Goal: Task Accomplishment & Management: Complete application form

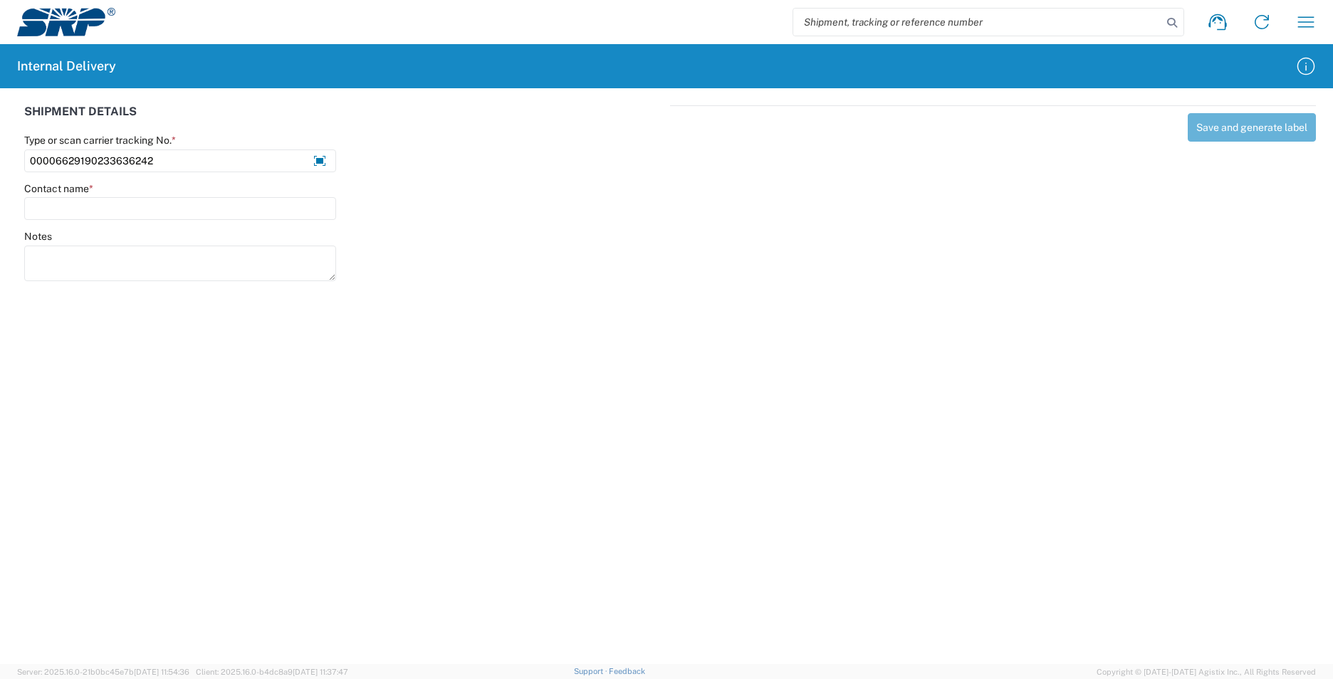
drag, startPoint x: 162, startPoint y: 162, endPoint x: -5, endPoint y: 157, distance: 167.4
click at [0, 157] on html "Shipment request Shipment tracking Internal delivery Transit update My profile …" at bounding box center [666, 339] width 1333 height 679
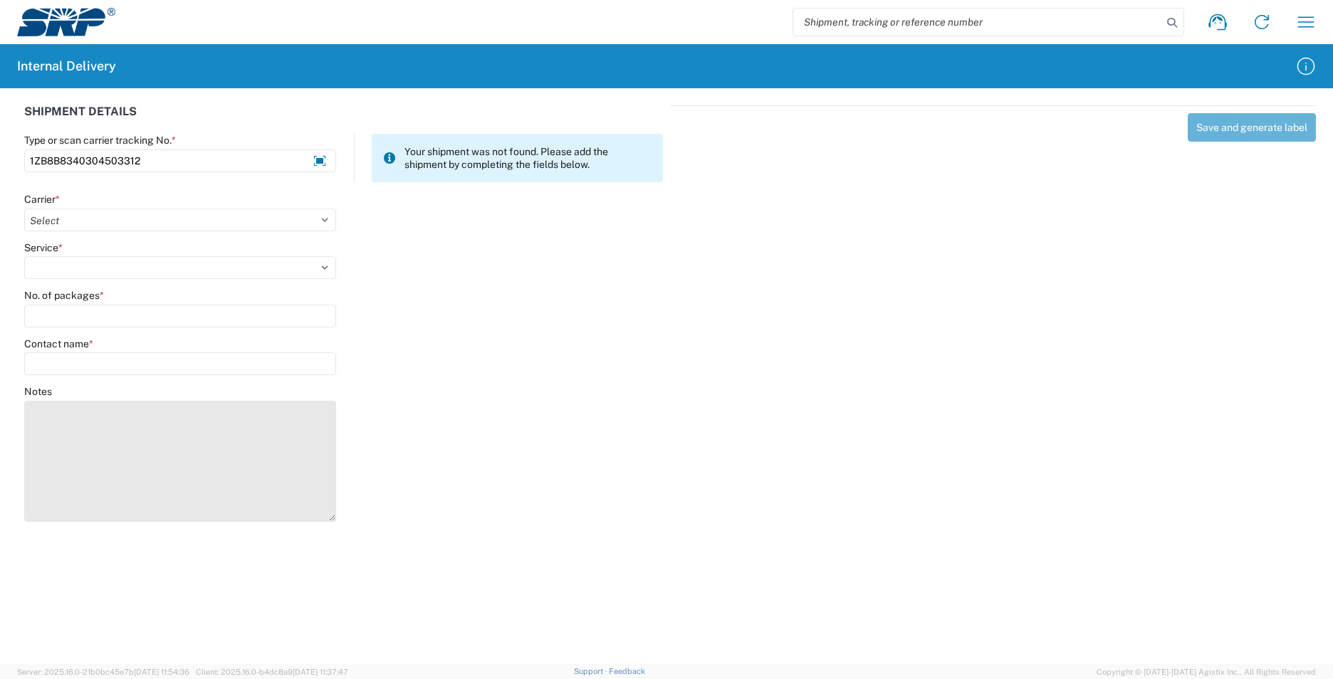
drag, startPoint x: 330, startPoint y: 434, endPoint x: 262, endPoint y: 482, distance: 83.3
click at [327, 512] on textarea "Notes" at bounding box center [180, 461] width 312 height 121
type input "1ZB8B8340304503312"
click at [62, 412] on textarea "Notes" at bounding box center [180, 457] width 312 height 113
click at [139, 408] on textarea "1ZB8B83403045030721Z18257503412843131Z18257503412840461ZB8B83403045017981Z18257…" at bounding box center [180, 457] width 312 height 113
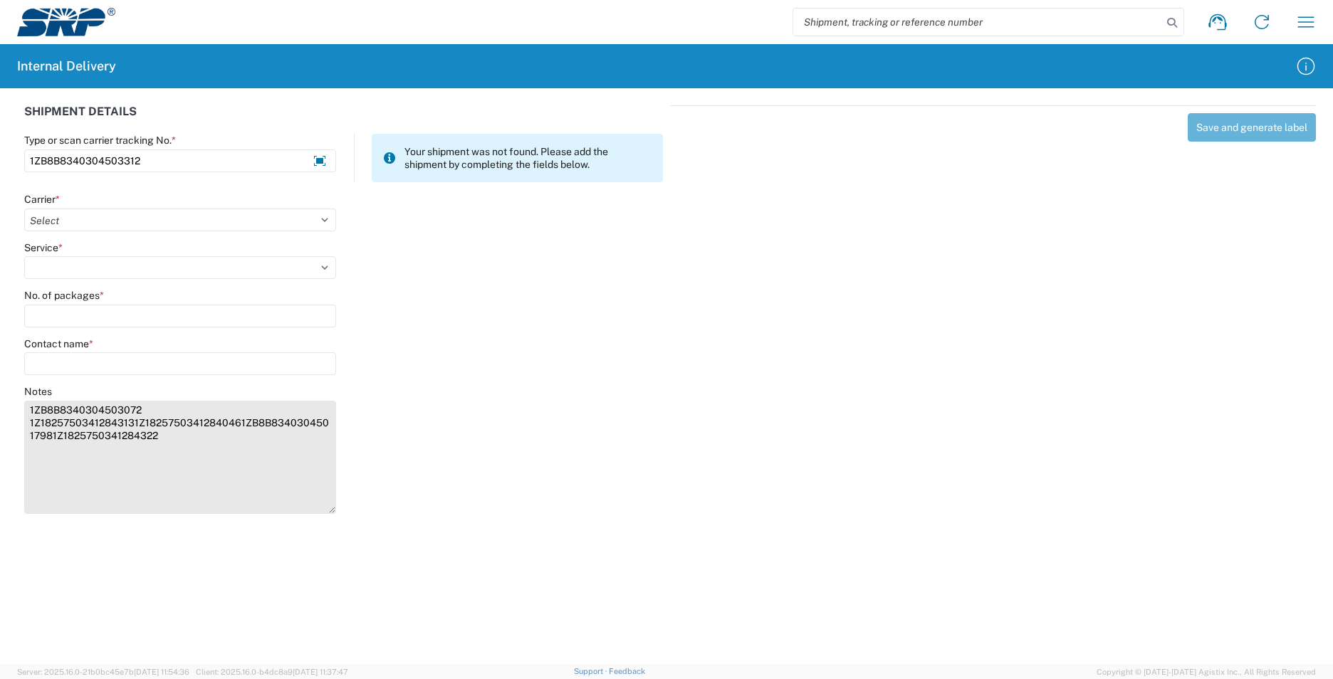
click at [133, 423] on textarea "1ZB8B8340304503072 1Z18257503412843131Z18257503412840461ZB8B83403045017981Z1825…" at bounding box center [180, 457] width 312 height 113
click at [135, 435] on textarea "1ZB8B8340304503072 1Z1825750341284313 1Z18257503412840461ZB8B83403045017981Z182…" at bounding box center [180, 457] width 312 height 113
click at [137, 448] on textarea "1ZB8B8340304503072 1Z1825750341284313 1Z1825750341284046 1ZB8B83403045017981Z18…" at bounding box center [180, 457] width 312 height 113
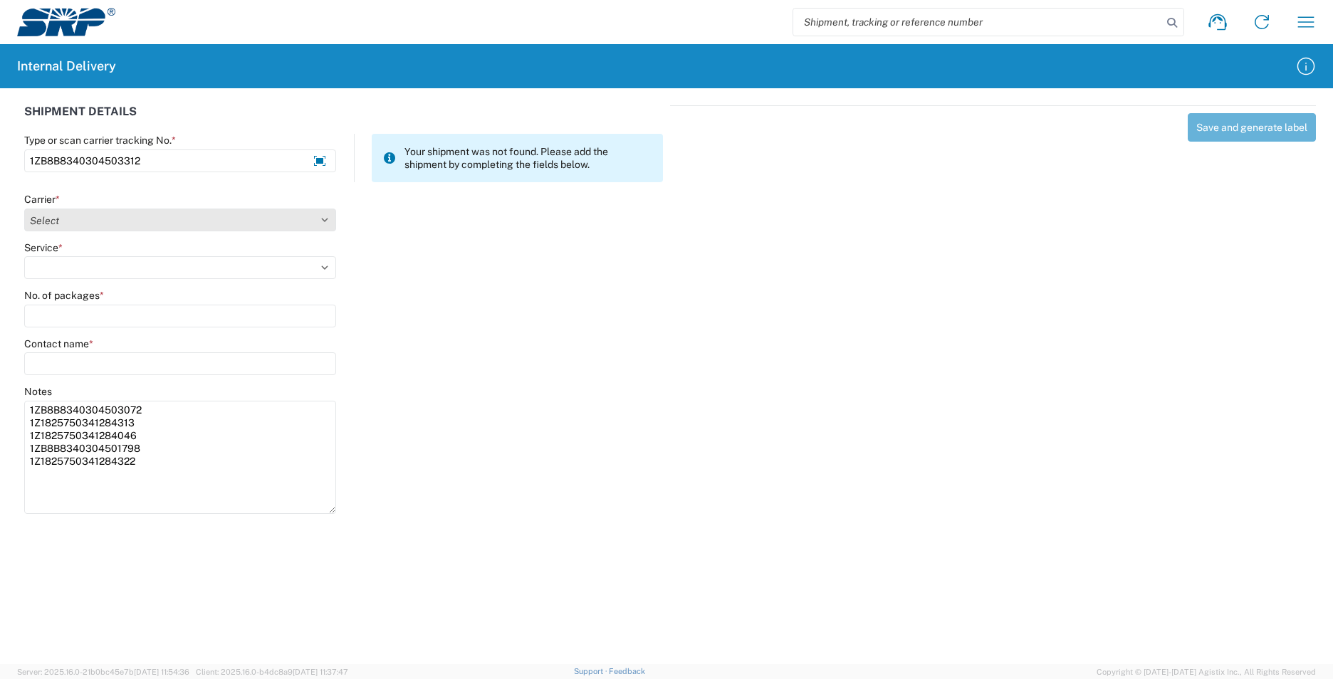
type textarea "1ZB8B8340304503072 1Z1825750341284313 1Z1825750341284046 1ZB8B8340304501798 1Z1…"
click at [73, 219] on select "Select AcctPay Amazon Logistics ATI Trucking BC Dimerco Logistics Empire Southw…" at bounding box center [180, 220] width 312 height 23
select select "12"
click at [24, 209] on select "Select AcctPay Amazon Logistics ATI Trucking BC Dimerco Logistics Empire Southw…" at bounding box center [180, 220] width 312 height 23
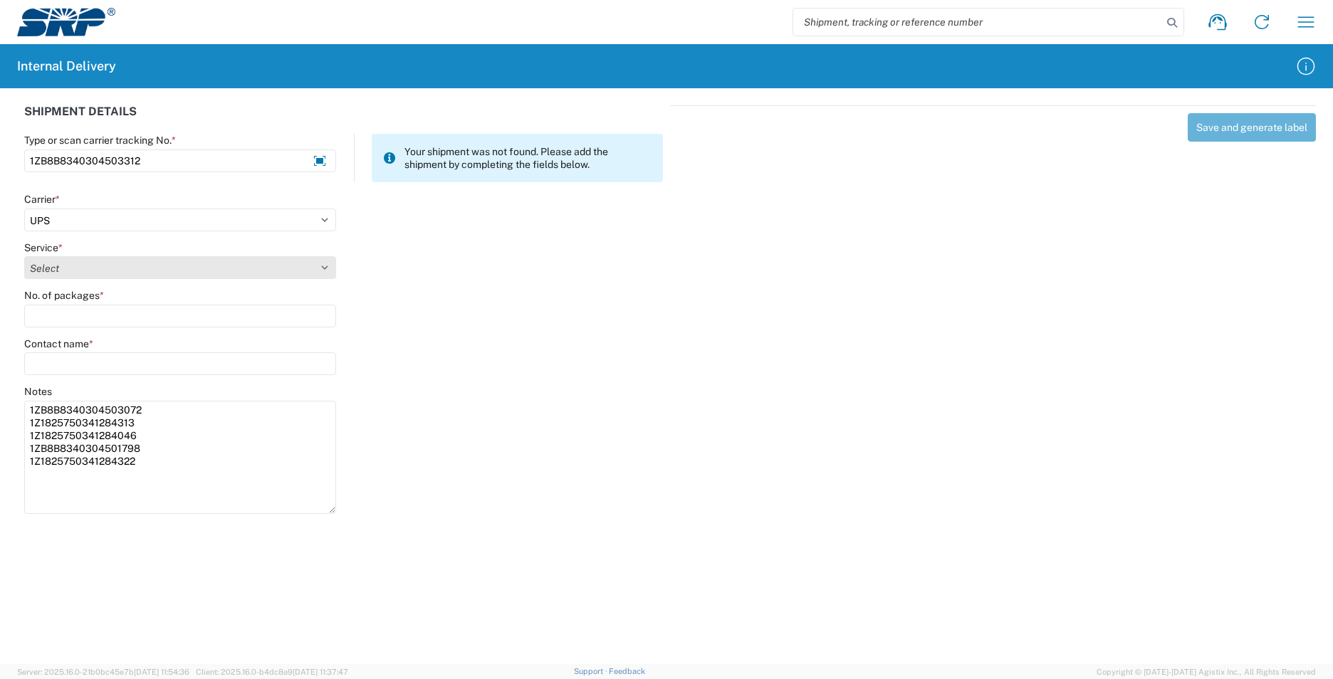
click at [59, 265] on select "Select 2nd Day Air 2nd Day Air A.M. 3 Day Select Basic BOUND PRINTED MATTER, UP…" at bounding box center [180, 267] width 312 height 23
select select "43"
click at [59, 268] on select "Select 2nd Day Air 2nd Day Air A.M. 3 Day Select Basic BOUND PRINTED MATTER, UP…" at bounding box center [180, 267] width 312 height 23
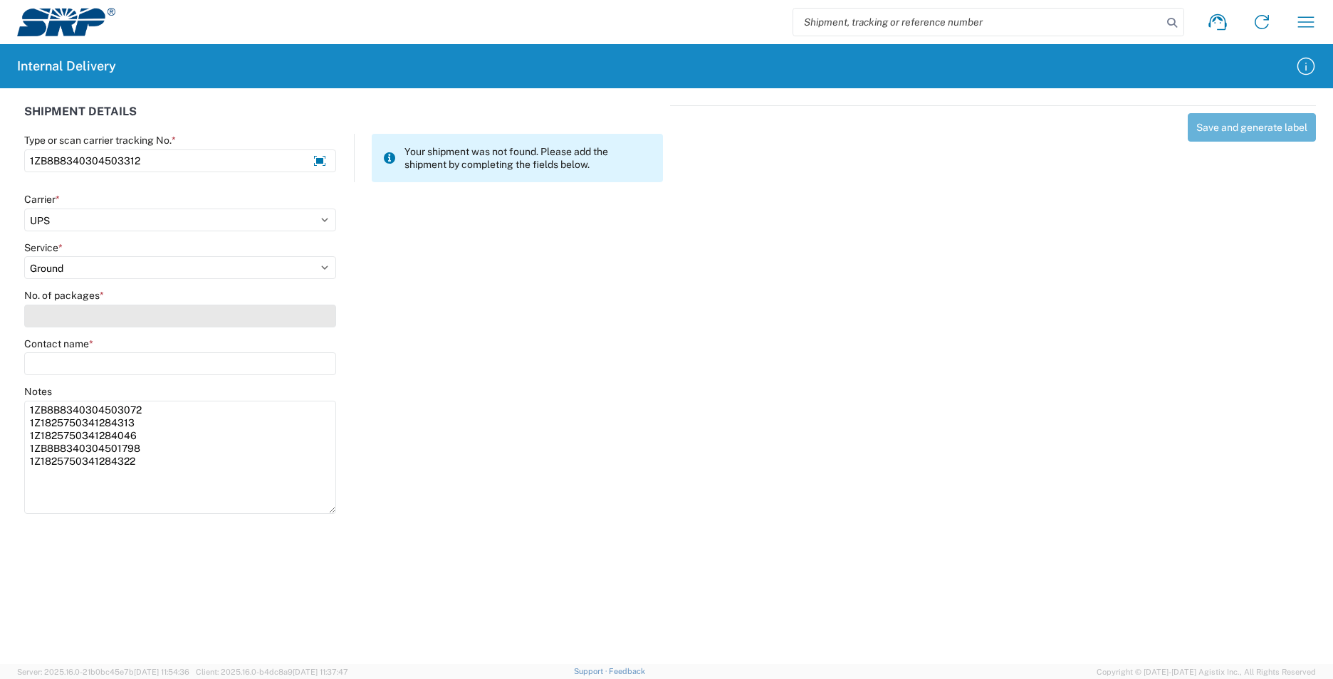
click at [76, 317] on input "No. of packages *" at bounding box center [180, 316] width 312 height 23
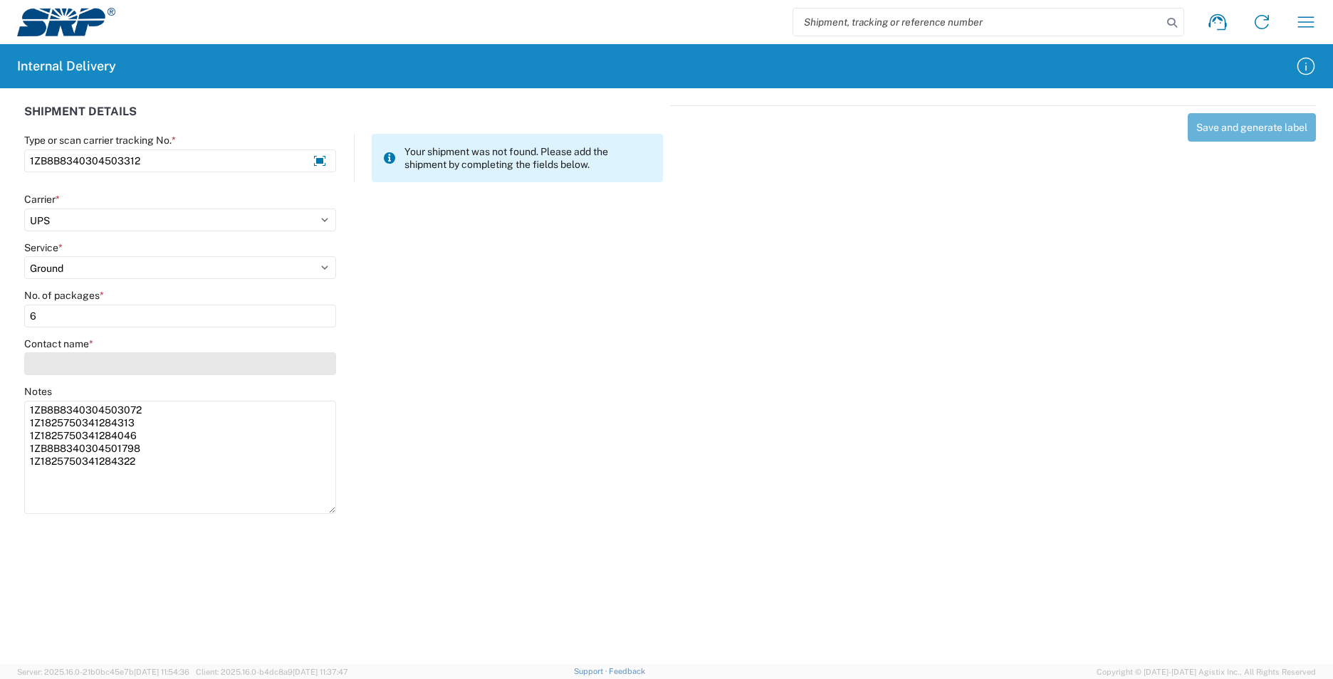
type input "6"
click at [69, 365] on input "Contact name *" at bounding box center [180, 363] width 312 height 23
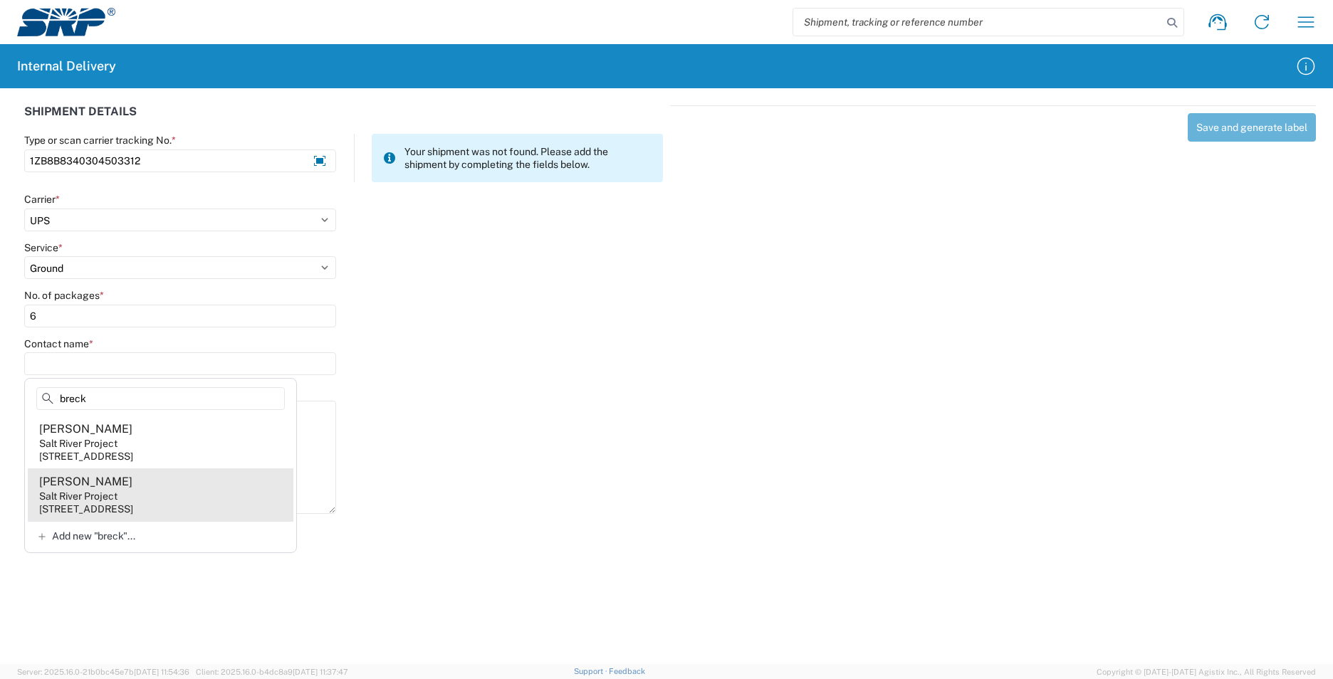
type input "breck"
click at [174, 500] on agx-address-suggestion-item "[PERSON_NAME] Salt River Project [STREET_ADDRESS]" at bounding box center [161, 494] width 266 height 53
type input "[PERSON_NAME]"
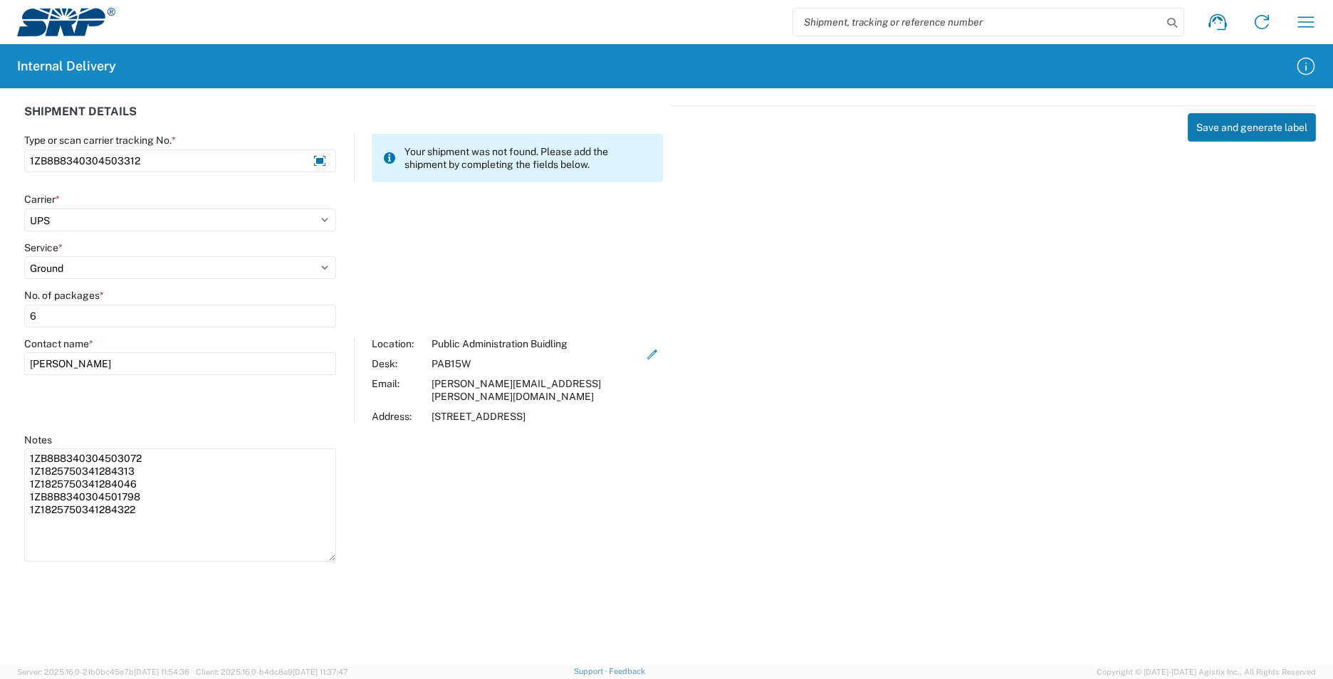
click at [1248, 135] on button "Save and generate label" at bounding box center [1251, 127] width 128 height 28
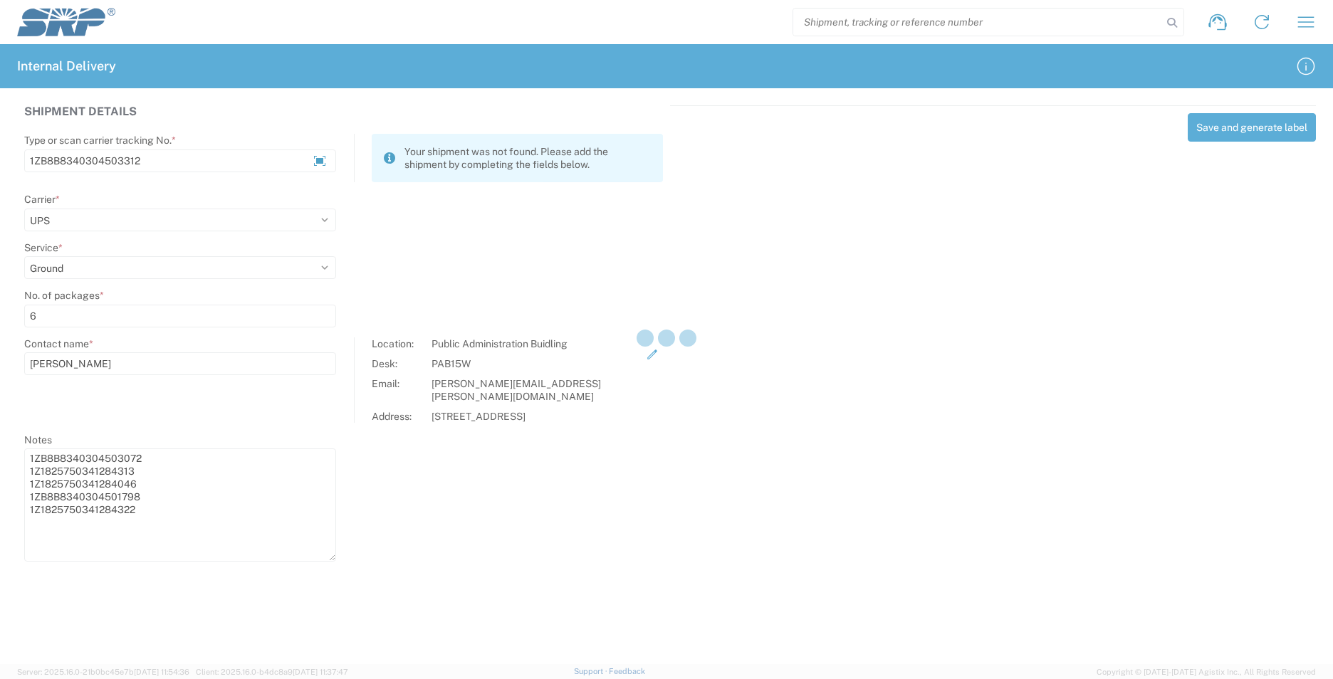
select select
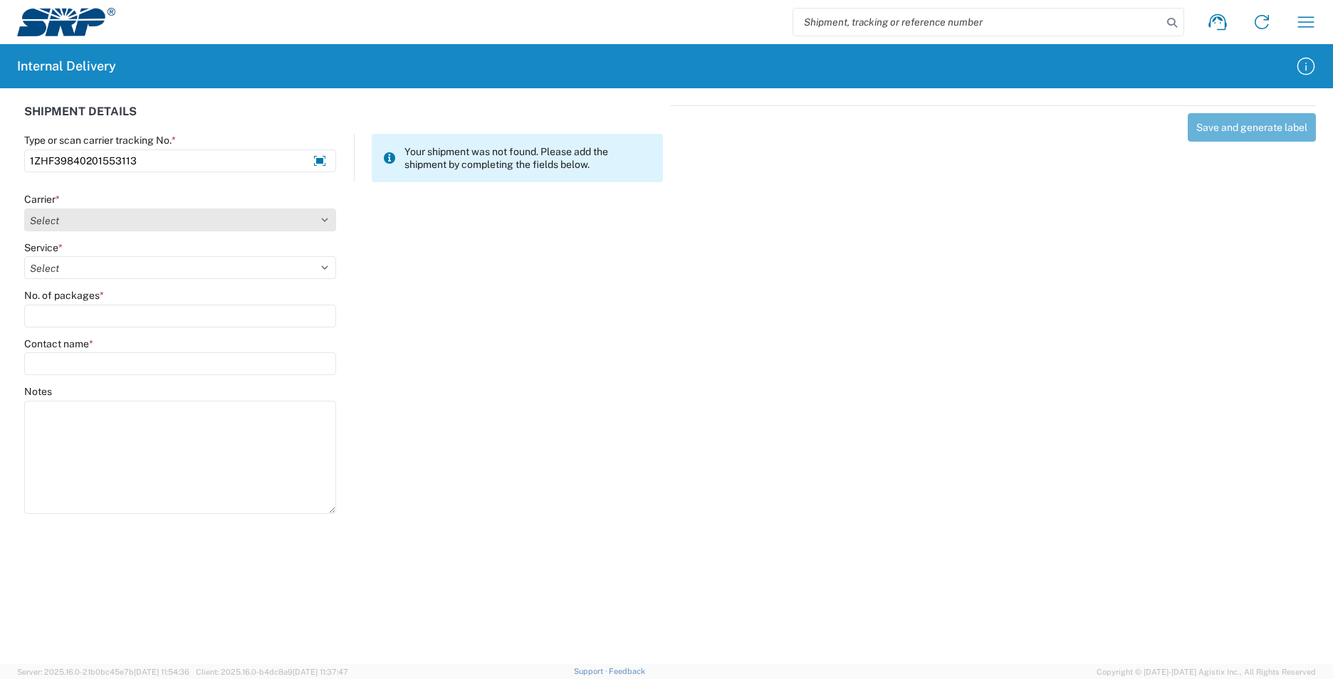
type input "1ZHF39840201553113"
click at [70, 224] on select "Select AcctPay Amazon Logistics ATI Trucking BC Dimerco Logistics Empire Southw…" at bounding box center [180, 220] width 312 height 23
select select "12"
click at [24, 209] on select "Select AcctPay Amazon Logistics ATI Trucking BC Dimerco Logistics Empire Southw…" at bounding box center [180, 220] width 312 height 23
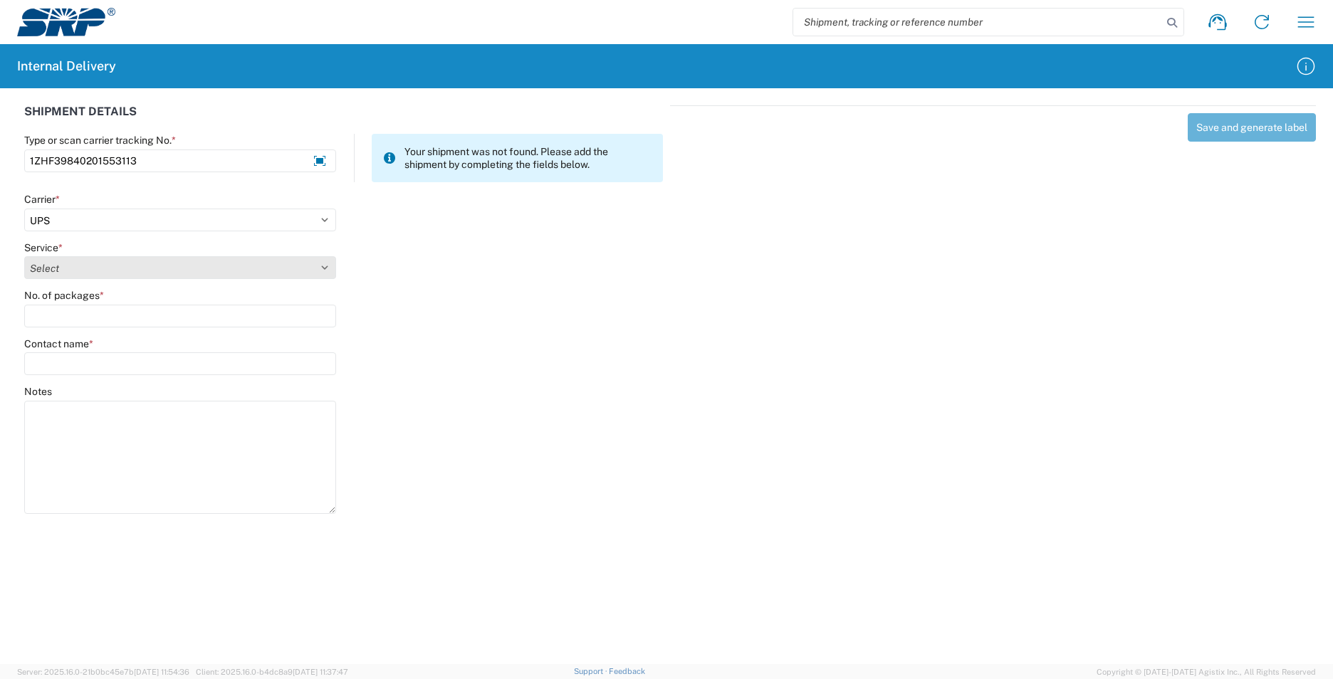
click at [61, 268] on select "Select" at bounding box center [180, 267] width 312 height 23
select select "43"
click at [60, 271] on select "Select 2nd Day Air 2nd Day Air A.M. 3 Day Select Basic BOUND PRINTED MATTER, UP…" at bounding box center [180, 267] width 312 height 23
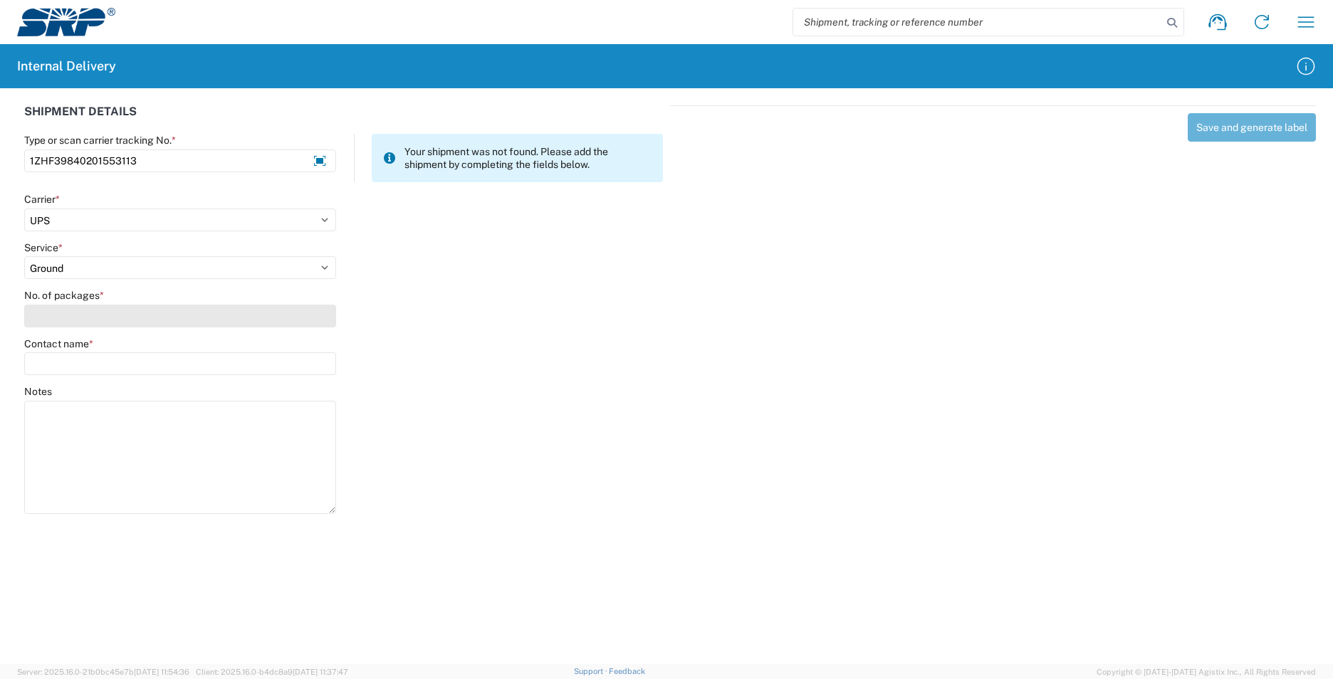
click at [62, 317] on input "No. of packages *" at bounding box center [180, 316] width 312 height 23
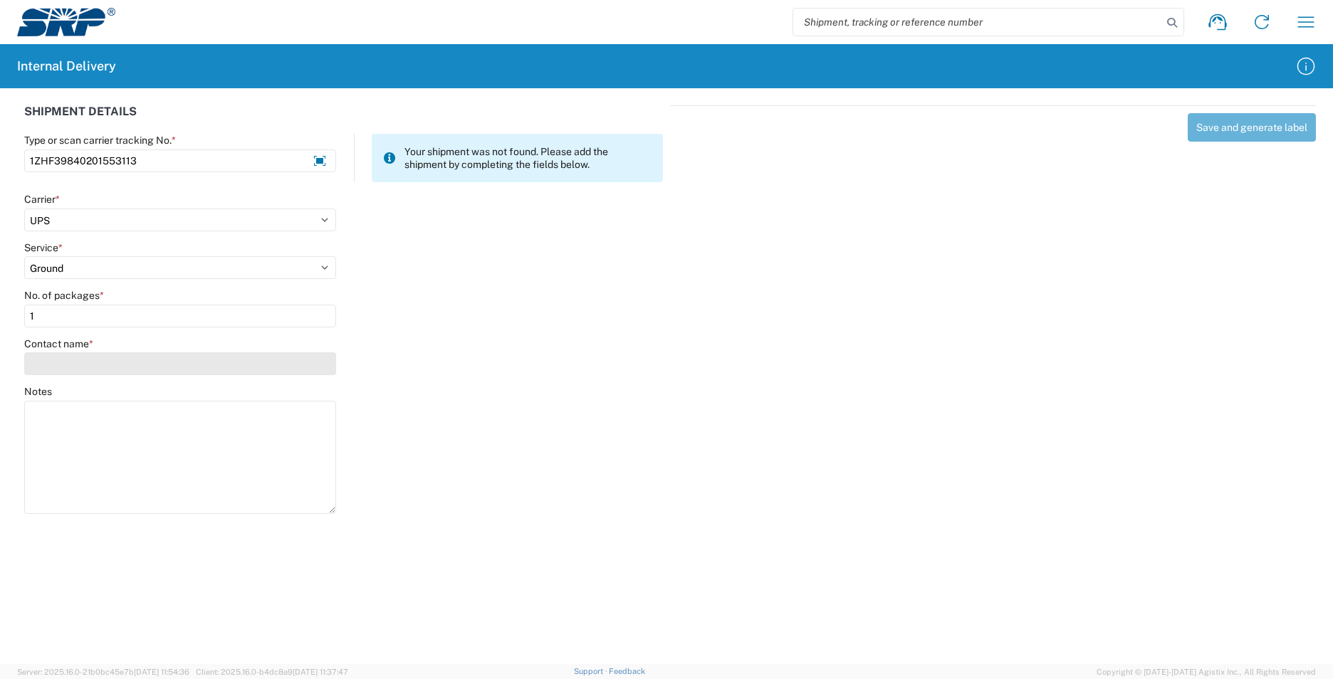
type input "1"
click at [71, 359] on input "Contact name *" at bounding box center [180, 363] width 312 height 23
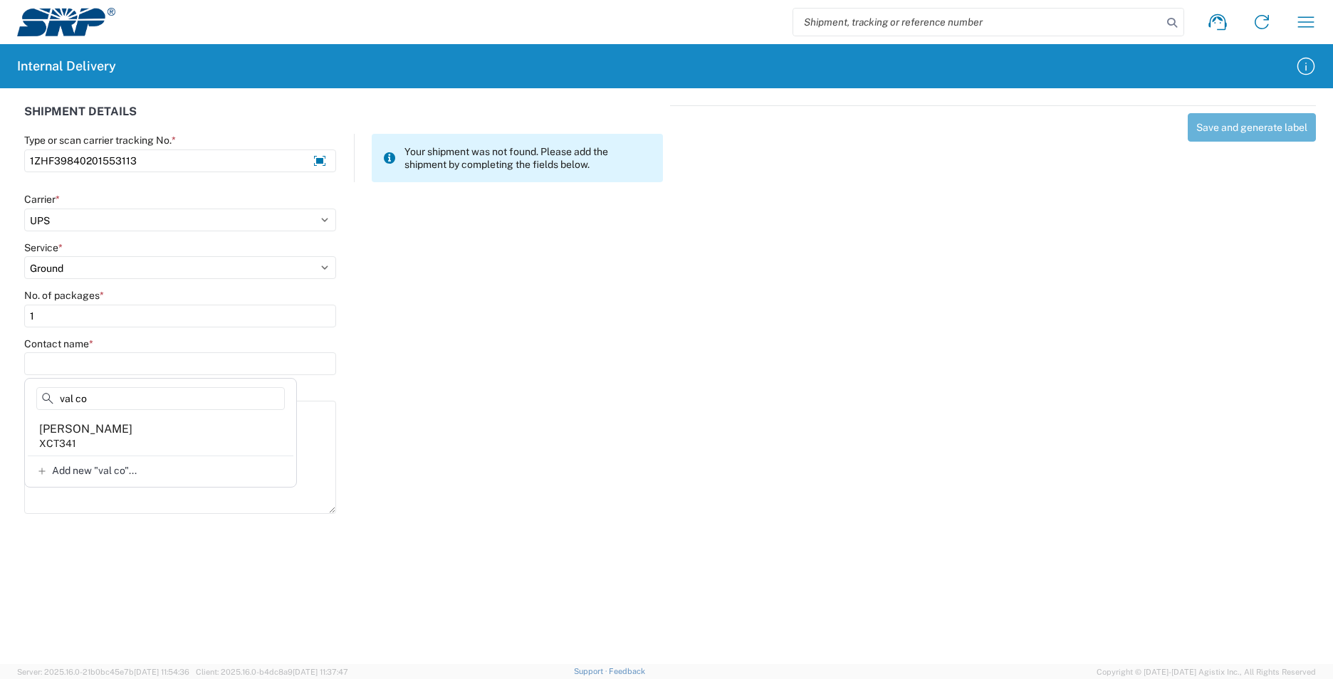
type input "val co"
drag, startPoint x: 124, startPoint y: 445, endPoint x: 125, endPoint y: 437, distance: 7.9
click at [125, 439] on agx-address-suggestion-item "[PERSON_NAME] XCT341" at bounding box center [161, 436] width 266 height 40
type input "[PERSON_NAME]"
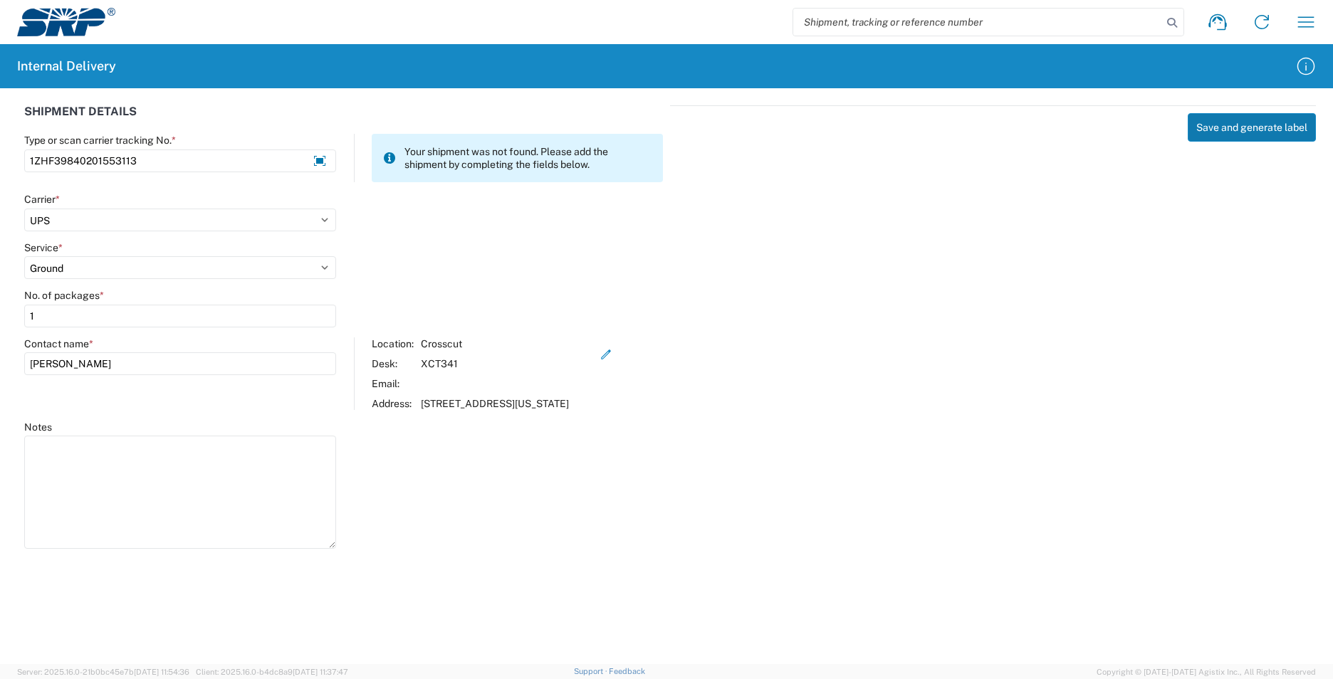
click at [1229, 129] on button "Save and generate label" at bounding box center [1251, 127] width 128 height 28
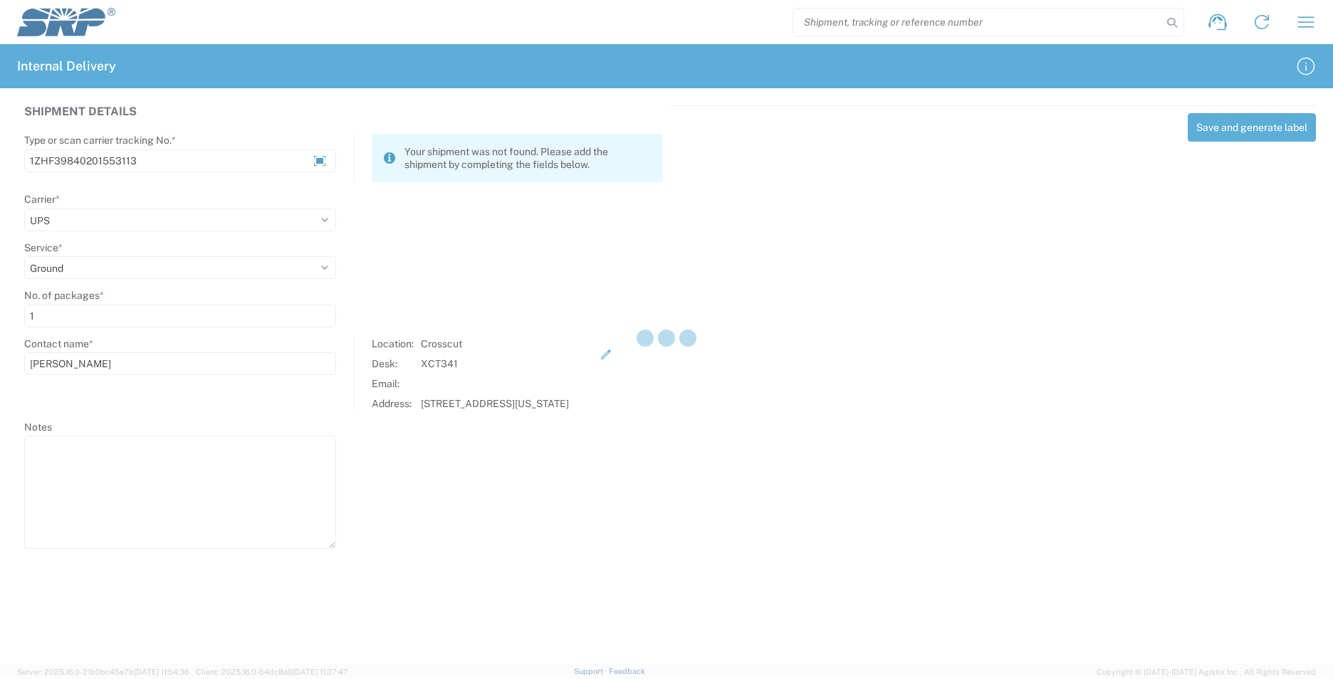
select select
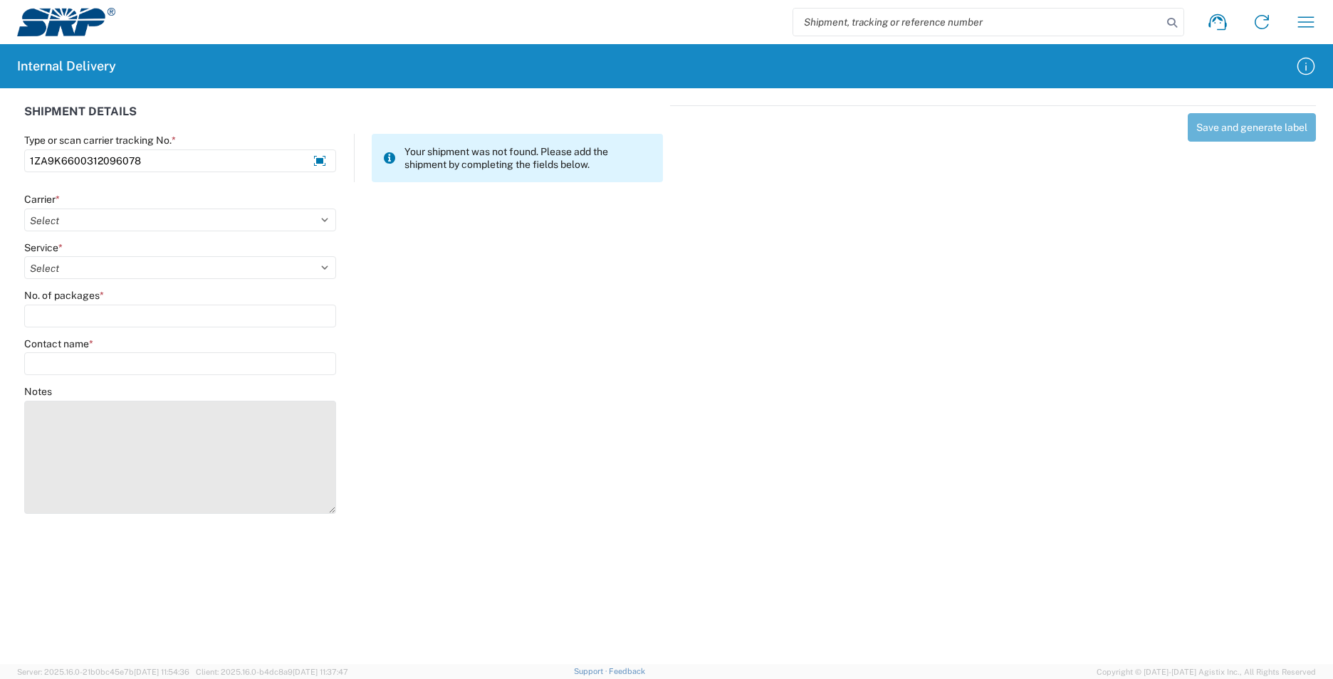
type input "1ZA9K6600312096078"
click at [110, 449] on textarea "Notes" at bounding box center [180, 457] width 312 height 113
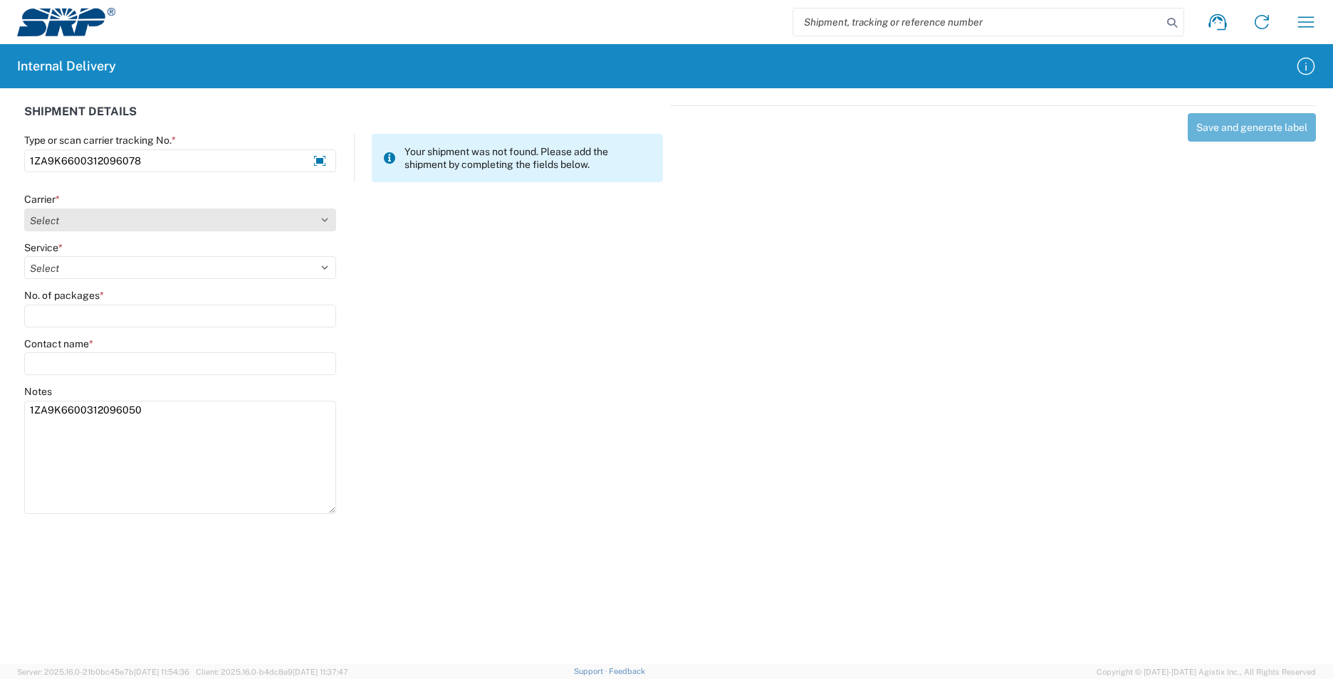
type textarea "1ZA9K6600312096050"
click at [45, 213] on select "Select AcctPay Amazon Logistics ATI Trucking BC Dimerco Logistics Empire Southw…" at bounding box center [180, 220] width 312 height 23
select select "12"
click at [24, 209] on select "Select AcctPay Amazon Logistics ATI Trucking BC Dimerco Logistics Empire Southw…" at bounding box center [180, 220] width 312 height 23
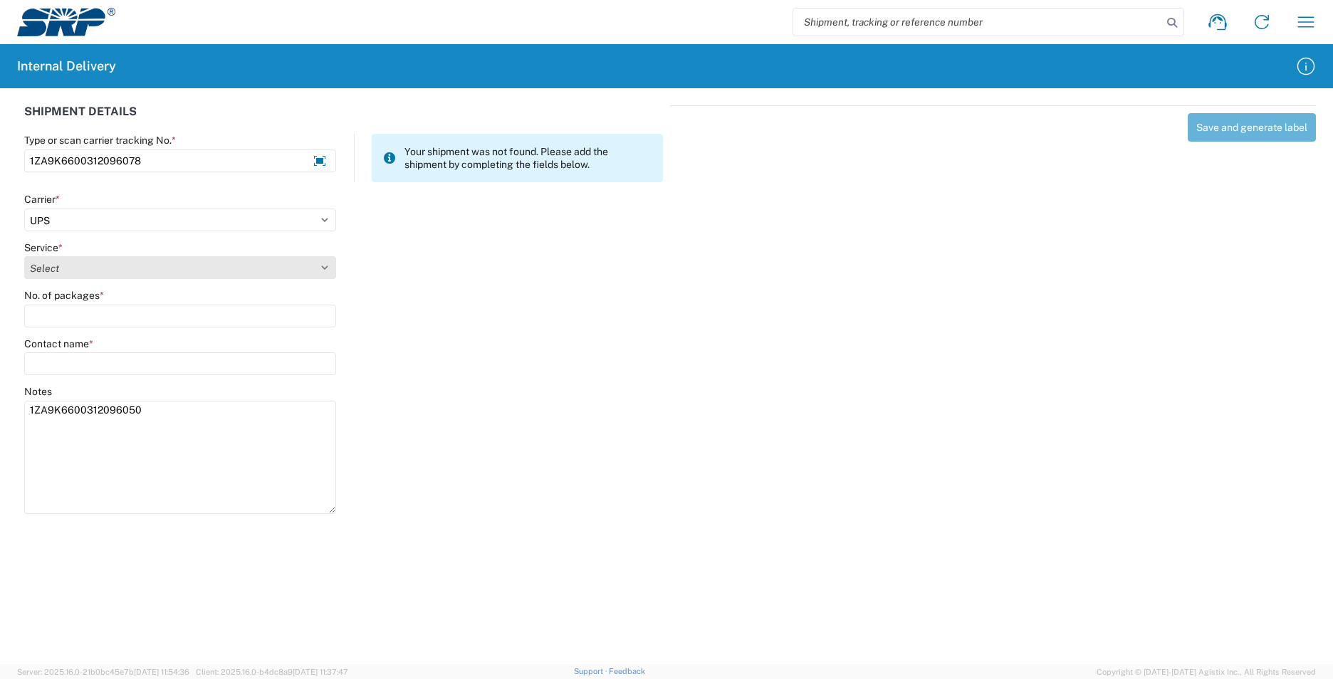
click at [48, 264] on select "Select 2nd Day Air 2nd Day Air A.M. 3 Day Select Basic BOUND PRINTED MATTER, UP…" at bounding box center [180, 267] width 312 height 23
select select "43"
click at [48, 264] on select "Select 2nd Day Air 2nd Day Air A.M. 3 Day Select Basic BOUND PRINTED MATTER, UP…" at bounding box center [180, 267] width 312 height 23
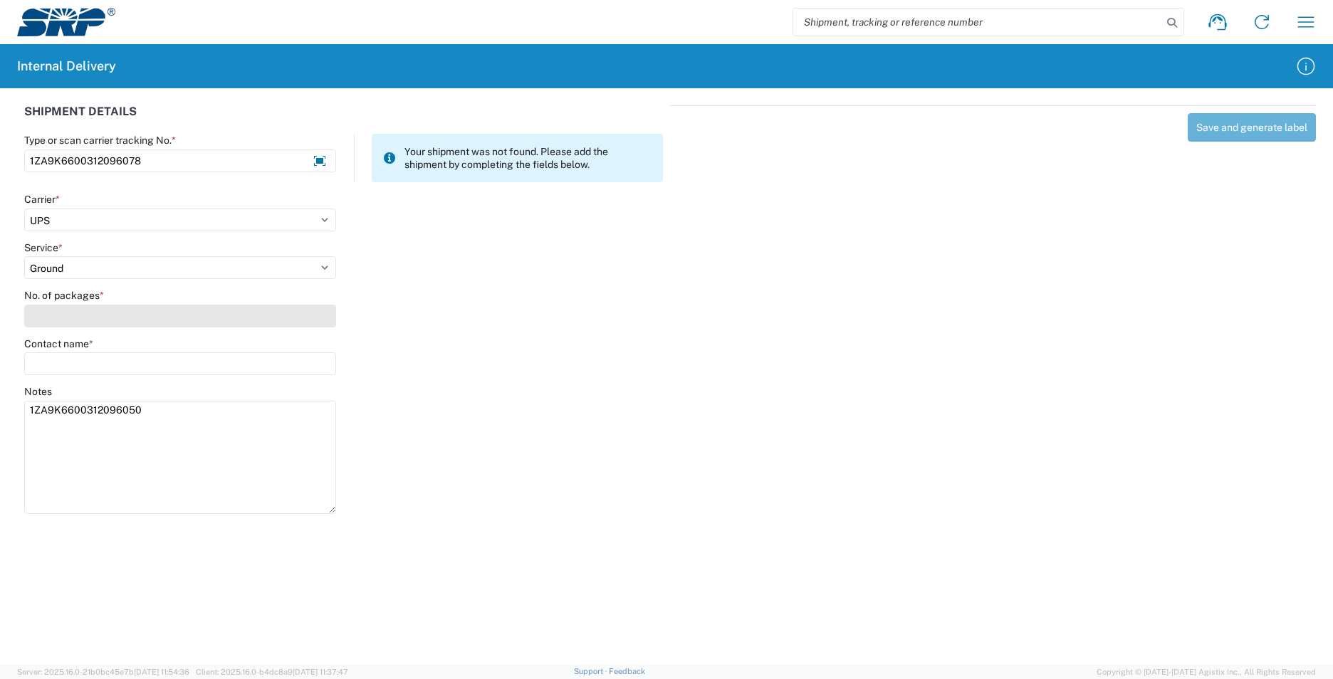
click at [55, 316] on input "No. of packages *" at bounding box center [180, 316] width 312 height 23
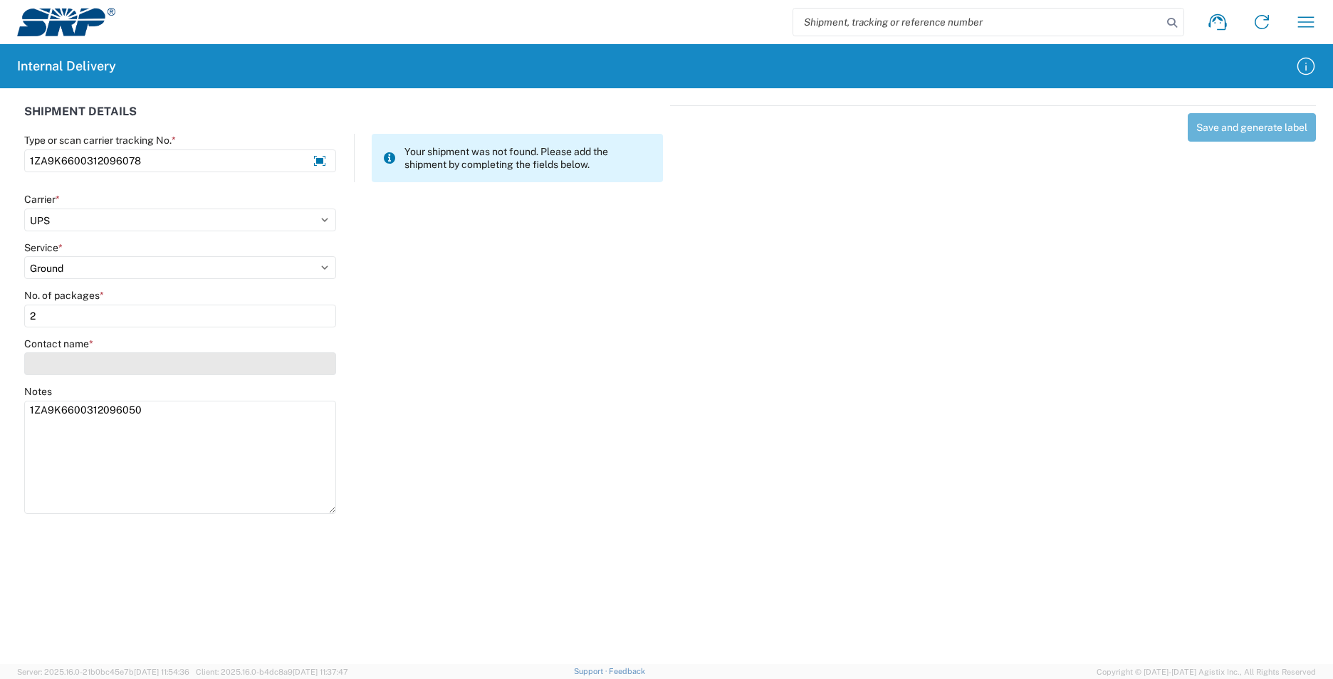
type input "2"
click at [63, 367] on input "Contact name *" at bounding box center [180, 363] width 312 height 23
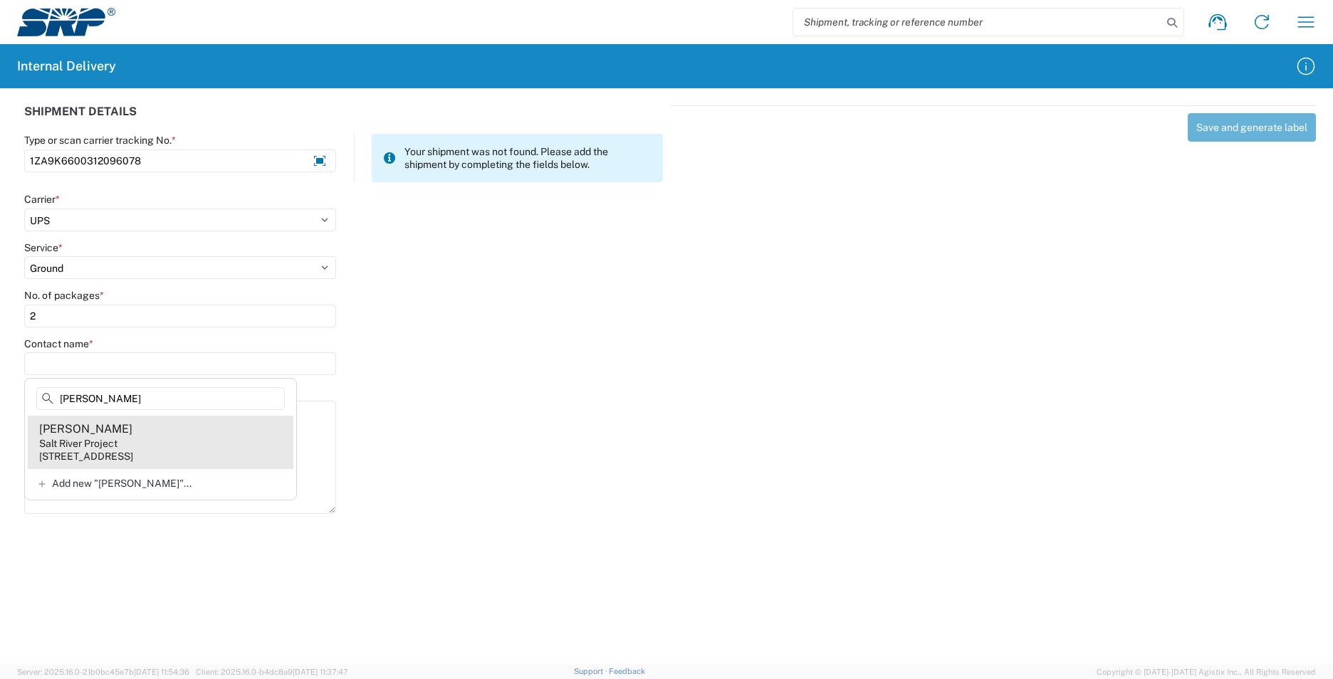
type input "[PERSON_NAME]"
drag, startPoint x: 184, startPoint y: 443, endPoint x: 201, endPoint y: 434, distance: 19.4
click at [183, 443] on agx-address-suggestion-item "[PERSON_NAME] Salt River Project [STREET_ADDRESS]" at bounding box center [161, 442] width 266 height 53
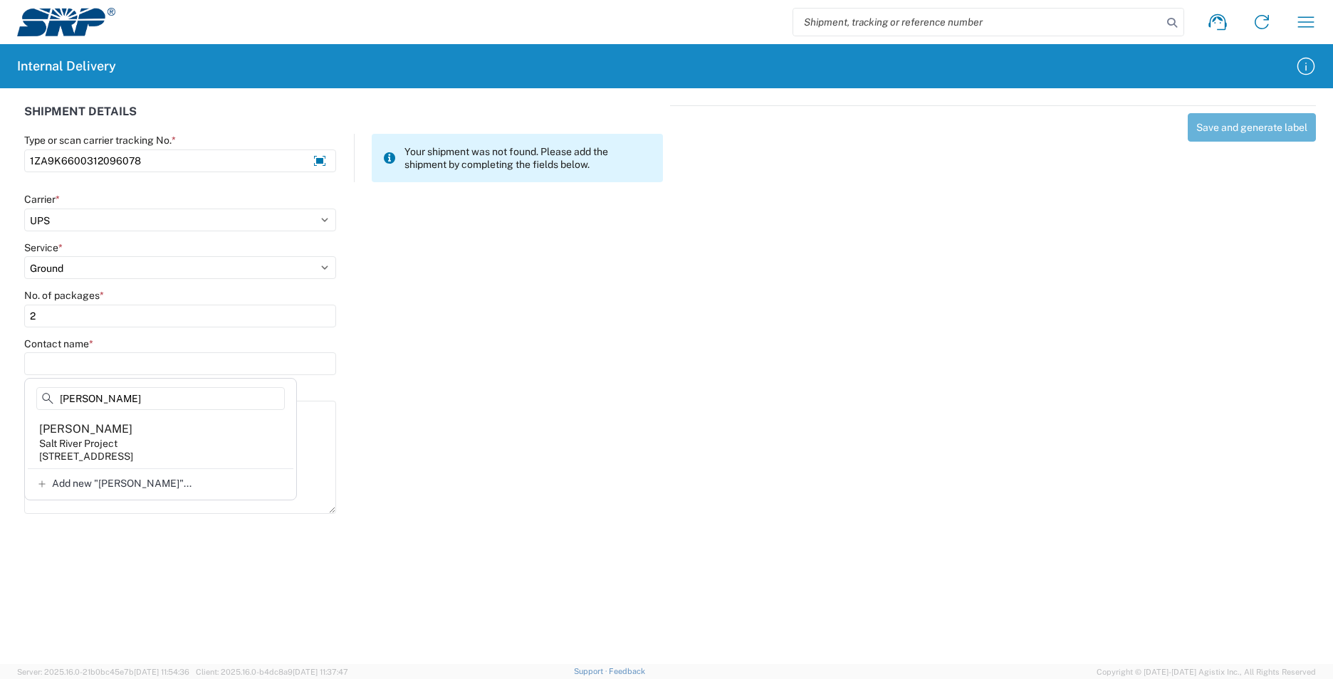
type input "[PERSON_NAME]"
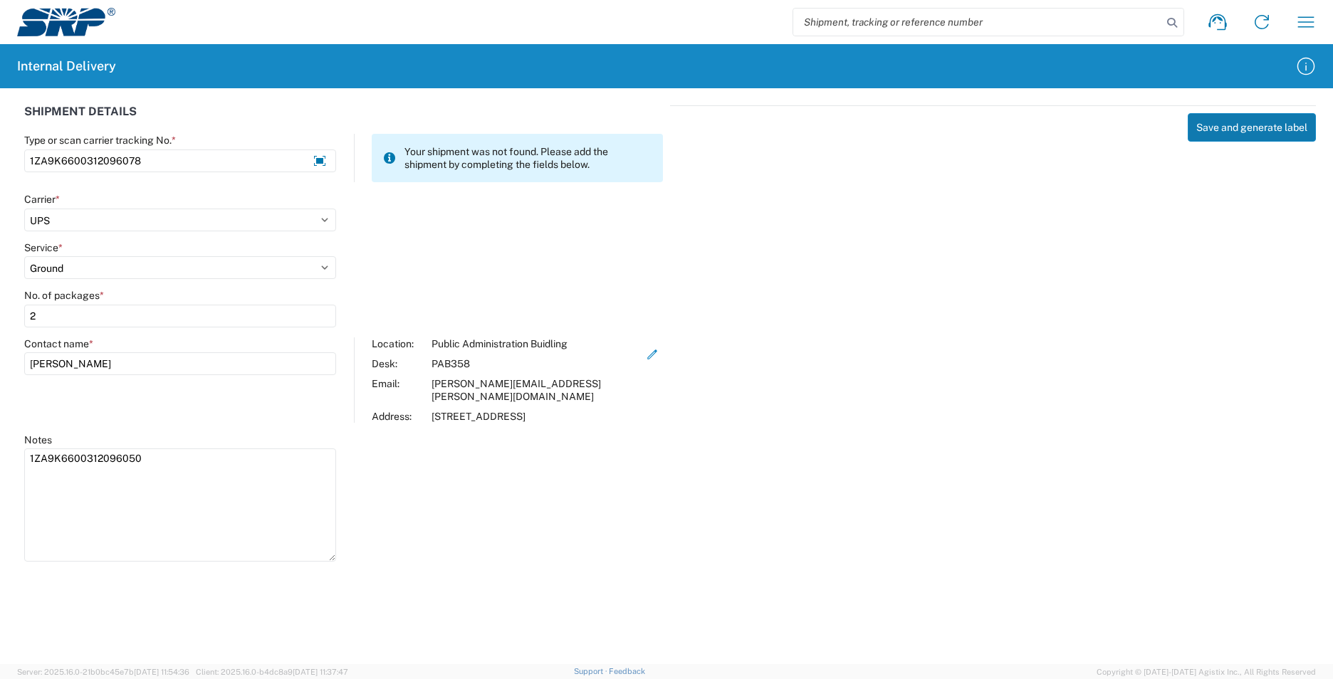
click at [1241, 123] on button "Save and generate label" at bounding box center [1251, 127] width 128 height 28
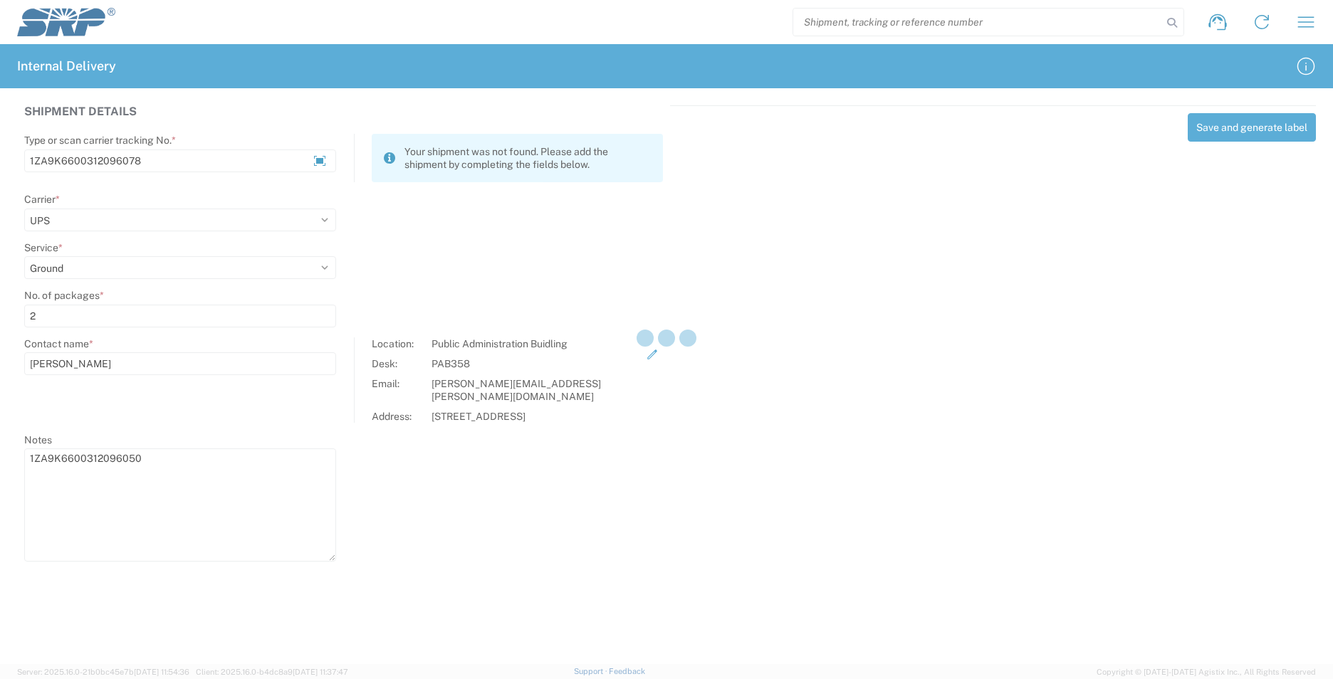
select select
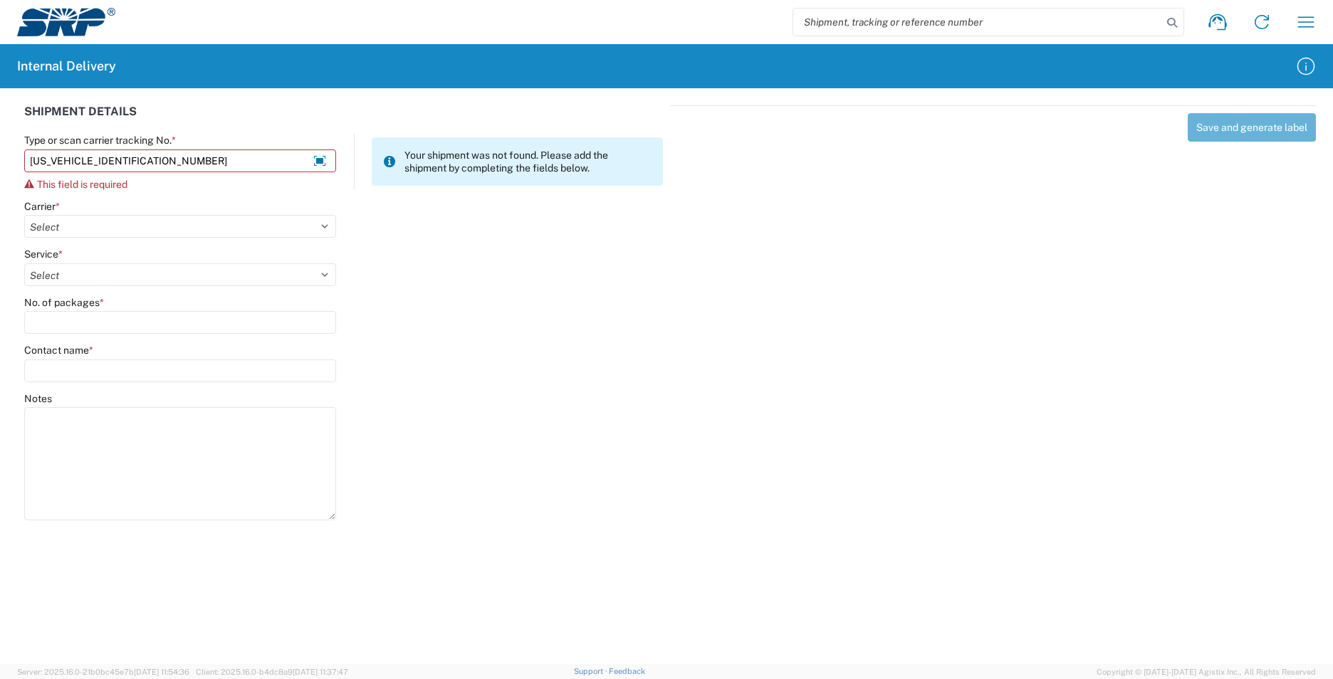
type input "1ZA9K6600312096078"
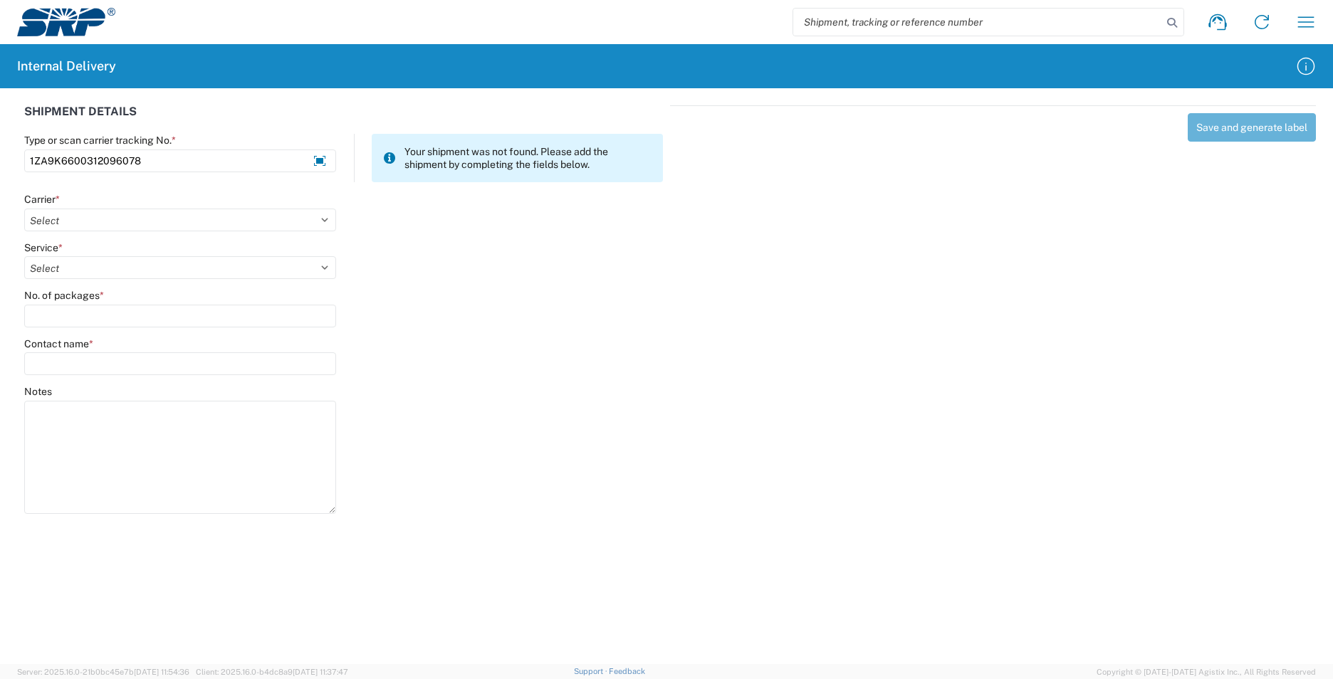
drag, startPoint x: 147, startPoint y: 165, endPoint x: 12, endPoint y: 172, distance: 134.7
click at [12, 172] on div "SHIPMENT DETAILS Type or scan carrier tracking No. * 1ZA9K6600312096078 Your sh…" at bounding box center [666, 307] width 1333 height 439
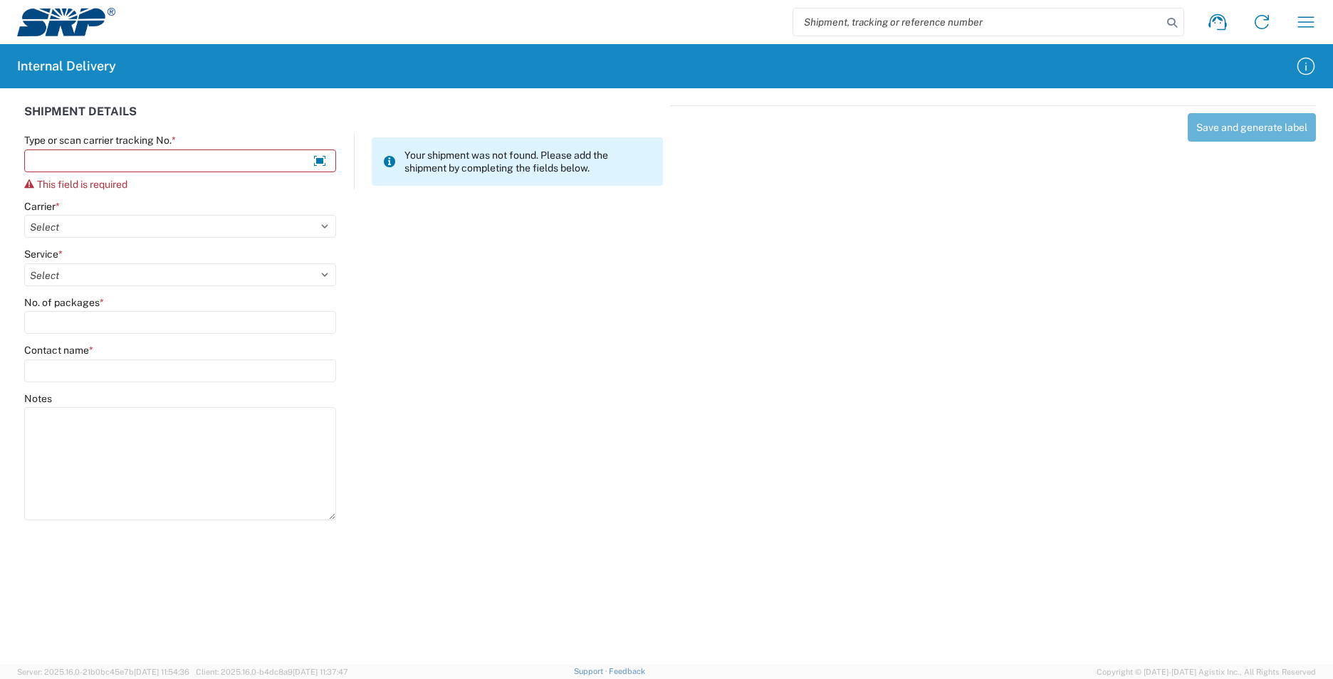
click at [841, 29] on input "search" at bounding box center [977, 22] width 369 height 27
paste input "1ZA9K6600312096078"
type input "1ZA9K6600312096078"
click at [1170, 25] on icon at bounding box center [1172, 23] width 20 height 20
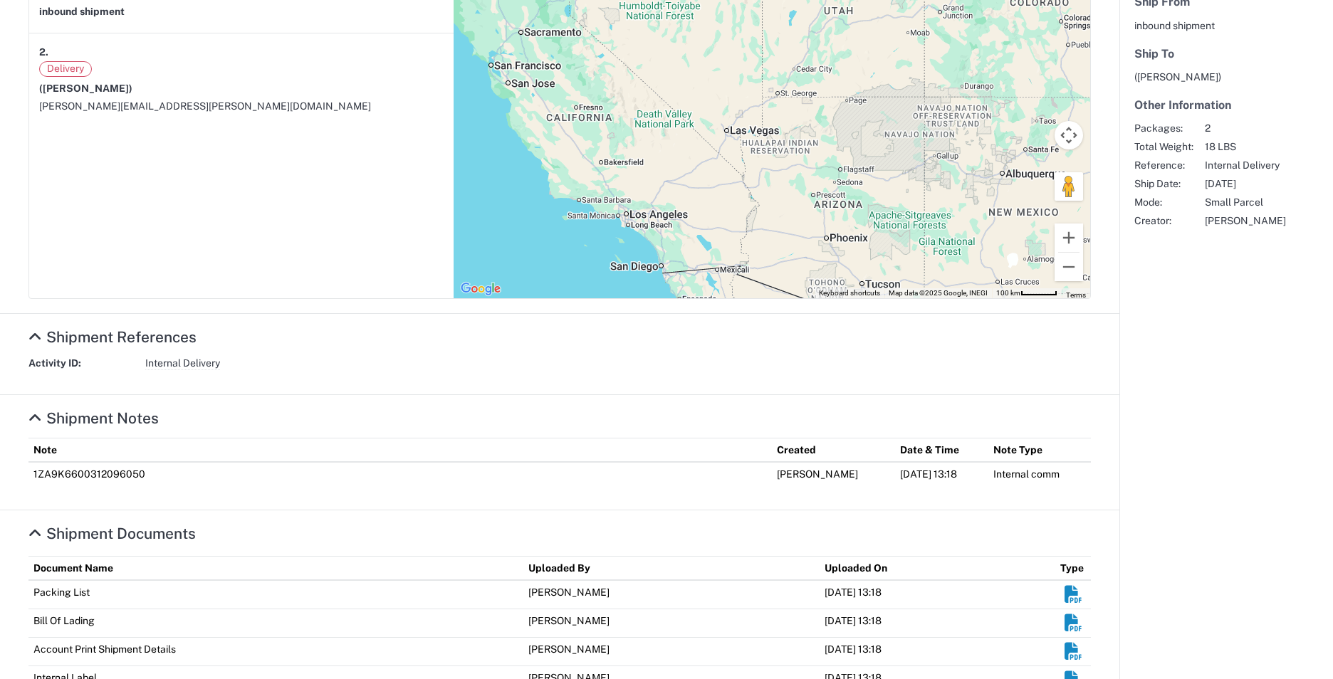
scroll to position [339, 0]
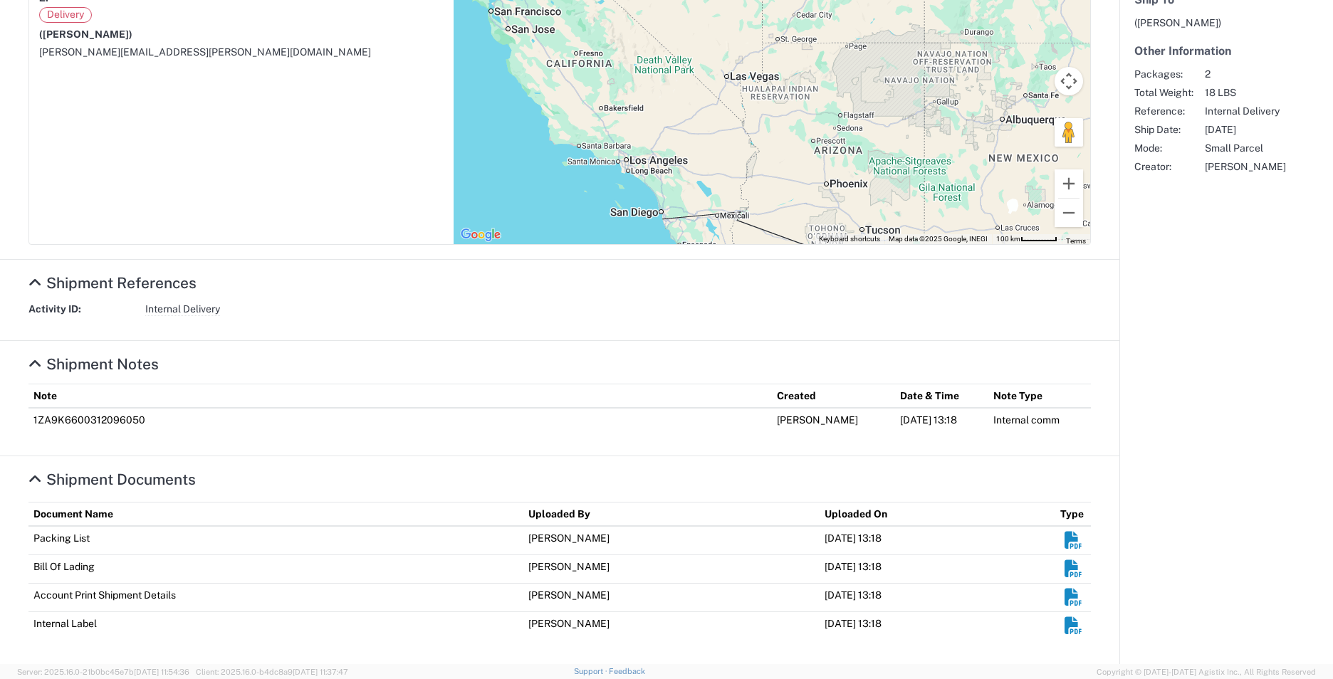
click at [1064, 624] on em "Shipment Documents" at bounding box center [1073, 626] width 18 height 18
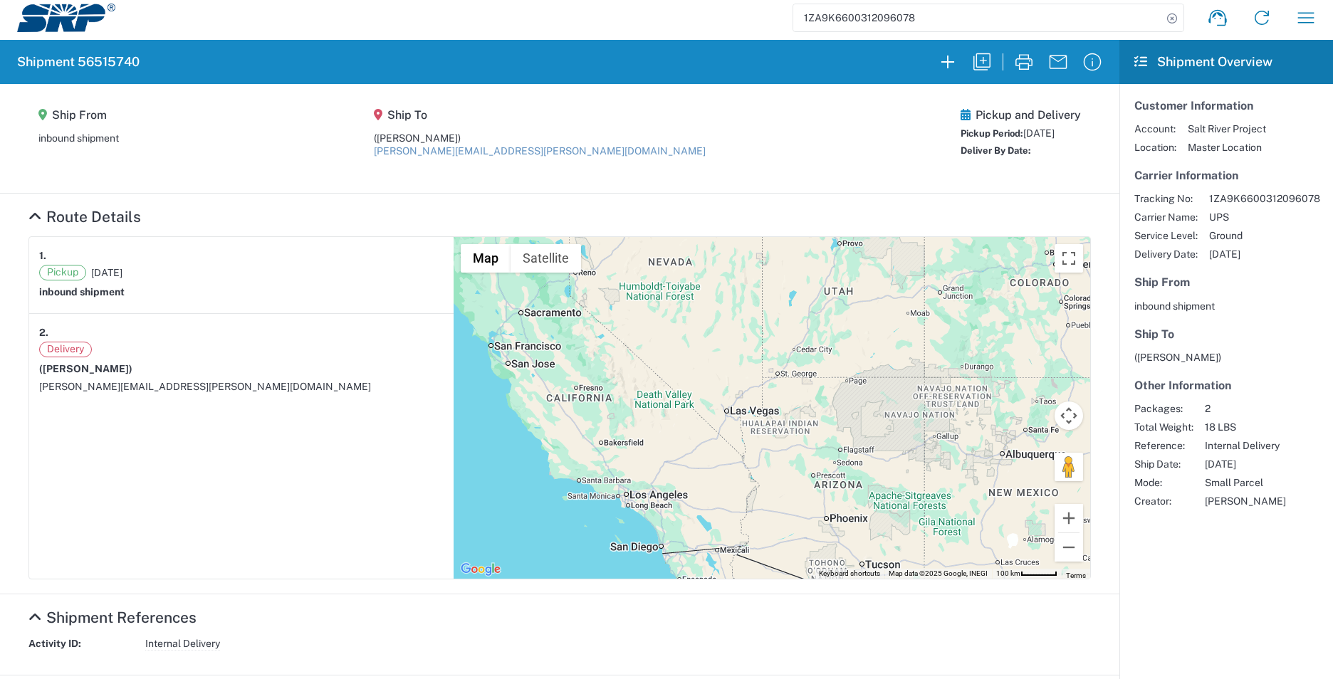
scroll to position [0, 0]
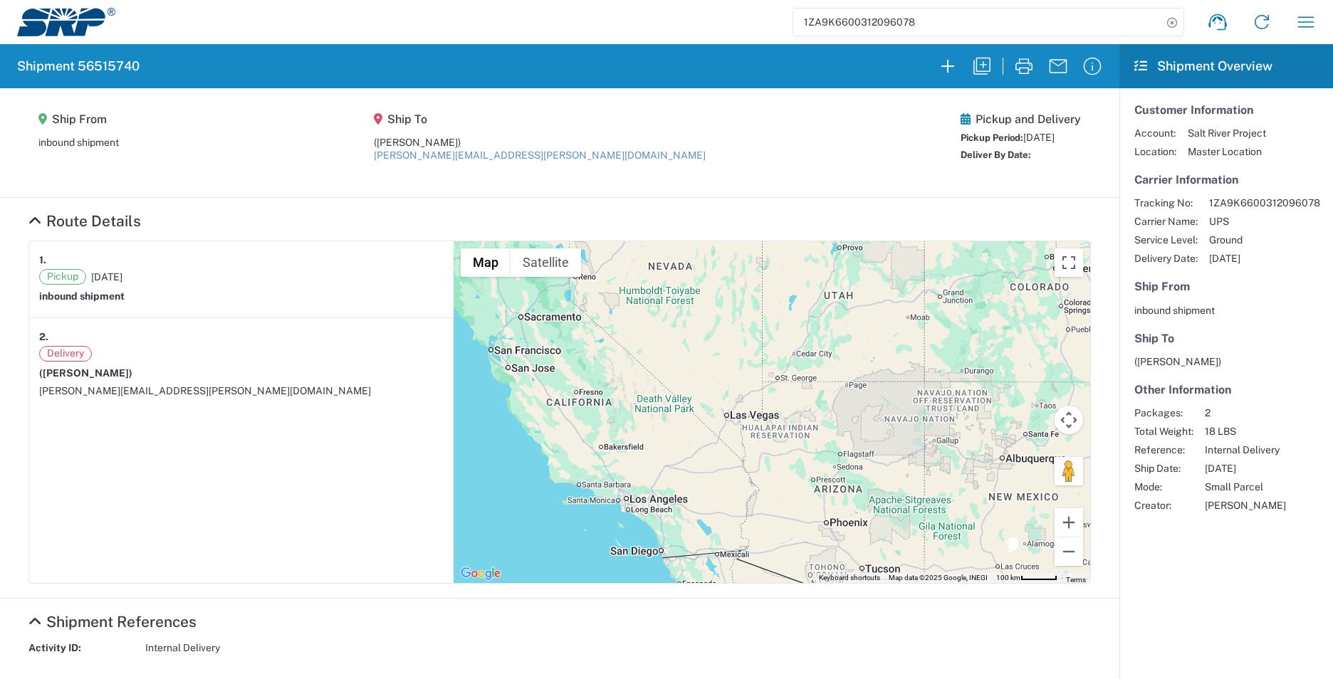
click at [56, 29] on img at bounding box center [66, 22] width 98 height 28
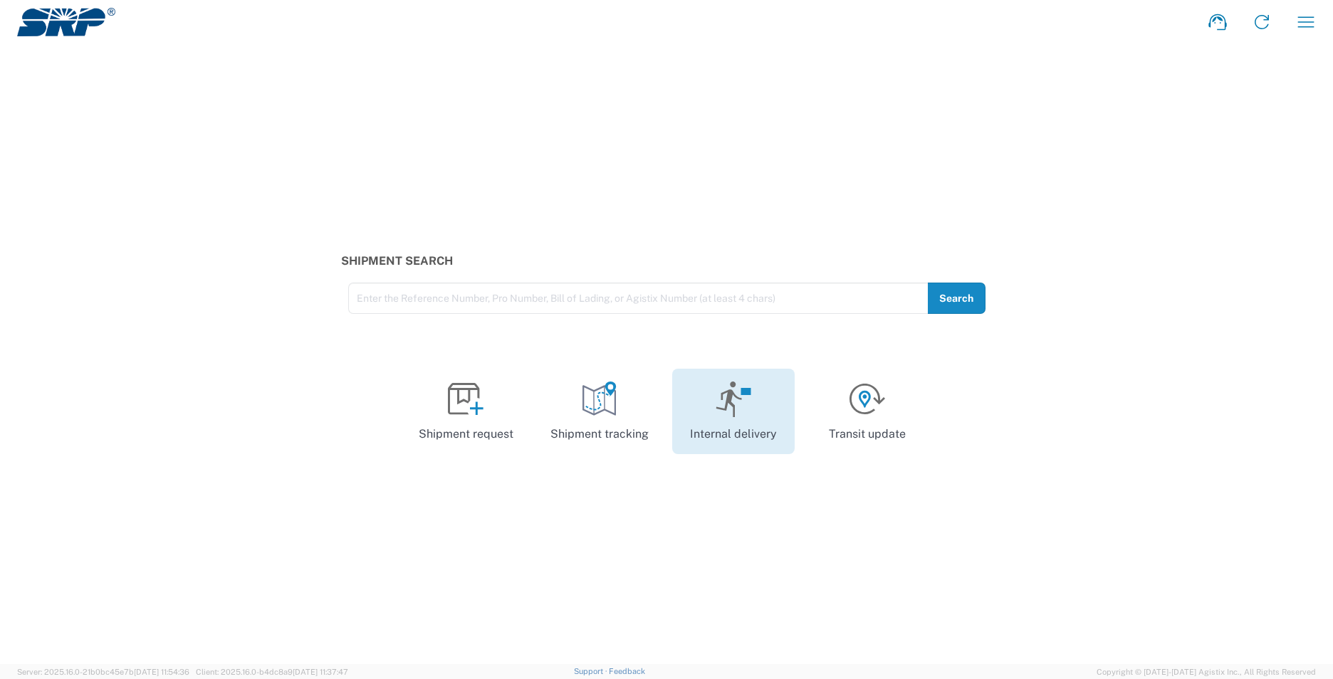
click at [739, 413] on icon at bounding box center [733, 400] width 36 height 36
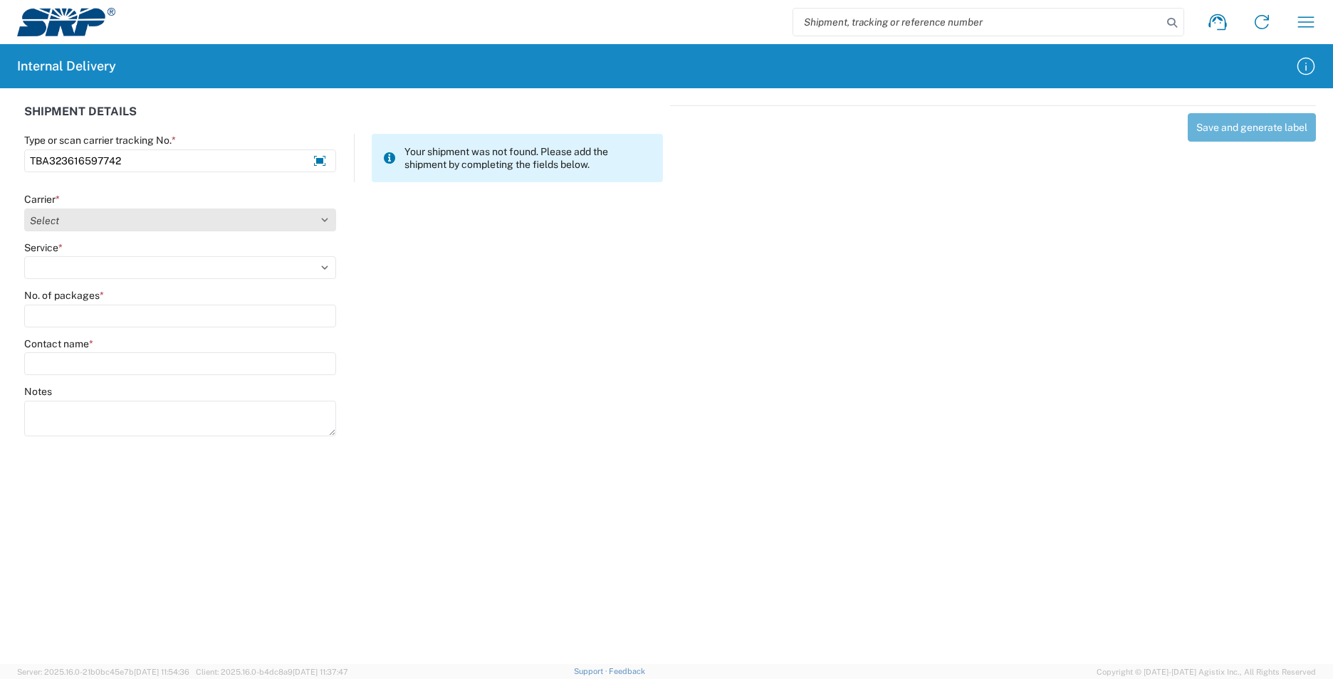
type input "TBA323616597742"
click at [125, 216] on select "Select AcctPay Amazon Logistics ATI Trucking BC Dimerco Logistics Empire Southw…" at bounding box center [180, 220] width 312 height 23
select select "8933"
click at [24, 209] on select "Select AcctPay Amazon Logistics ATI Trucking BC Dimerco Logistics Empire Southw…" at bounding box center [180, 220] width 312 height 23
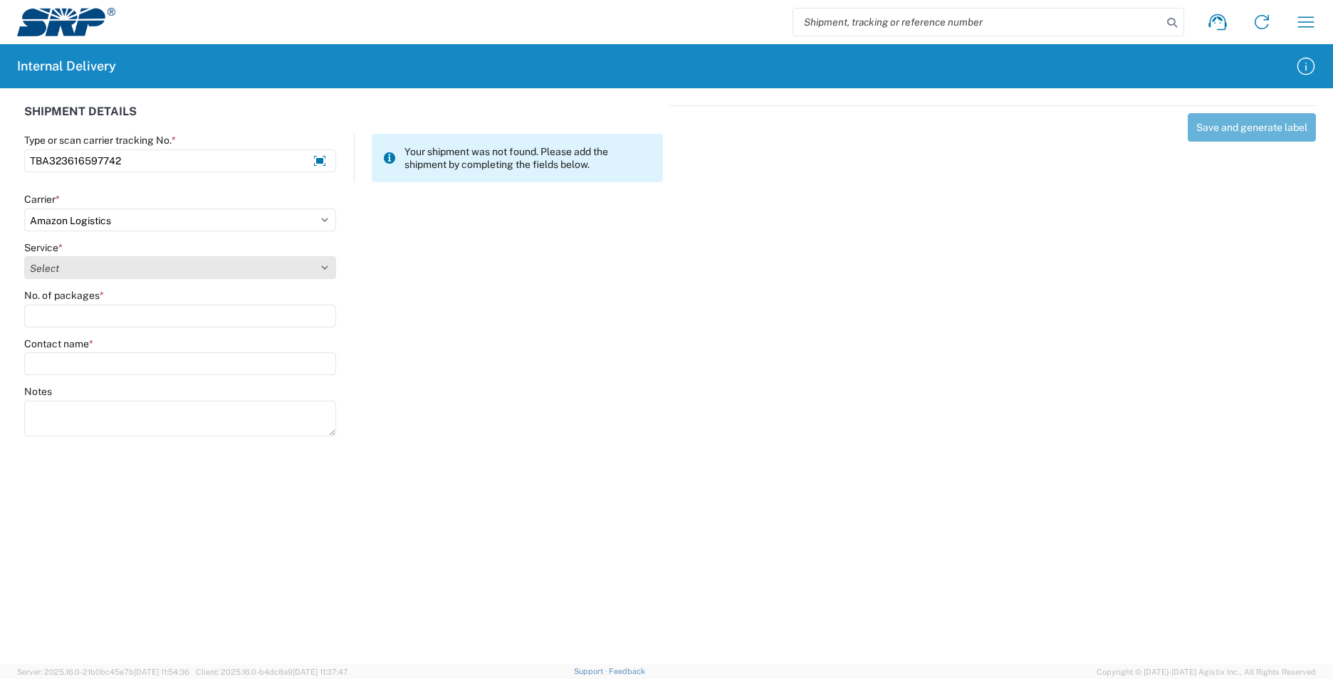
click at [107, 264] on select "Select Amazon Logistics TBA Rail TL Standard 3 - 5 Day" at bounding box center [180, 267] width 312 height 23
select select "24525"
click at [24, 256] on select "Select Amazon Logistics TBA Rail TL Standard 3 - 5 Day" at bounding box center [180, 267] width 312 height 23
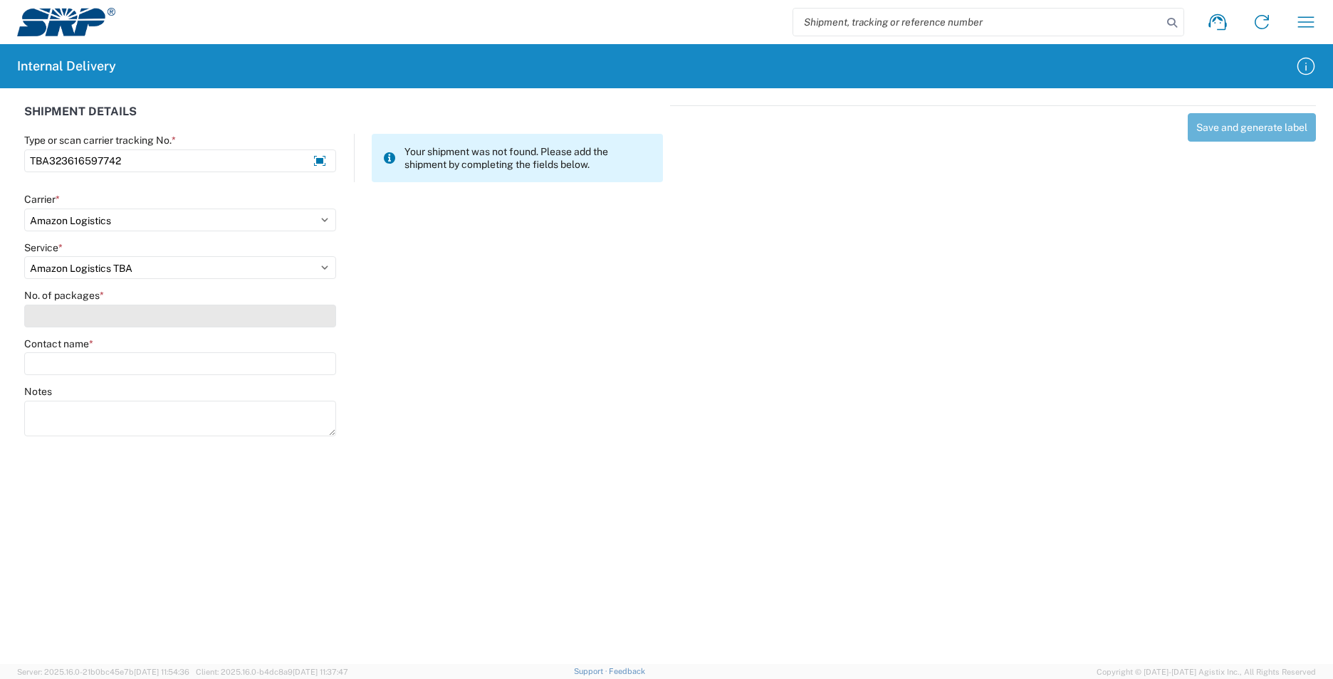
click at [84, 309] on input "No. of packages *" at bounding box center [180, 316] width 312 height 23
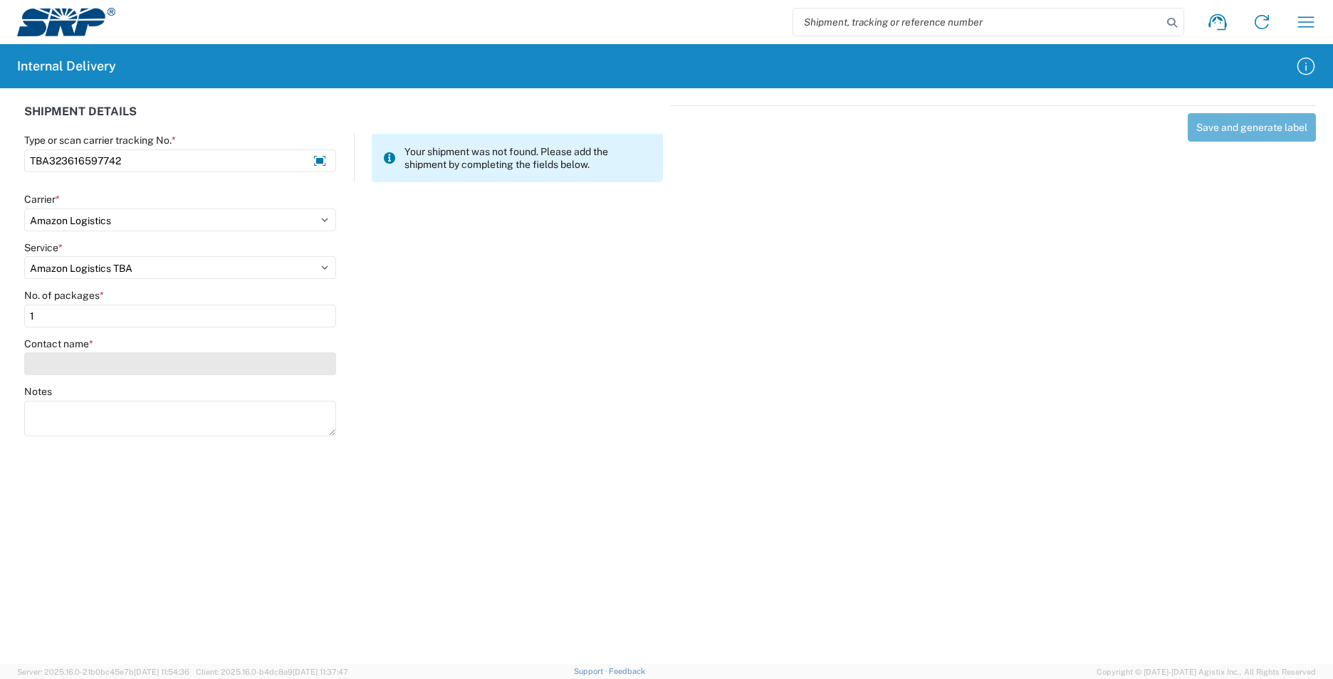
type input "1"
click at [91, 357] on input "Contact name *" at bounding box center [180, 363] width 312 height 23
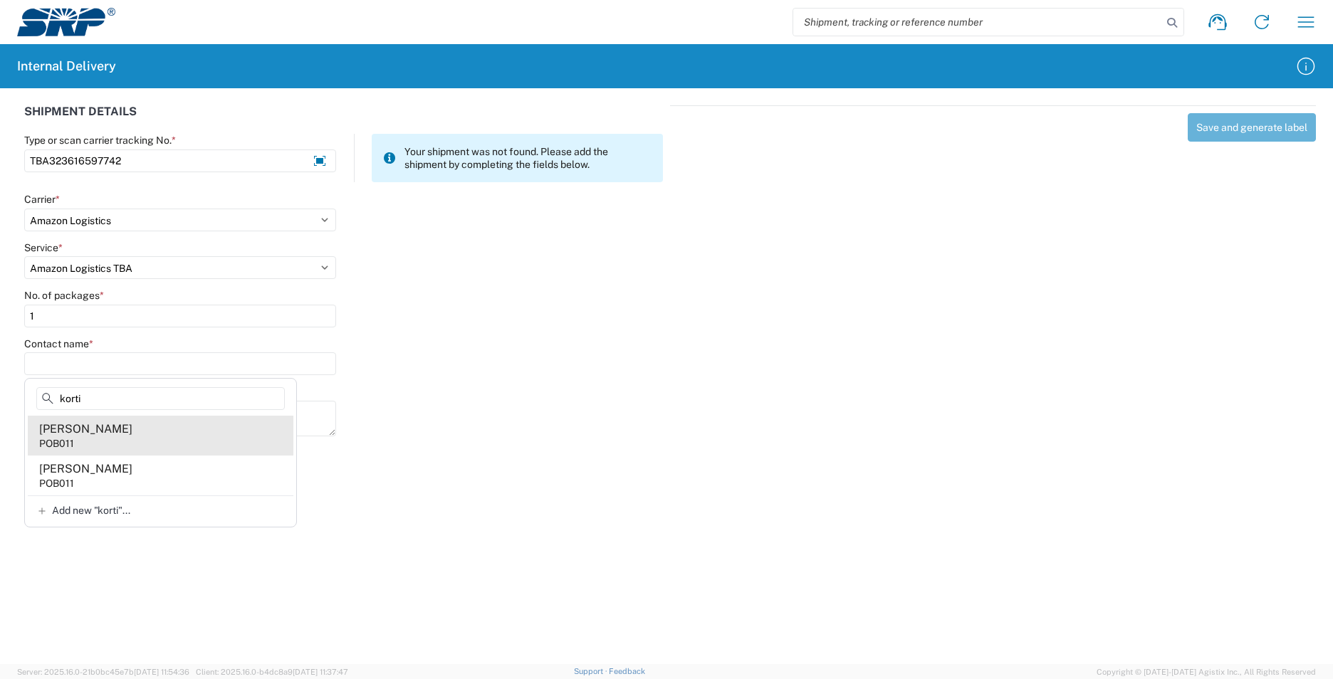
type input "korti"
click at [139, 437] on agx-address-suggestion-item "[PERSON_NAME] POB011" at bounding box center [161, 436] width 266 height 40
type input "[PERSON_NAME]"
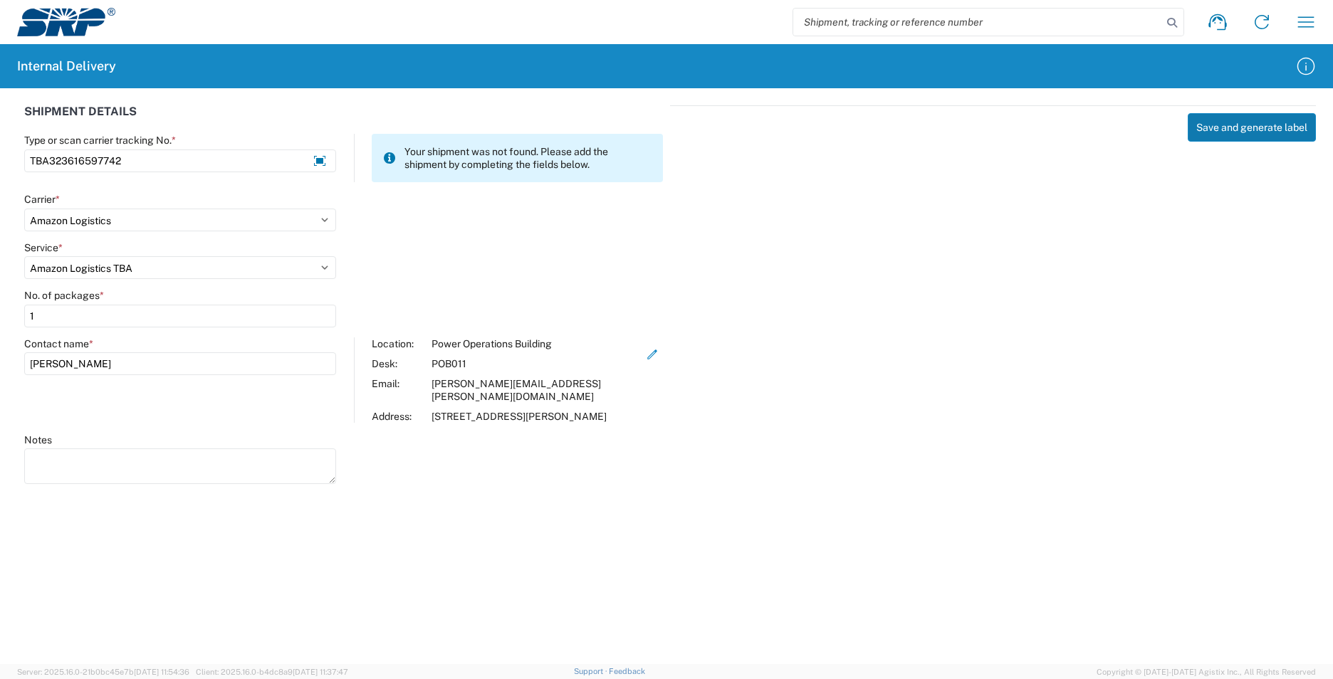
click at [1209, 135] on button "Save and generate label" at bounding box center [1251, 127] width 128 height 28
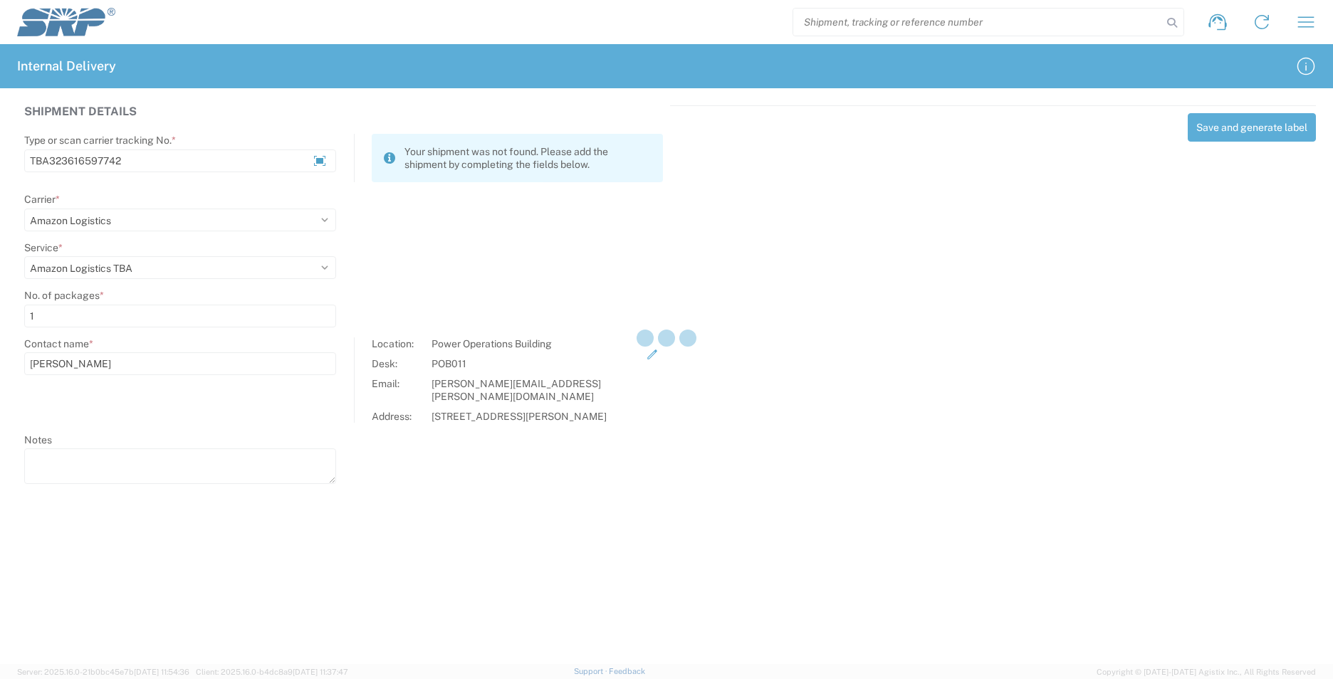
select select
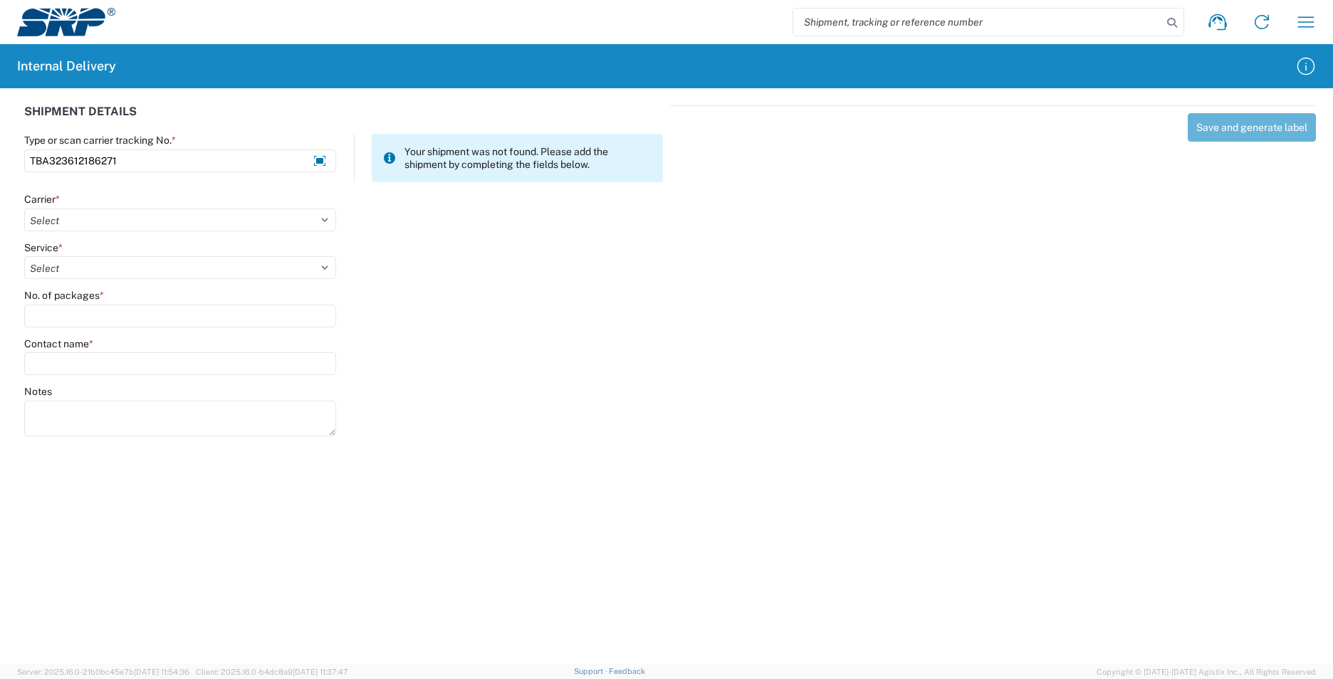
type input "TBA323612186271"
click at [140, 224] on select "Select AcctPay Amazon Logistics ATI Trucking BC Dimerco Logistics Empire Southw…" at bounding box center [180, 220] width 312 height 23
select select "8933"
click at [24, 209] on select "Select AcctPay Amazon Logistics ATI Trucking BC Dimerco Logistics Empire Southw…" at bounding box center [180, 220] width 312 height 23
select select "24525"
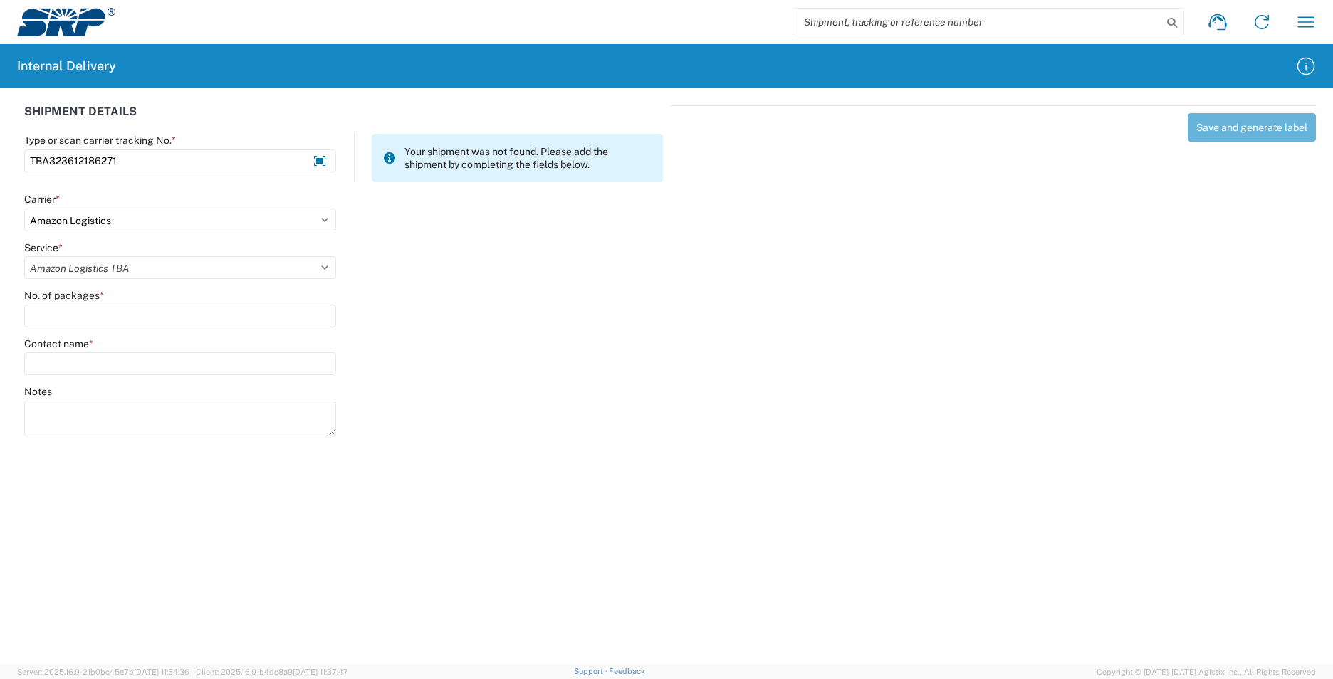
click at [24, 256] on select "Select Amazon Logistics TBA Rail TL Standard 3 - 5 Day" at bounding box center [180, 267] width 312 height 23
click at [53, 322] on input "No. of packages *" at bounding box center [180, 316] width 312 height 23
type input "1"
click at [65, 362] on input "Contact name *" at bounding box center [180, 363] width 312 height 23
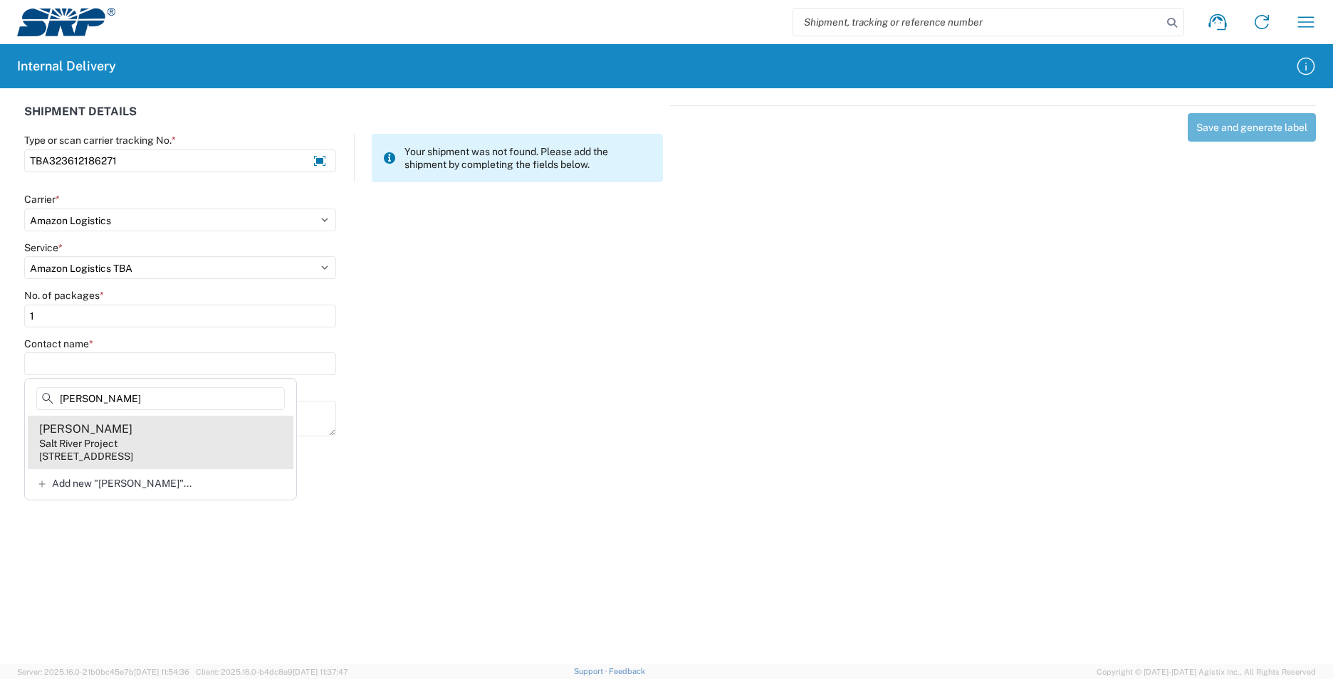
type input "[PERSON_NAME]"
click at [221, 429] on agx-address-suggestion-item "[PERSON_NAME] Salt River Project [STREET_ADDRESS]" at bounding box center [161, 442] width 266 height 53
type input "[PERSON_NAME]"
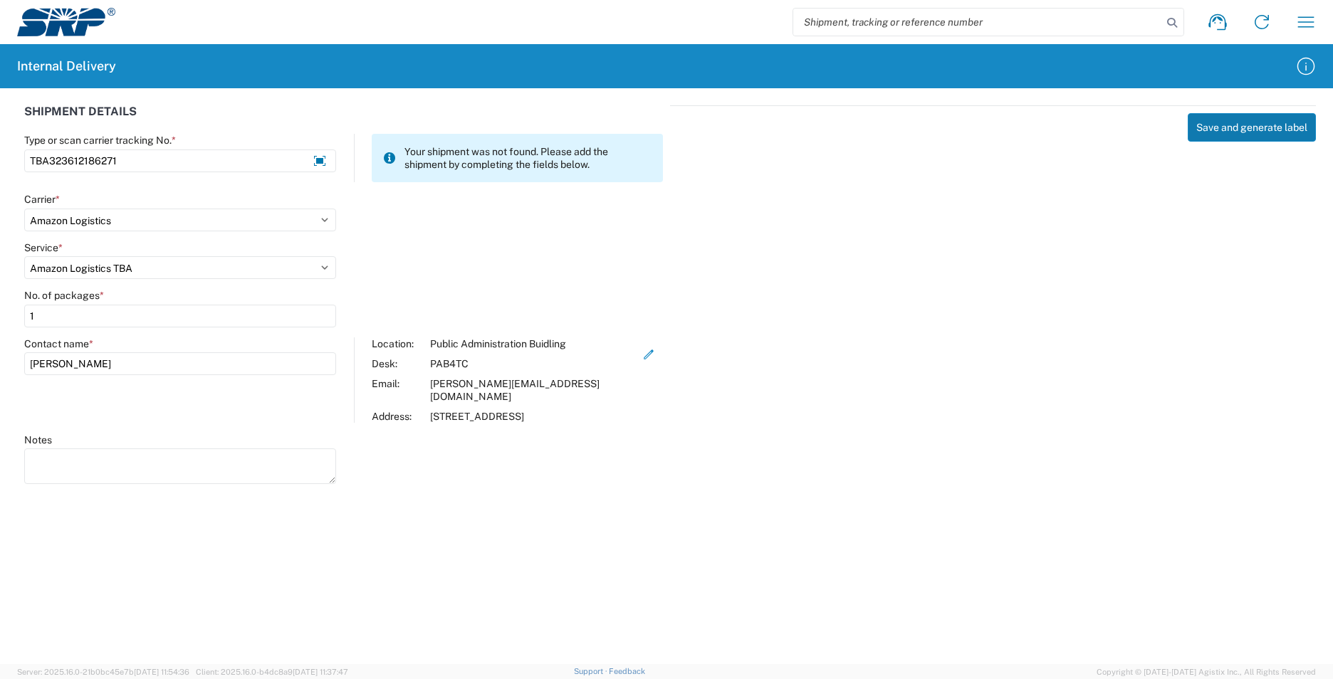
click at [1241, 123] on button "Save and generate label" at bounding box center [1251, 127] width 128 height 28
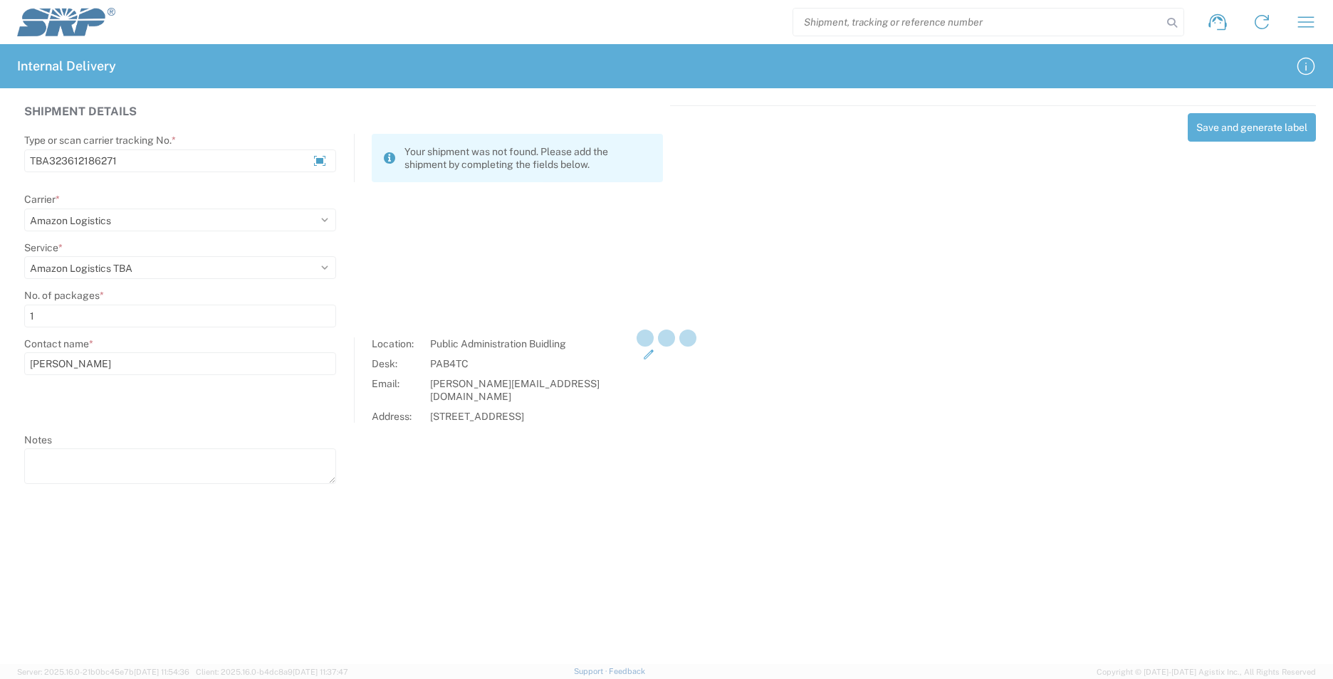
select select
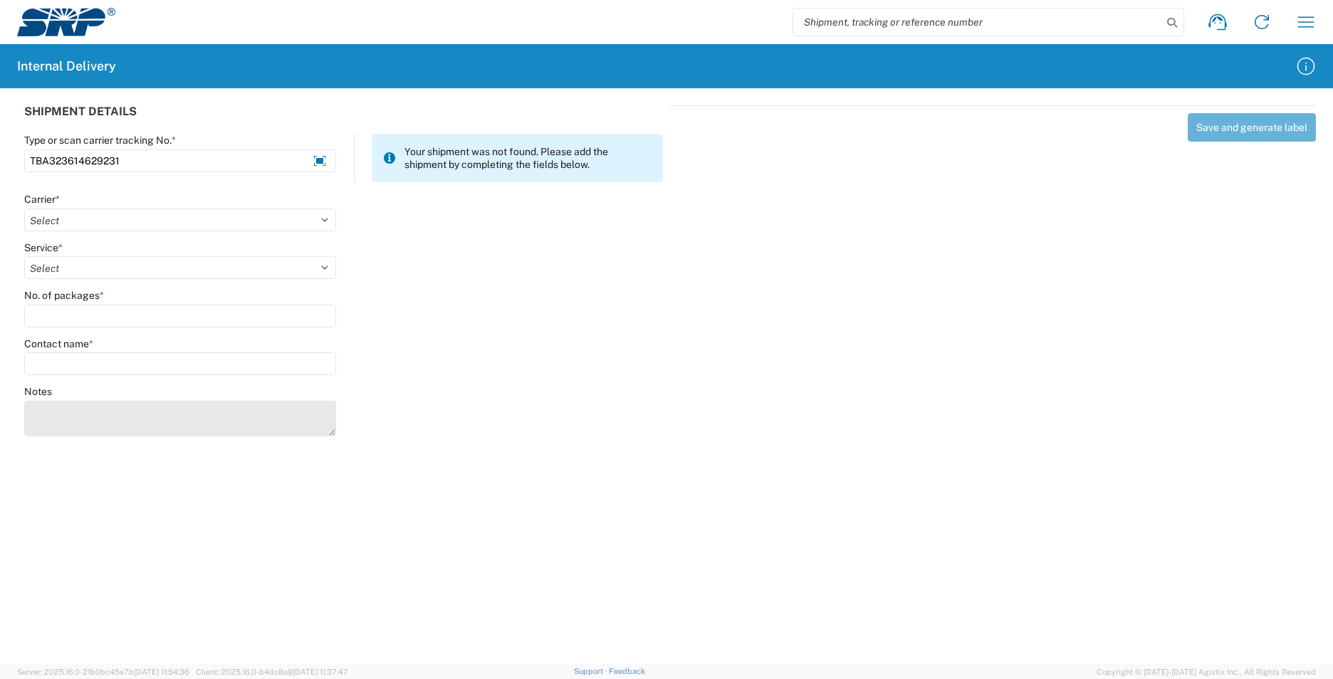
type input "TBA323614629231"
click at [200, 412] on textarea "Notes" at bounding box center [180, 419] width 312 height 36
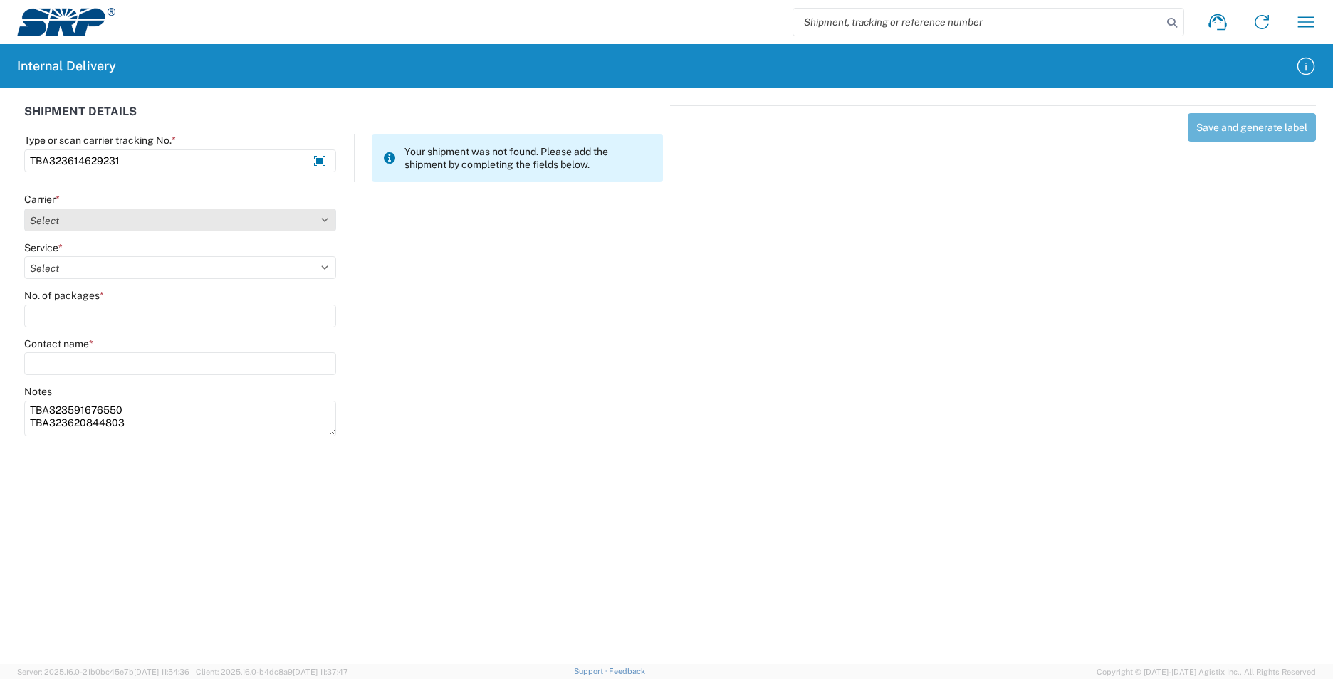
type textarea "TBA323591676550 TBA323620844803"
click at [86, 222] on select "Select AcctPay Amazon Logistics ATI Trucking BC Dimerco Logistics Empire Southw…" at bounding box center [180, 220] width 312 height 23
select select "8933"
click at [24, 209] on select "Select AcctPay Amazon Logistics ATI Trucking BC Dimerco Logistics Empire Southw…" at bounding box center [180, 220] width 312 height 23
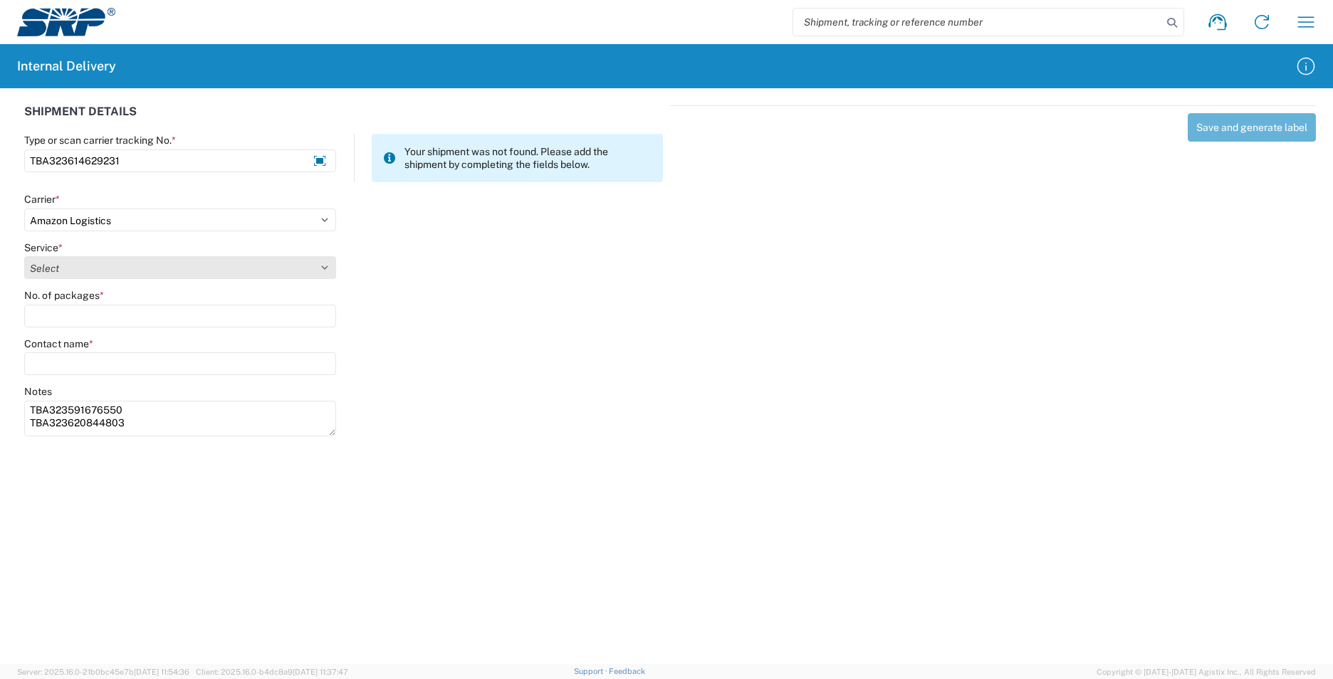
click at [80, 270] on select "Select Amazon Logistics TBA Rail TL Standard 3 - 5 Day" at bounding box center [180, 267] width 312 height 23
select select "24525"
click at [24, 256] on select "Select Amazon Logistics TBA Rail TL Standard 3 - 5 Day" at bounding box center [180, 267] width 312 height 23
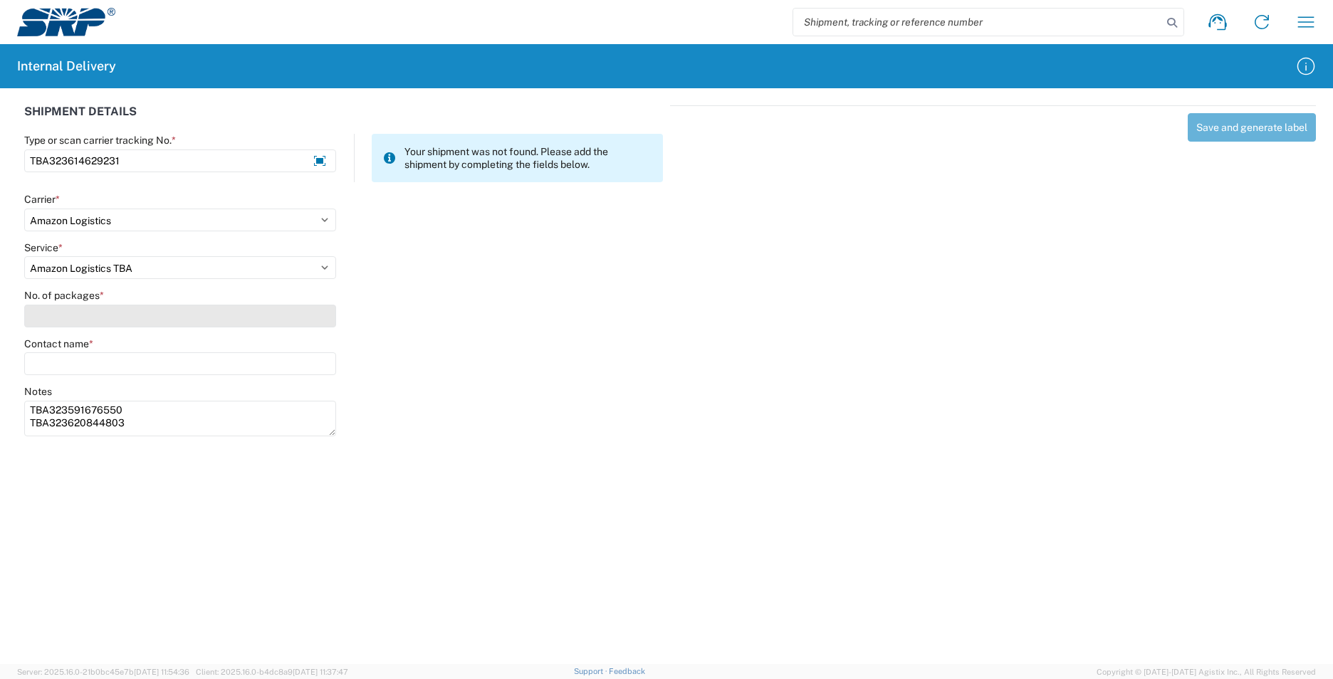
click at [94, 320] on input "No. of packages *" at bounding box center [180, 316] width 312 height 23
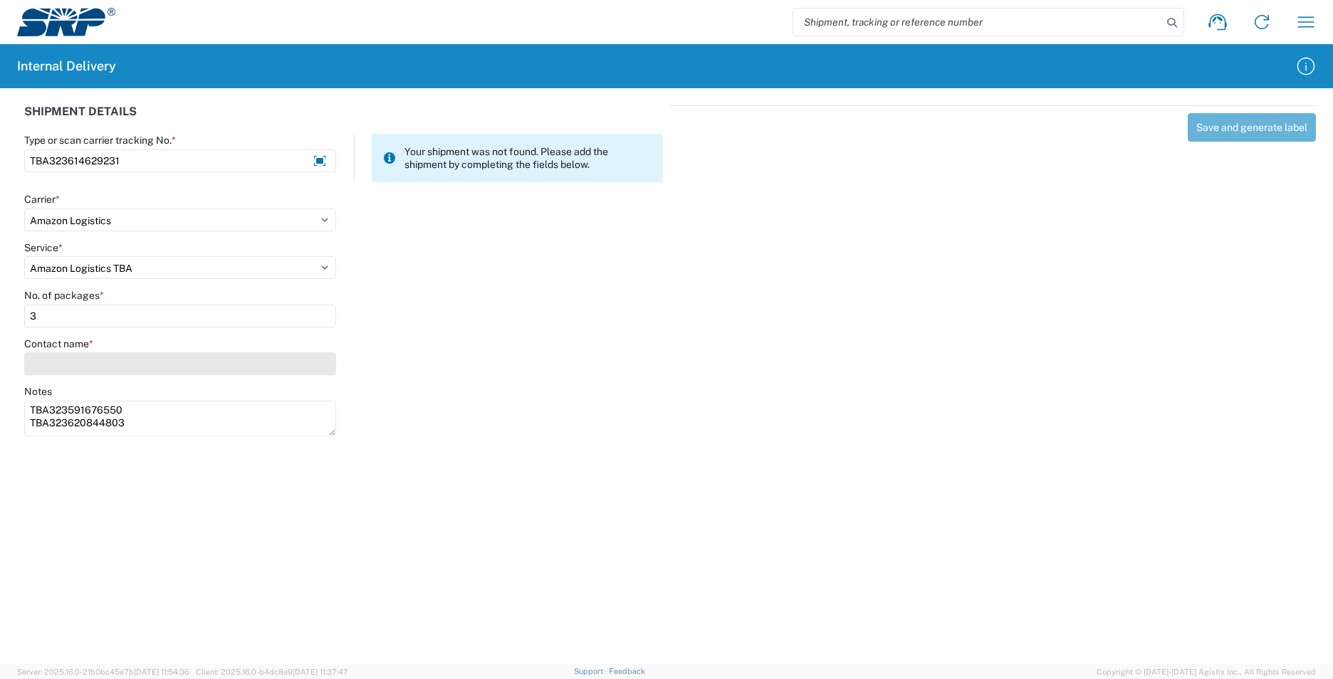
type input "3"
click at [97, 364] on input "Contact name *" at bounding box center [180, 363] width 312 height 23
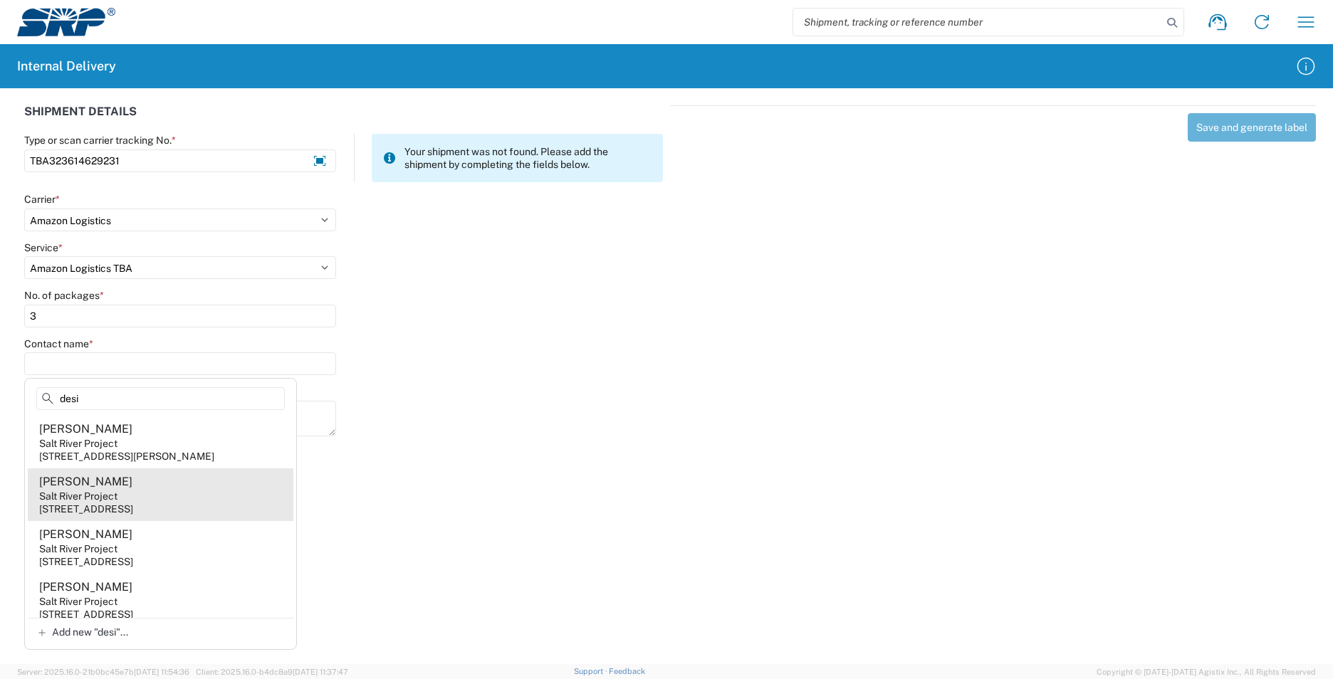
type input "desi"
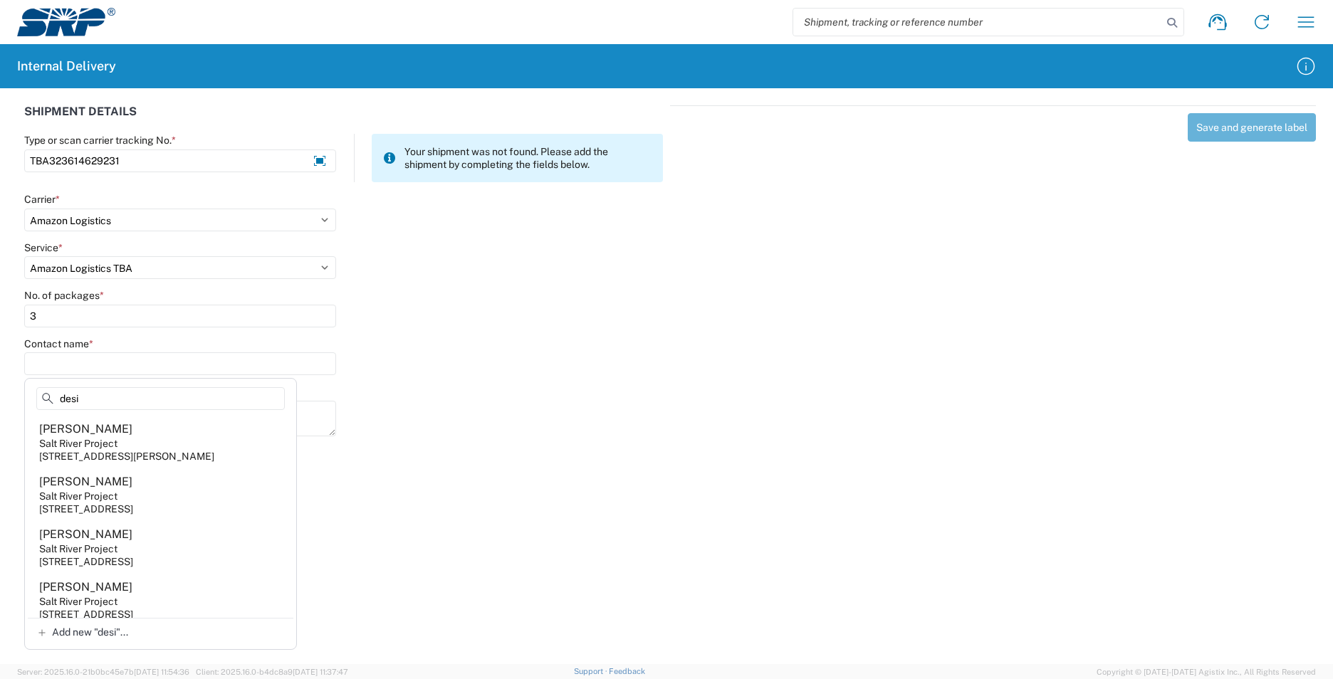
drag, startPoint x: 182, startPoint y: 498, endPoint x: 161, endPoint y: 494, distance: 20.9
click at [179, 496] on agx-address-suggestion-item "[PERSON_NAME] Salt River Project [STREET_ADDRESS]" at bounding box center [161, 494] width 266 height 53
type input "[PERSON_NAME]"
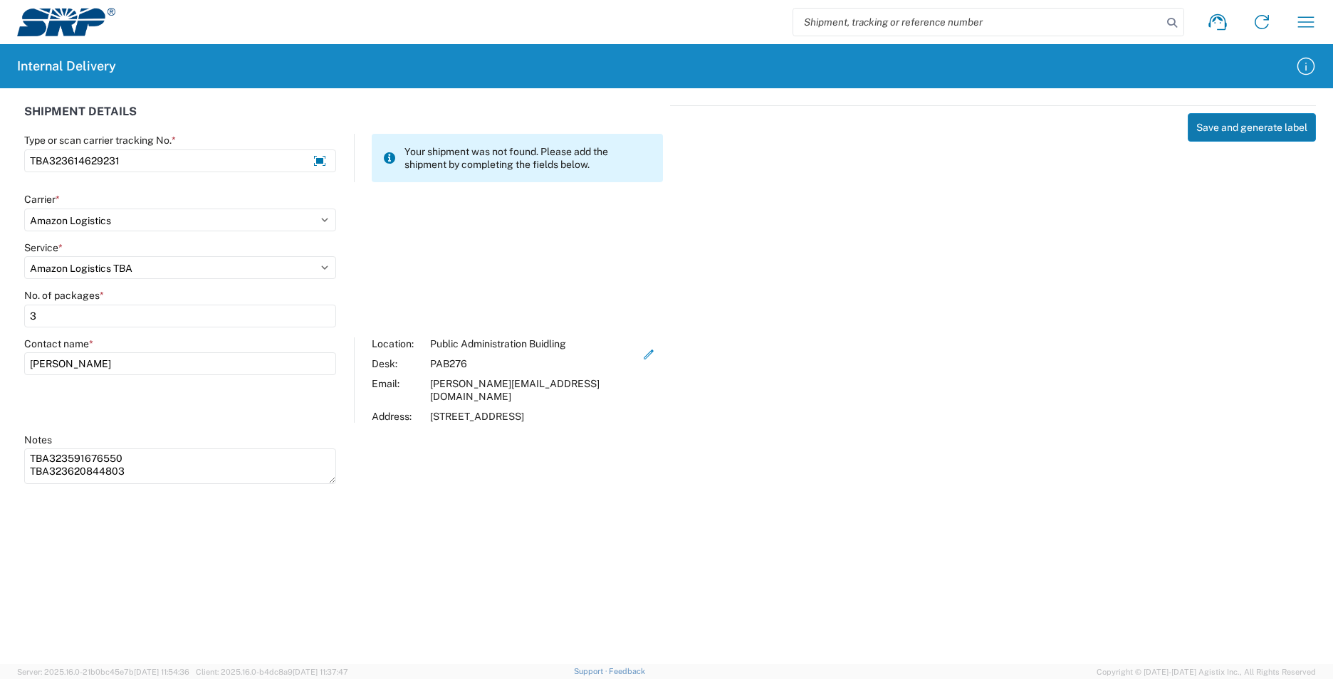
click at [1247, 127] on button "Save and generate label" at bounding box center [1251, 127] width 128 height 28
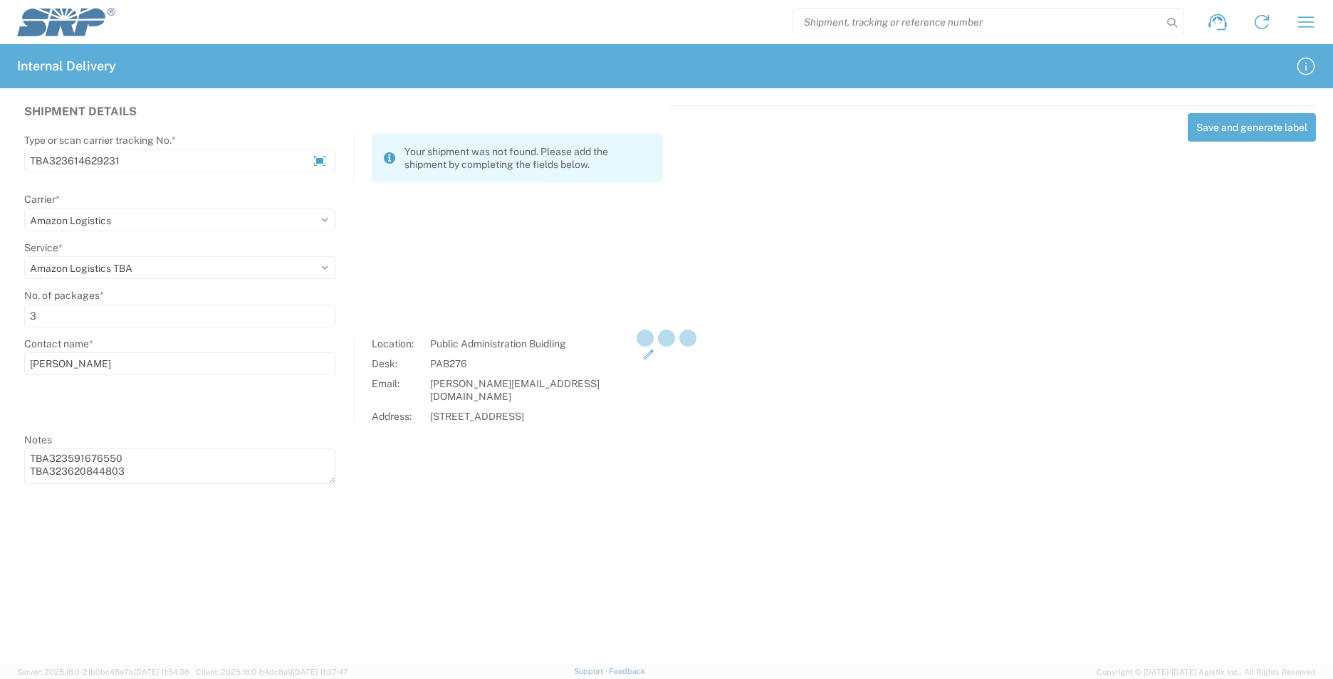
select select
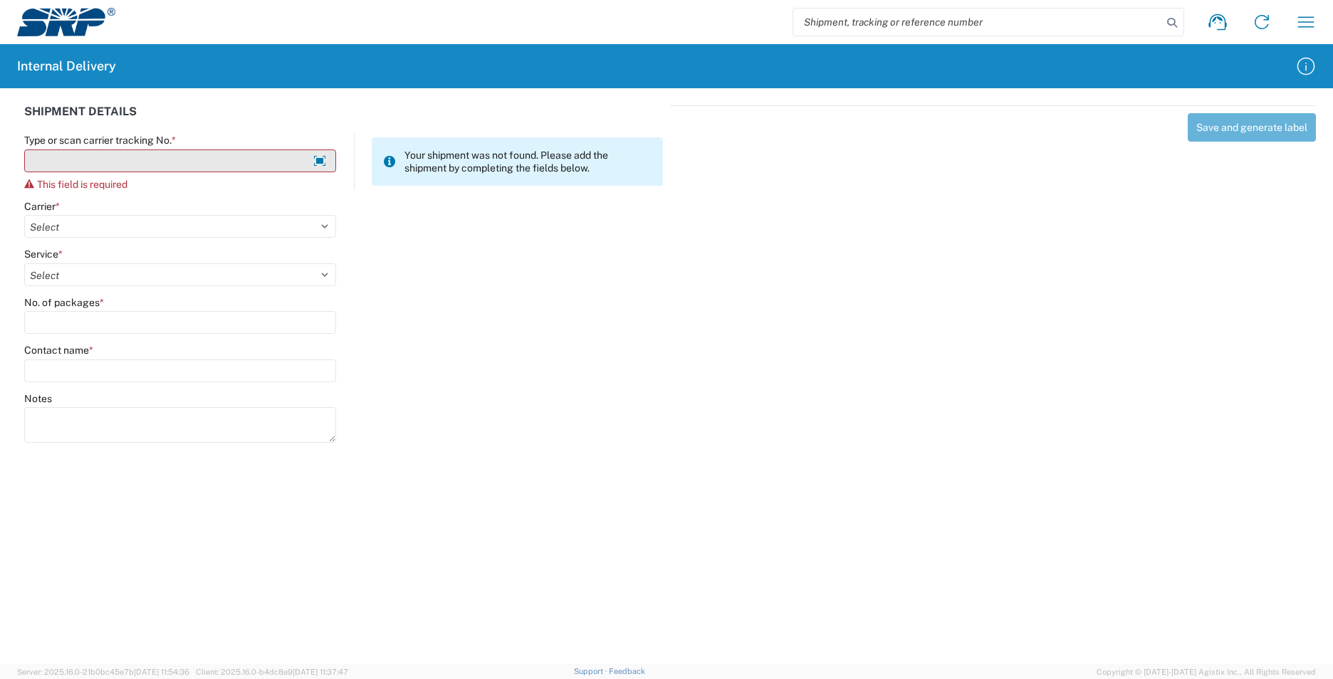
click at [115, 161] on input "Type or scan carrier tracking No. *" at bounding box center [180, 160] width 312 height 23
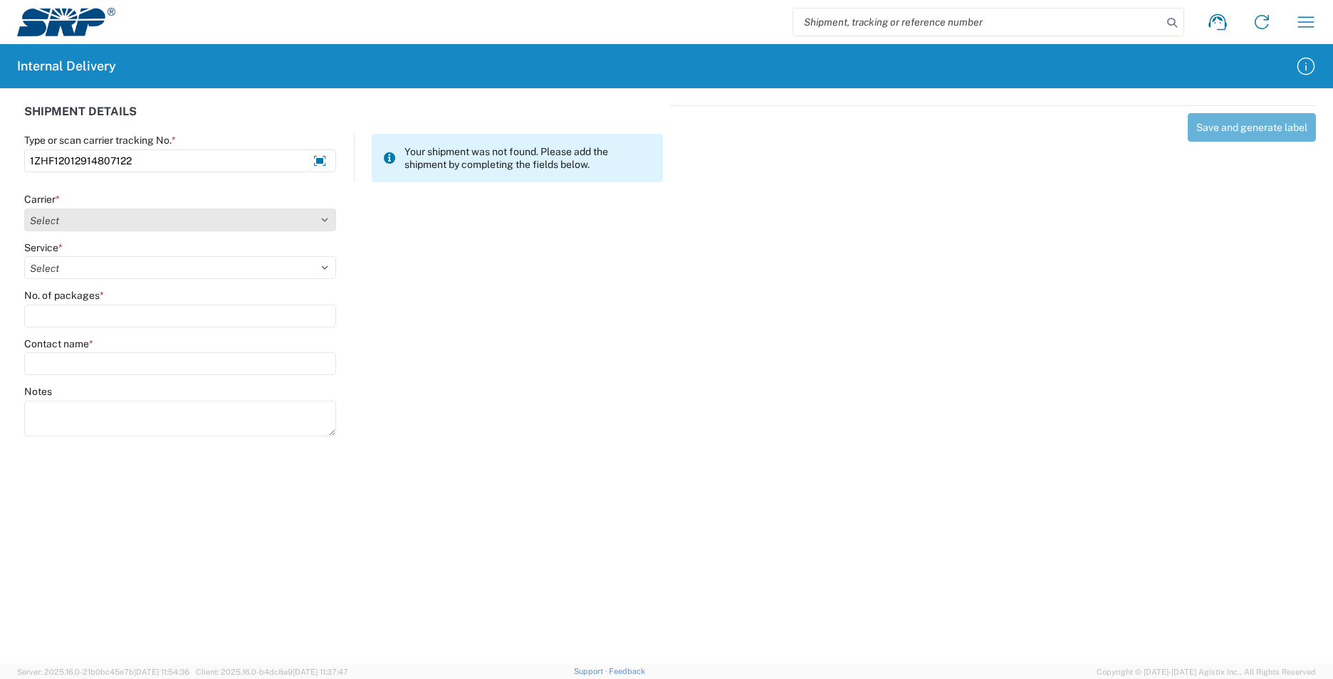
type input "1ZHF12012914807122"
click at [103, 218] on select "Select AcctPay Amazon Logistics ATI Trucking BC Dimerco Logistics Empire Southw…" at bounding box center [180, 220] width 312 height 23
select select "12"
click at [24, 209] on select "Select AcctPay Amazon Logistics ATI Trucking BC Dimerco Logistics Empire Southw…" at bounding box center [180, 220] width 312 height 23
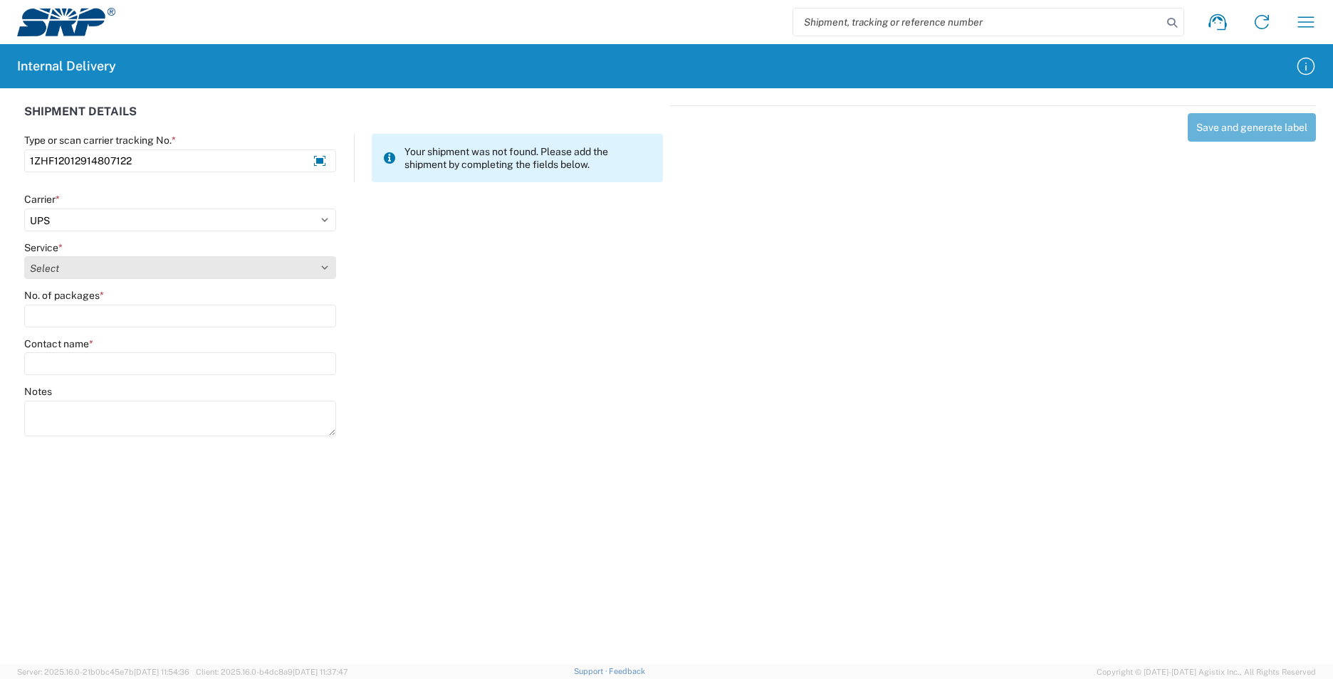
click at [96, 278] on select "Select 2nd Day Air 2nd Day Air A.M. 3 Day Select Basic BOUND PRINTED MATTER, UP…" at bounding box center [180, 267] width 312 height 23
select select "43"
click at [24, 256] on select "Select 2nd Day Air 2nd Day Air A.M. 3 Day Select Basic BOUND PRINTED MATTER, UP…" at bounding box center [180, 267] width 312 height 23
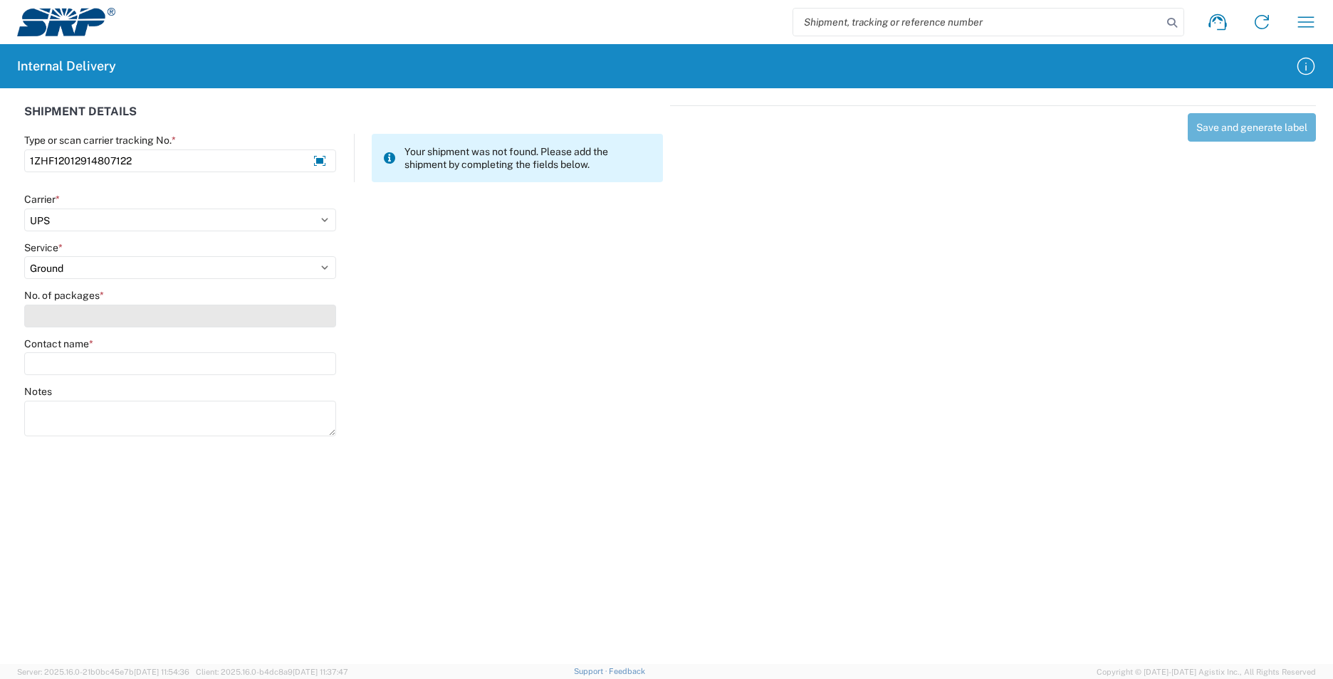
click at [56, 308] on input "No. of packages *" at bounding box center [180, 316] width 312 height 23
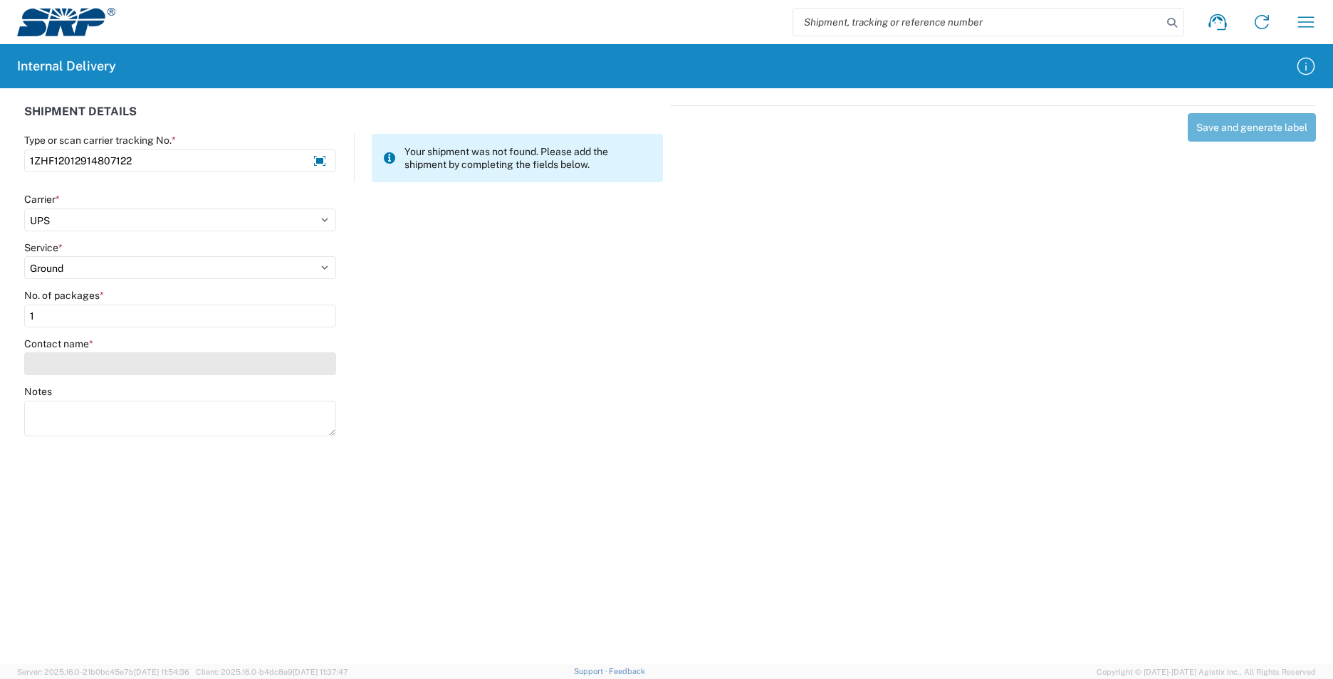
type input "1"
click at [70, 366] on input "Contact name *" at bounding box center [180, 363] width 312 height 23
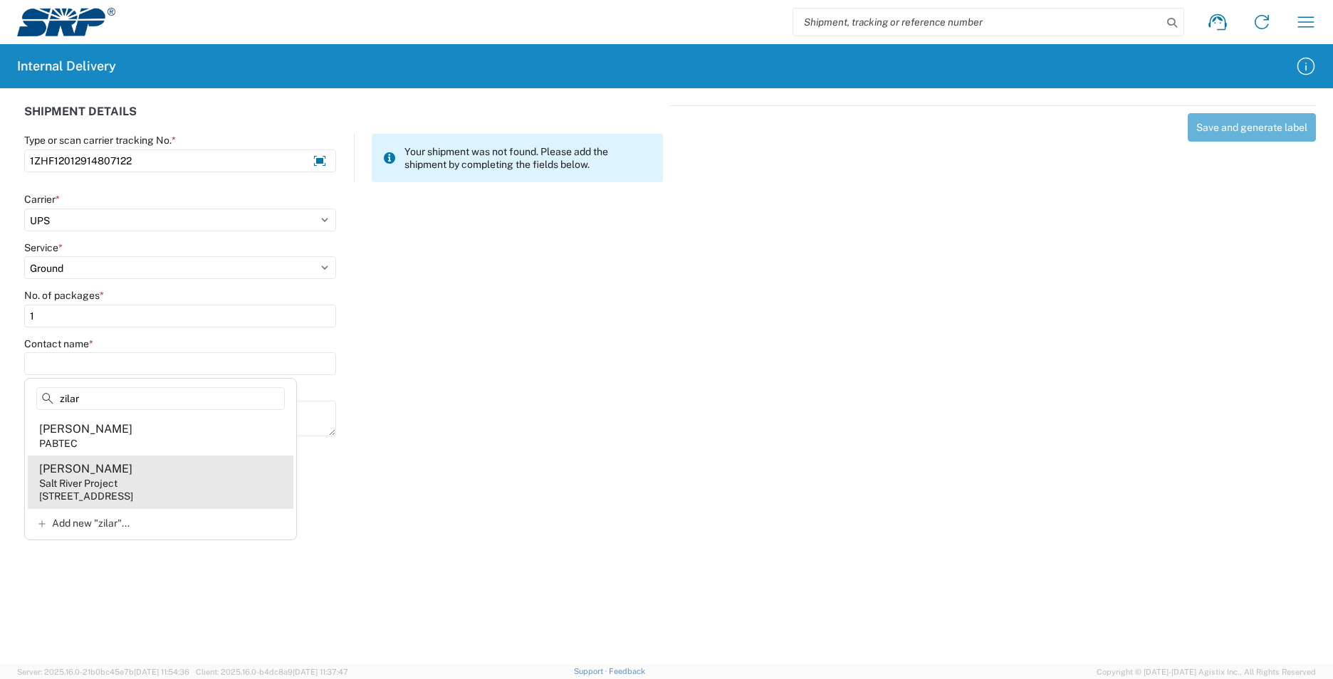
type input "zilar"
click at [203, 487] on agx-address-suggestion-item "[PERSON_NAME] Salt River Project [STREET_ADDRESS]" at bounding box center [161, 482] width 266 height 53
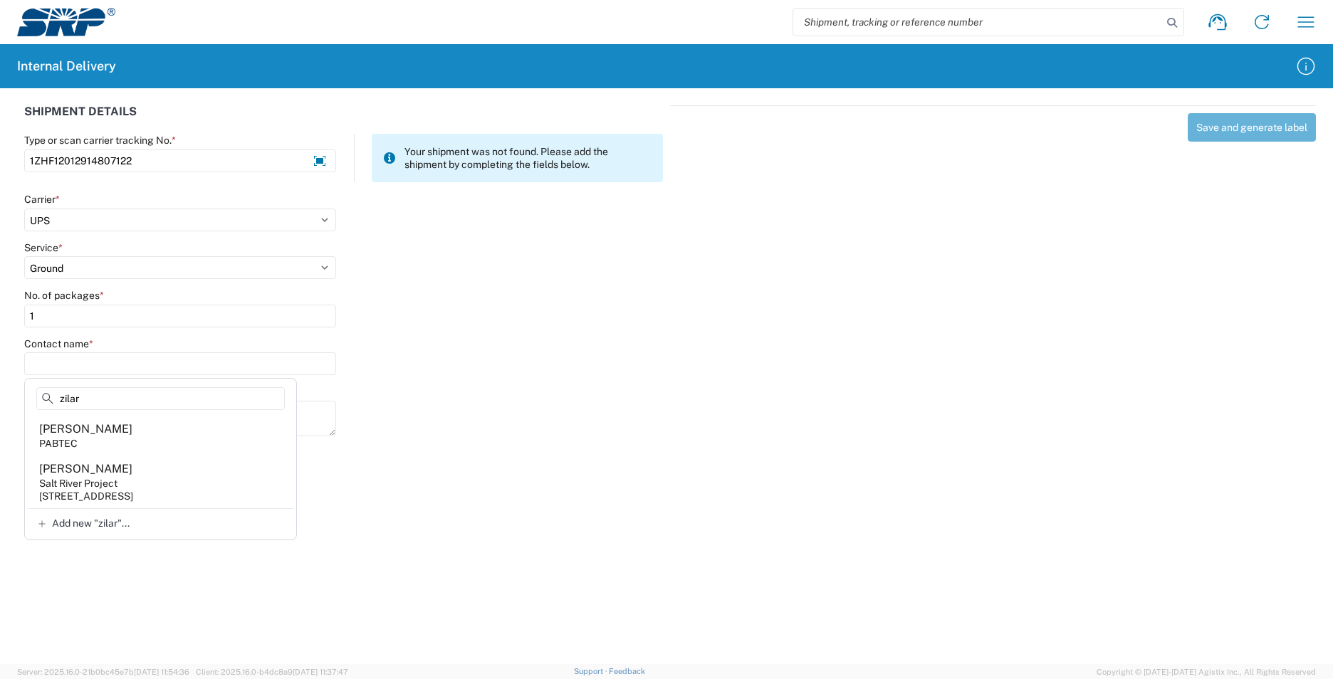
type input "[PERSON_NAME]"
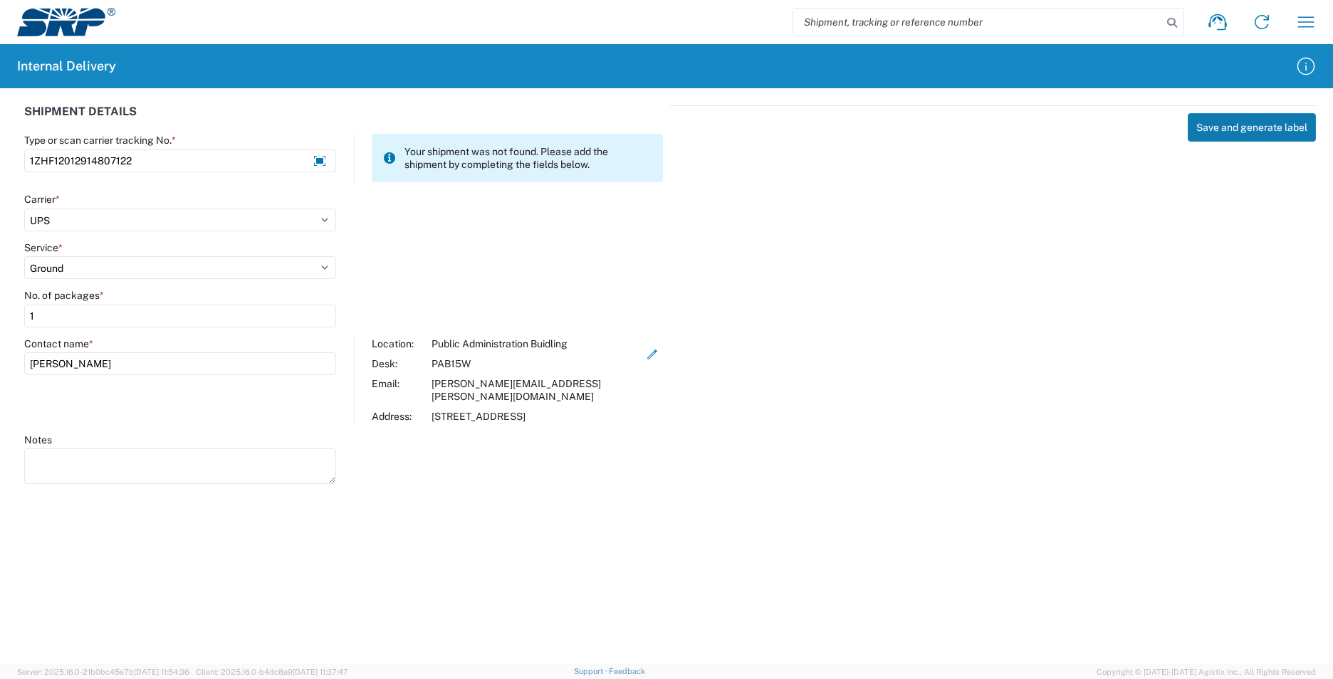
click at [1213, 125] on button "Save and generate label" at bounding box center [1251, 127] width 128 height 28
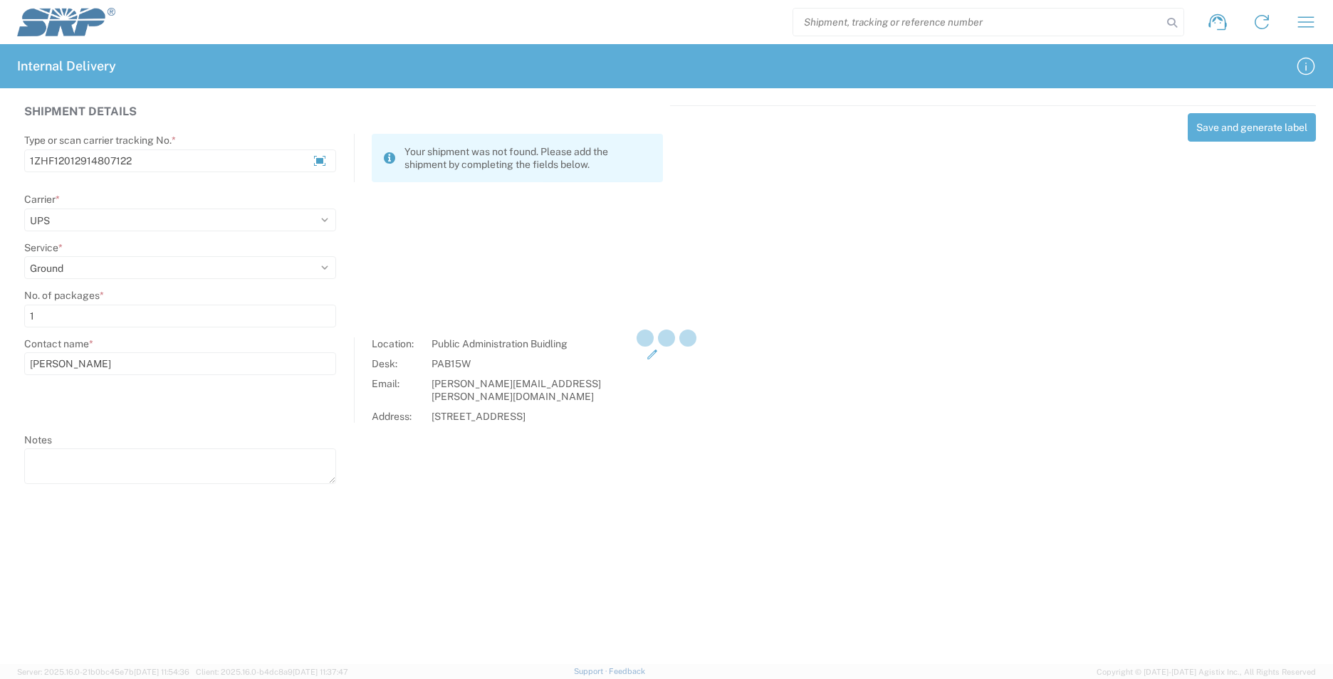
select select
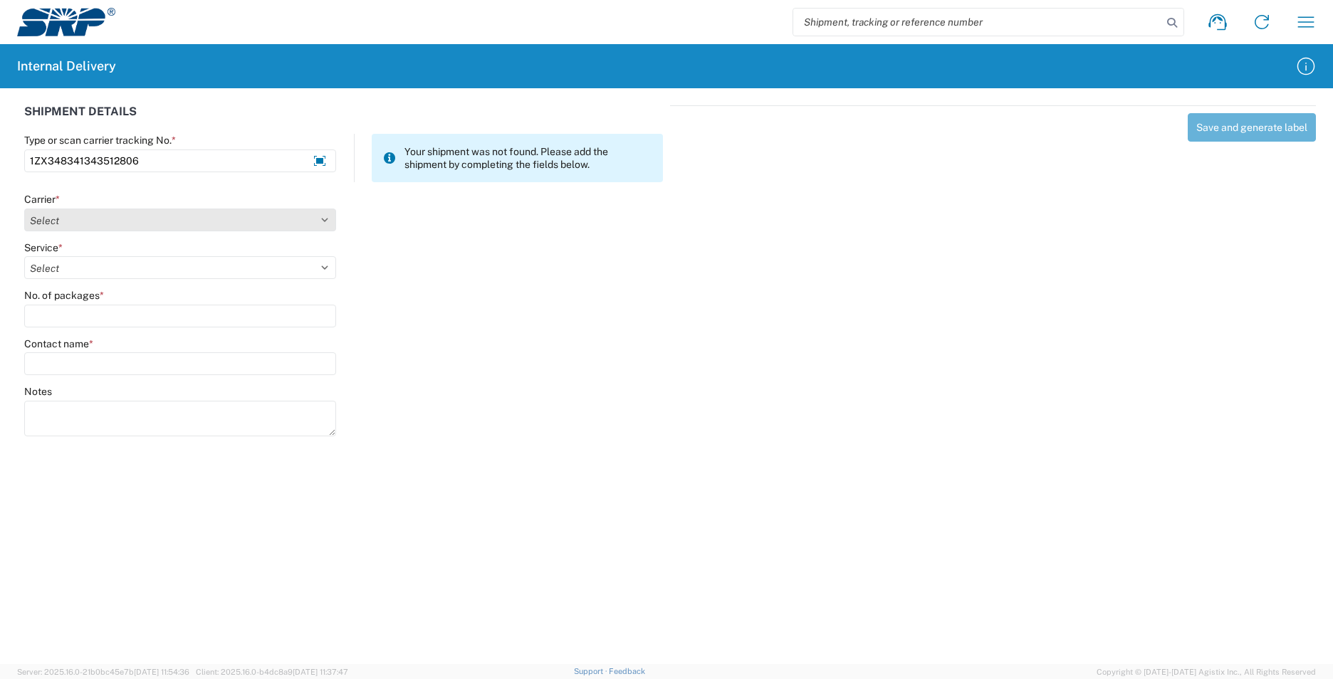
type input "1ZX348341343512806"
click at [246, 225] on select "Select AcctPay Amazon Logistics ATI Trucking BC Dimerco Logistics Empire Southw…" at bounding box center [180, 220] width 312 height 23
select select "12"
click at [24, 209] on select "Select AcctPay Amazon Logistics ATI Trucking BC Dimerco Logistics Empire Southw…" at bounding box center [180, 220] width 312 height 23
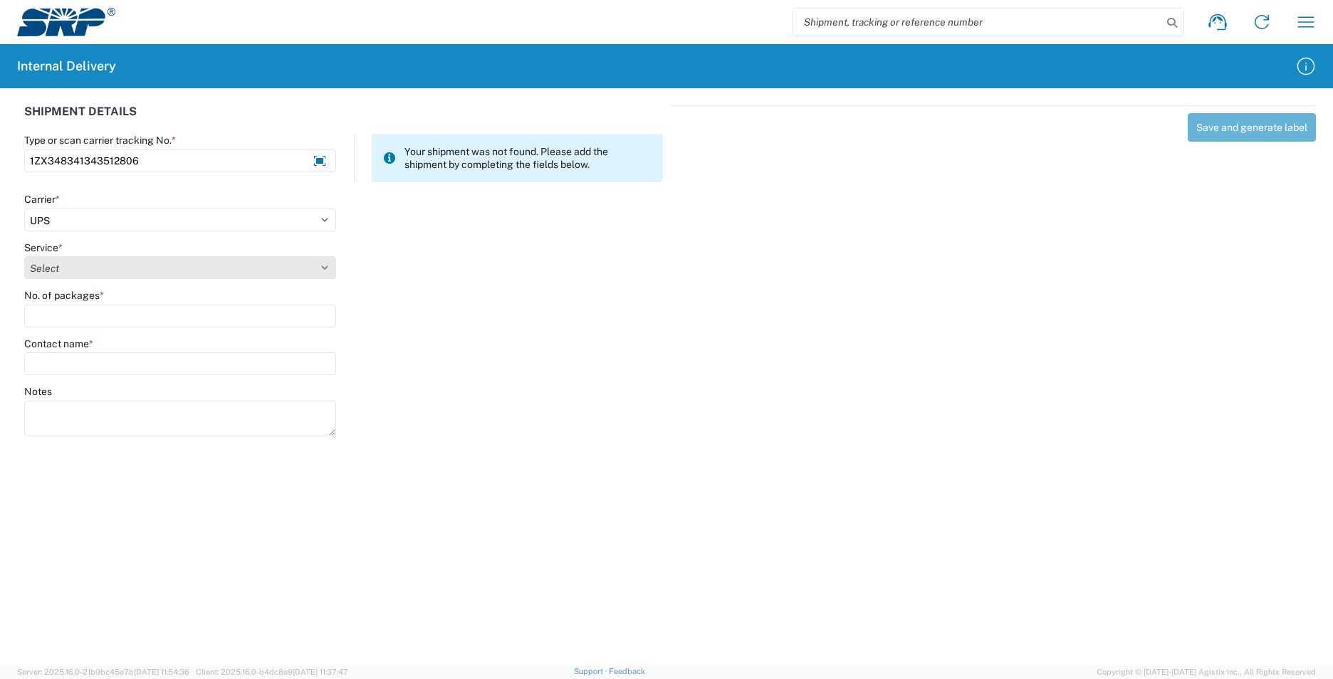
click at [85, 266] on select "Select 2nd Day Air 2nd Day Air A.M. 3 Day Select Basic BOUND PRINTED MATTER, UP…" at bounding box center [180, 267] width 312 height 23
select select "43"
click at [86, 269] on select "Select 2nd Day Air 2nd Day Air A.M. 3 Day Select Basic BOUND PRINTED MATTER, UP…" at bounding box center [180, 267] width 312 height 23
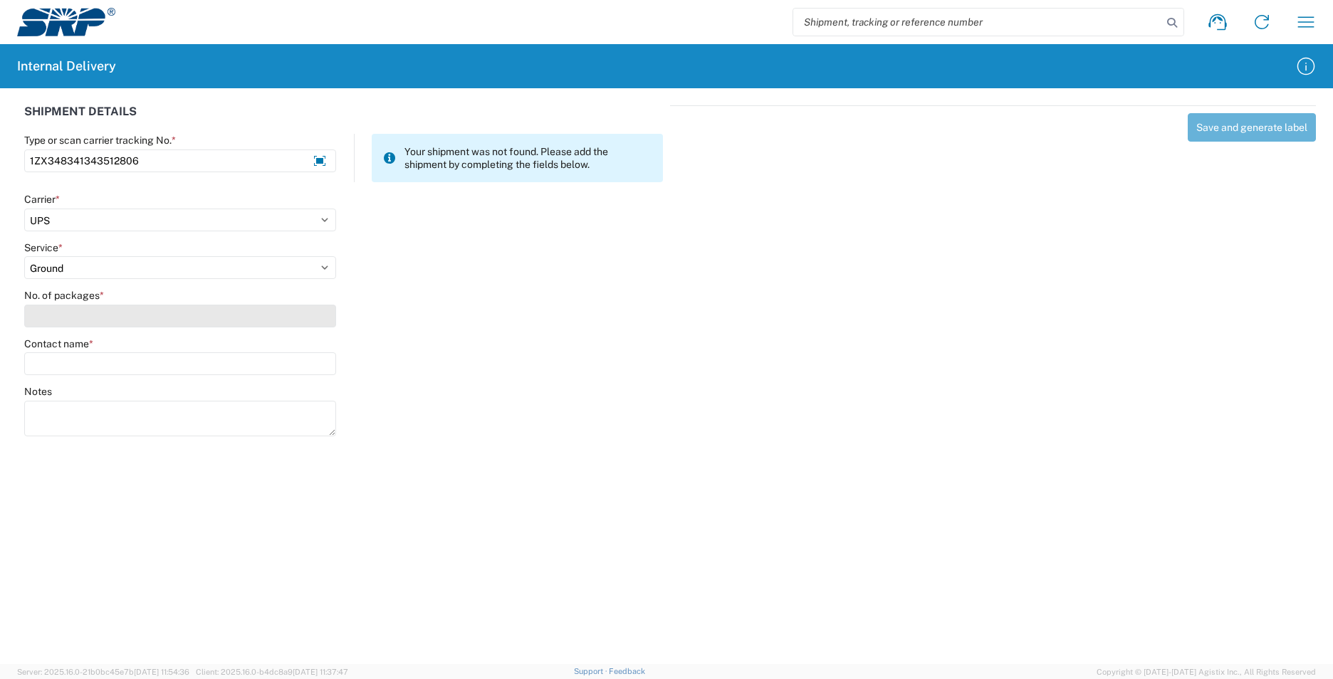
click at [83, 314] on input "No. of packages *" at bounding box center [180, 316] width 312 height 23
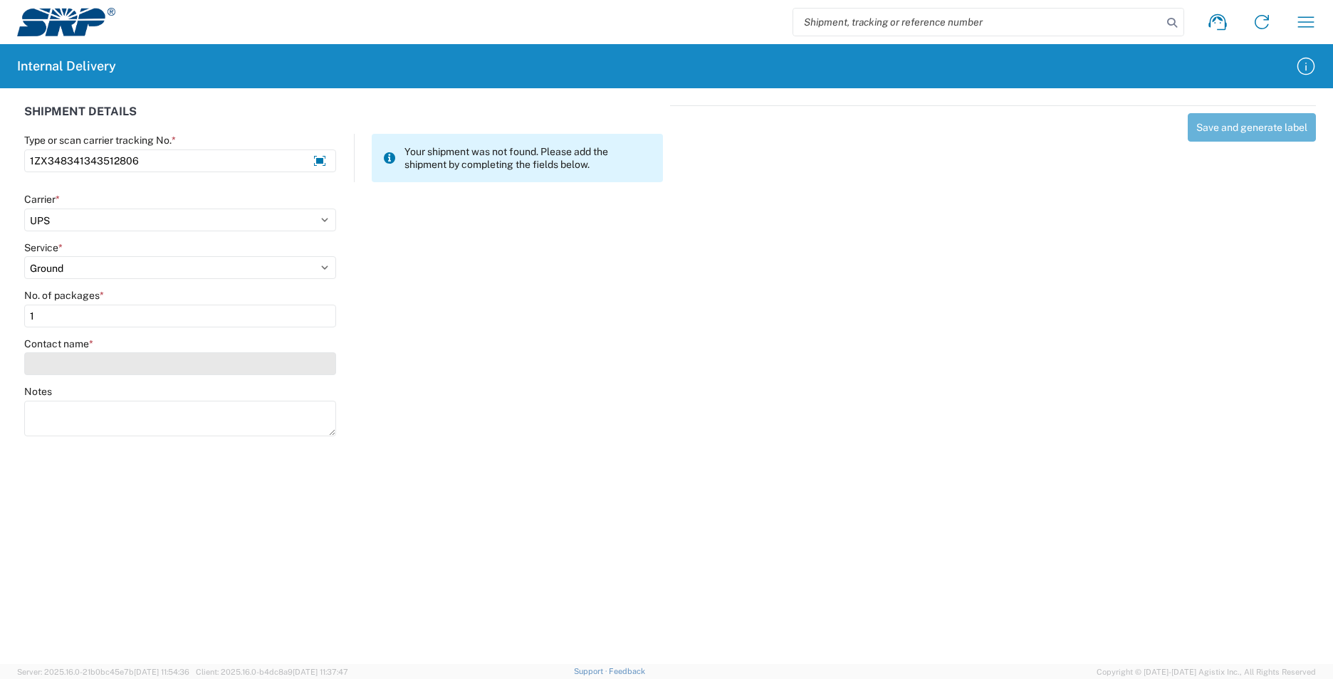
type input "1"
click at [86, 362] on input "Contact name *" at bounding box center [180, 363] width 312 height 23
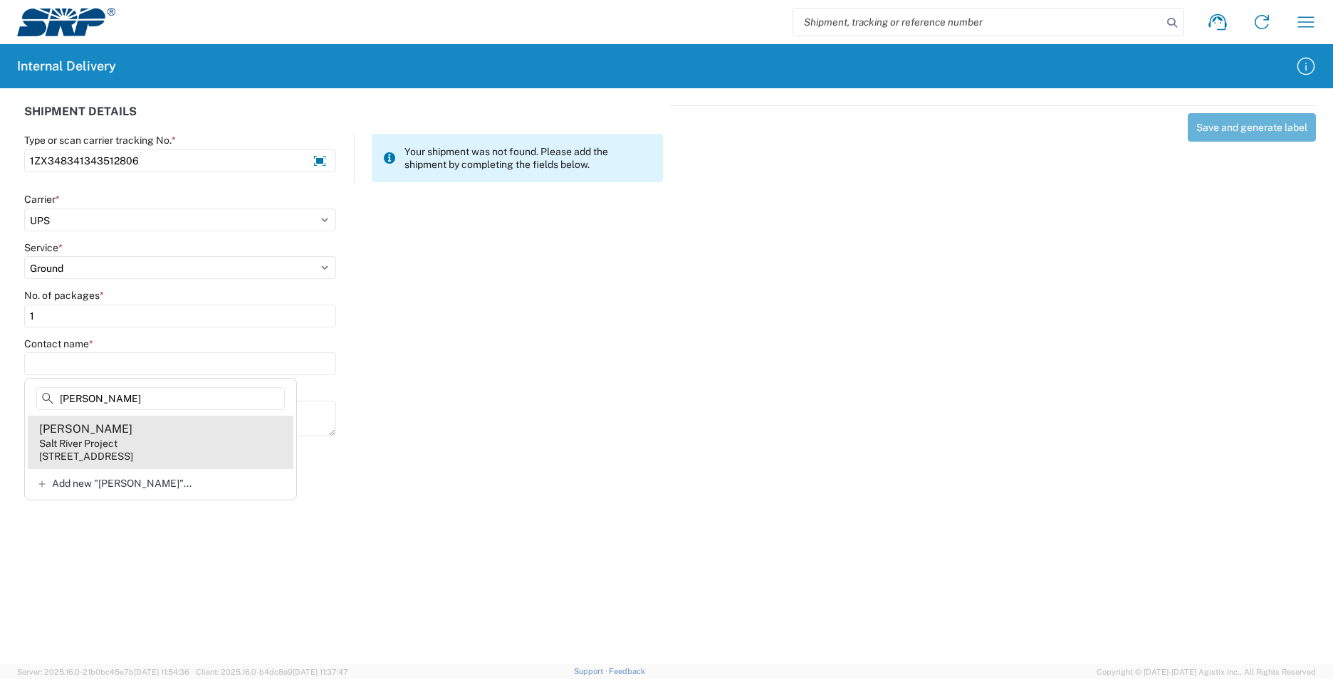
type input "[PERSON_NAME]"
click at [167, 448] on agx-address-suggestion-item "[PERSON_NAME] Salt River Project [STREET_ADDRESS]" at bounding box center [161, 442] width 266 height 53
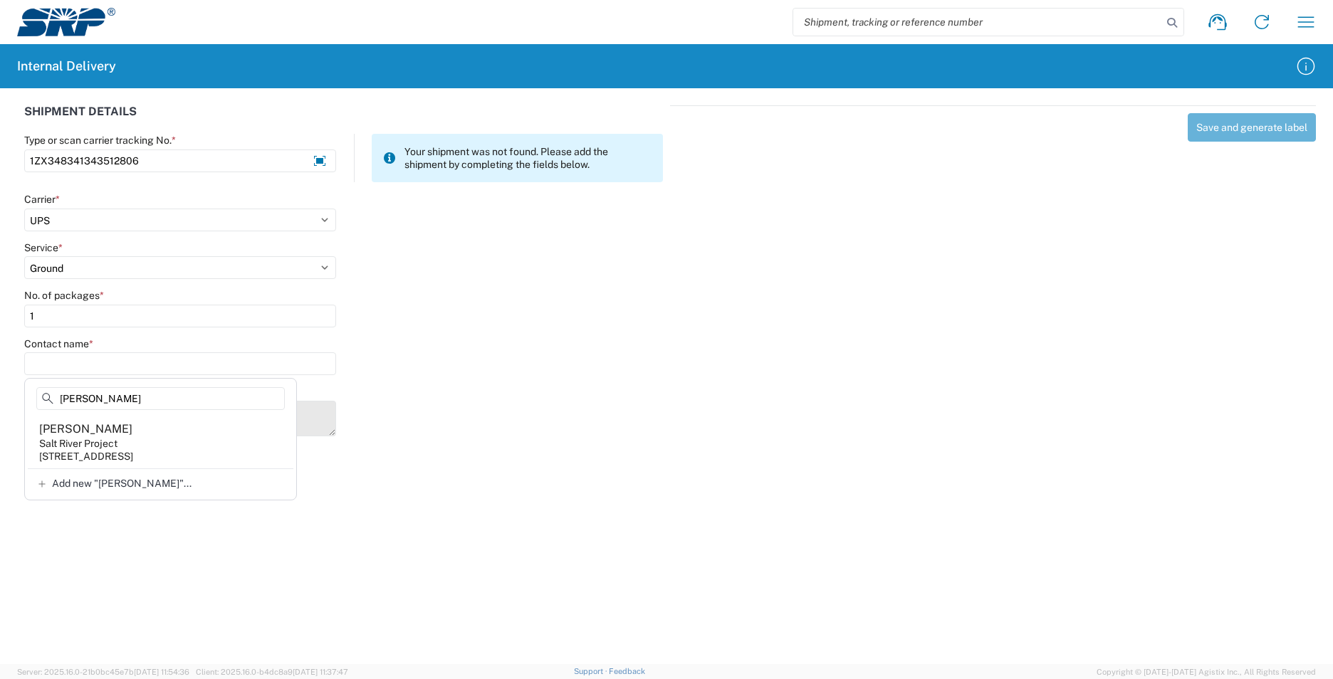
type input "[PERSON_NAME]"
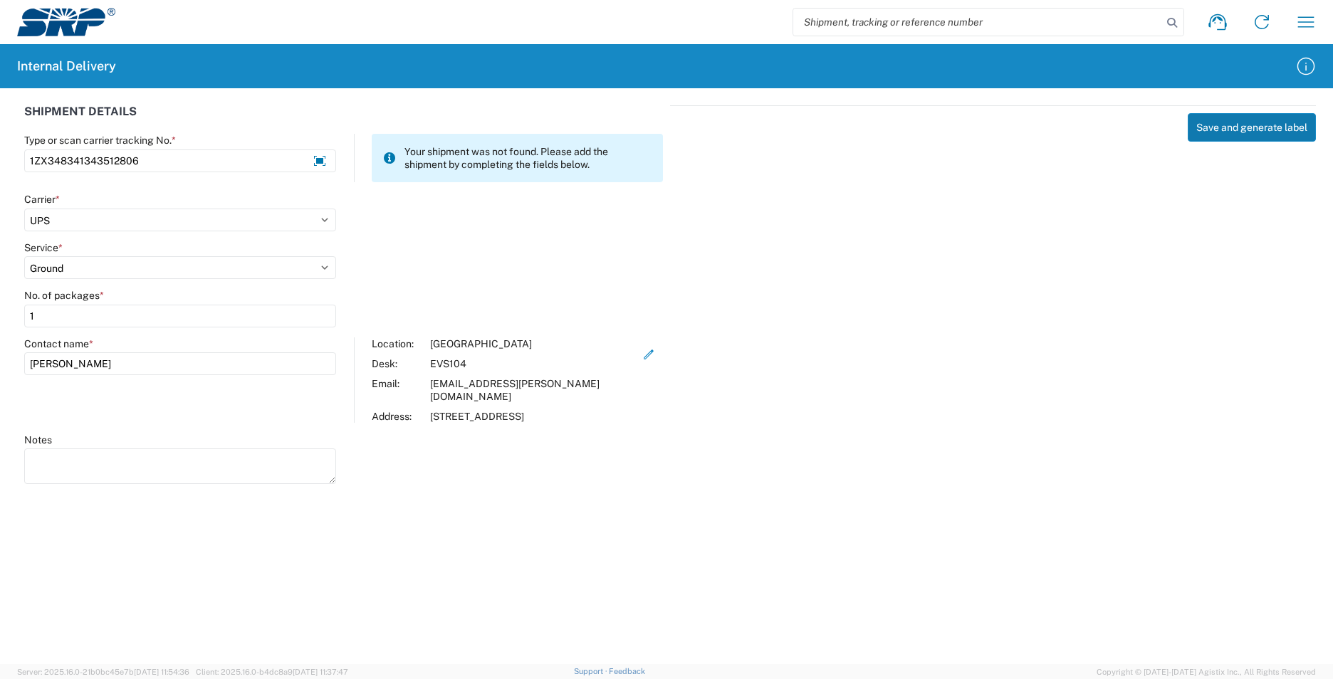
click at [1238, 130] on button "Save and generate label" at bounding box center [1251, 127] width 128 height 28
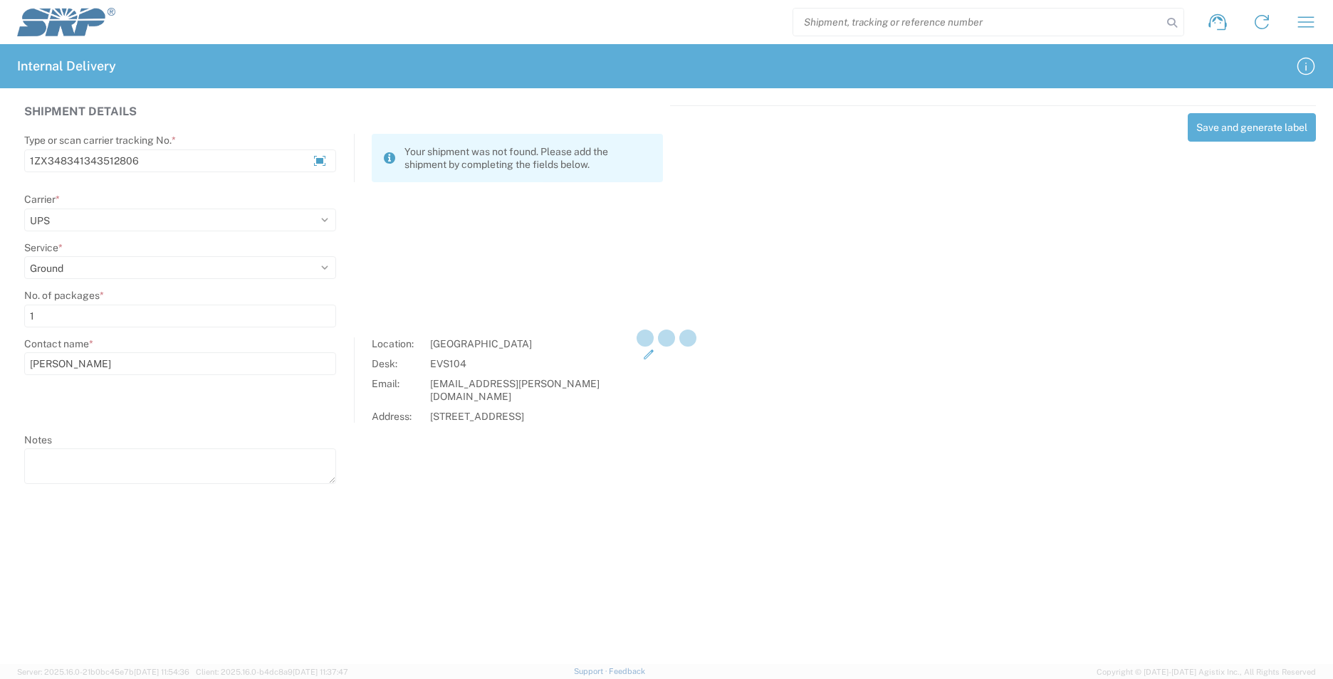
select select
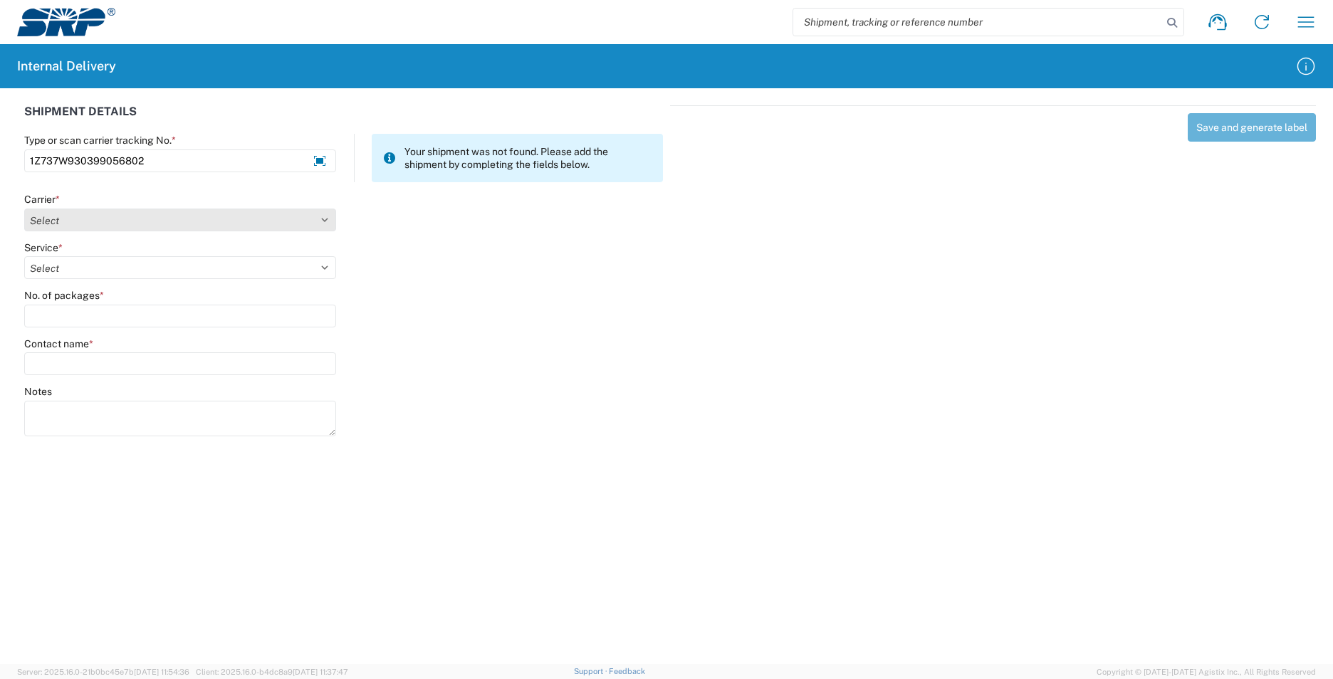
type input "1Z737W930399056802"
click at [73, 214] on select "Select AcctPay Amazon Logistics ATI Trucking BC Dimerco Logistics Empire Southw…" at bounding box center [180, 220] width 312 height 23
select select "12"
click at [24, 209] on select "Select AcctPay Amazon Logistics ATI Trucking BC Dimerco Logistics Empire Southw…" at bounding box center [180, 220] width 312 height 23
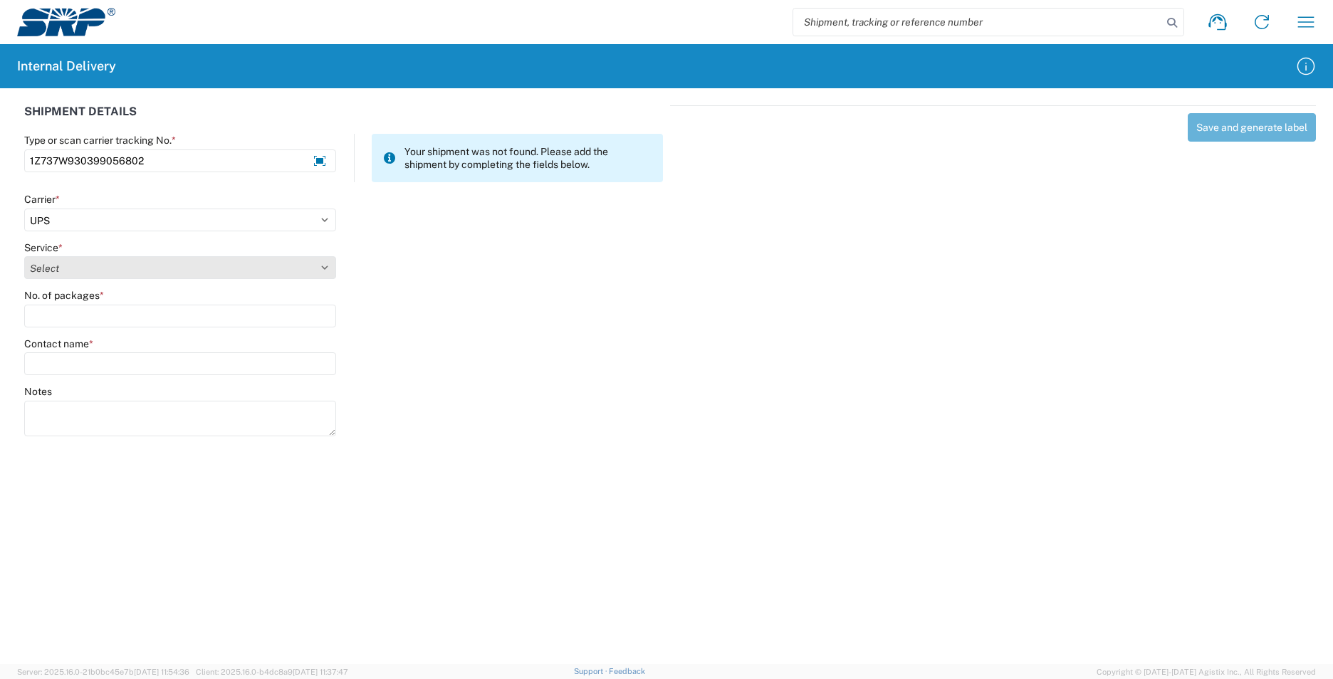
click at [57, 261] on select "Select 2nd Day Air 2nd Day Air A.M. 3 Day Select Basic BOUND PRINTED MATTER, UP…" at bounding box center [180, 267] width 312 height 23
select select "43"
click at [57, 261] on select "Select 2nd Day Air 2nd Day Air A.M. 3 Day Select Basic BOUND PRINTED MATTER, UP…" at bounding box center [180, 267] width 312 height 23
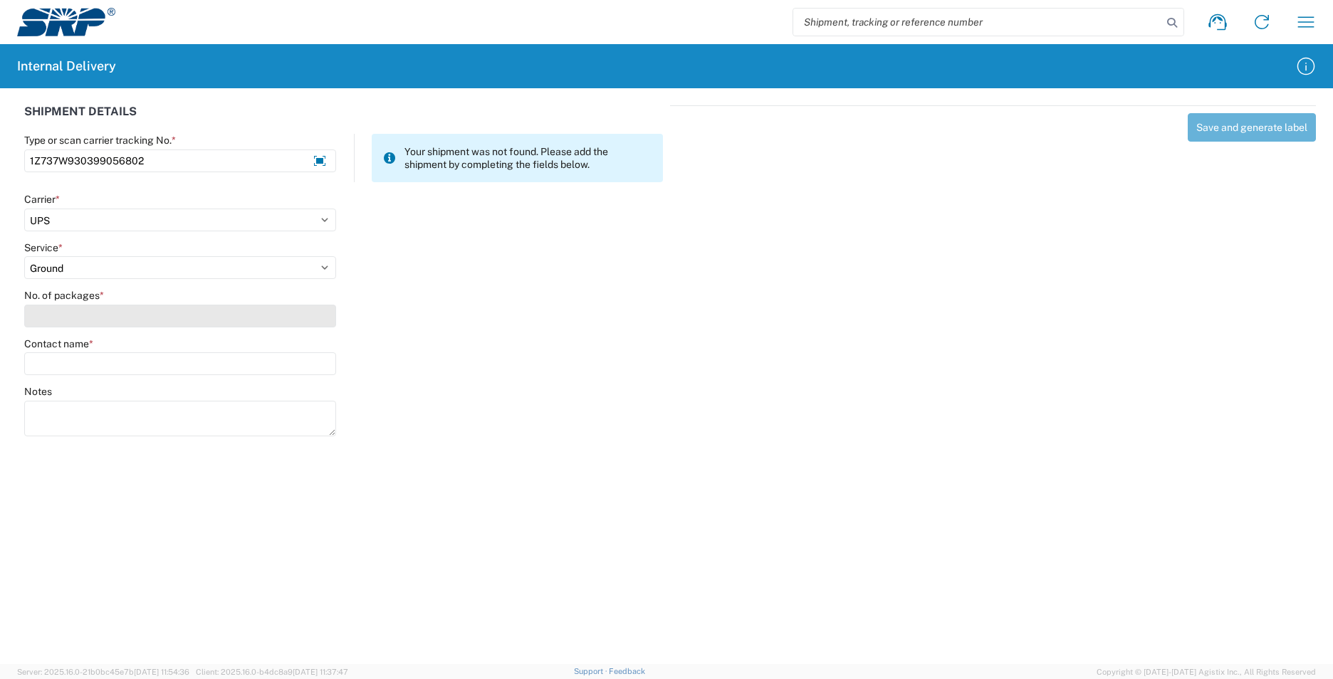
click at [52, 322] on input "No. of packages *" at bounding box center [180, 316] width 312 height 23
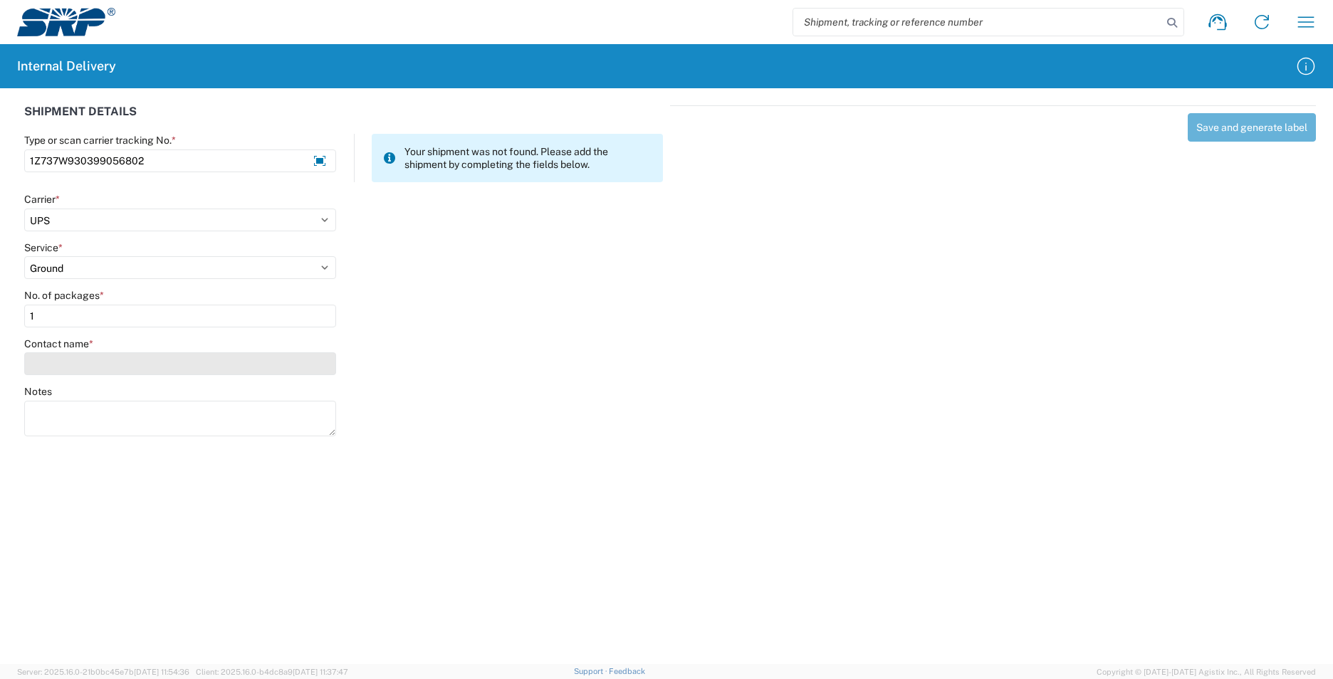
type input "1"
click at [65, 367] on input "Contact name *" at bounding box center [180, 363] width 312 height 23
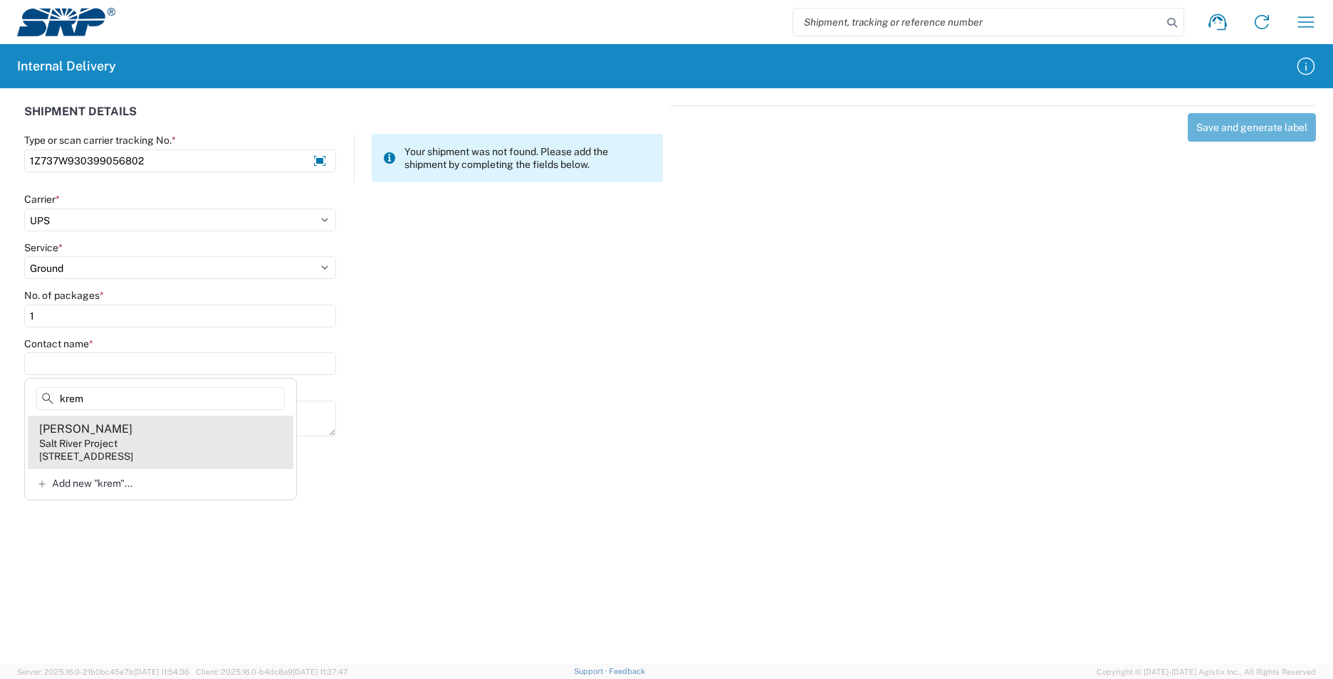
type input "krem"
click at [127, 456] on div "[STREET_ADDRESS]" at bounding box center [86, 456] width 94 height 13
type input "[PERSON_NAME]"
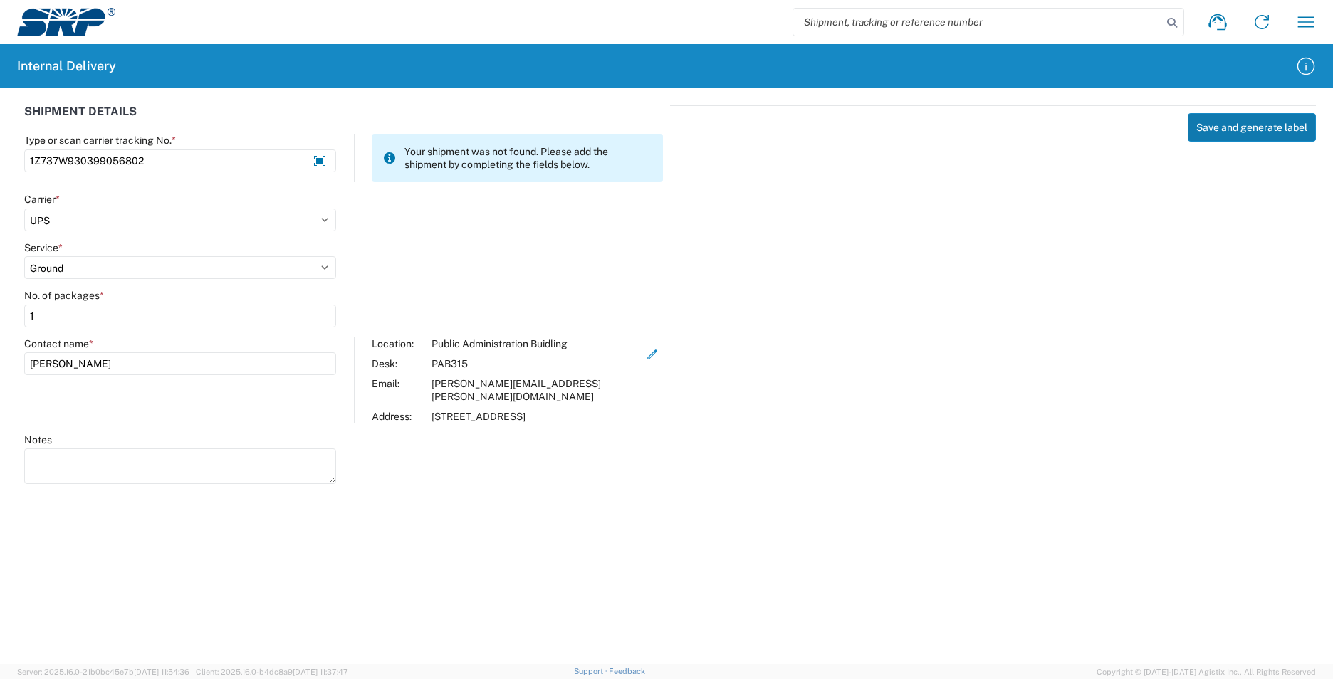
click at [1238, 129] on button "Save and generate label" at bounding box center [1251, 127] width 128 height 28
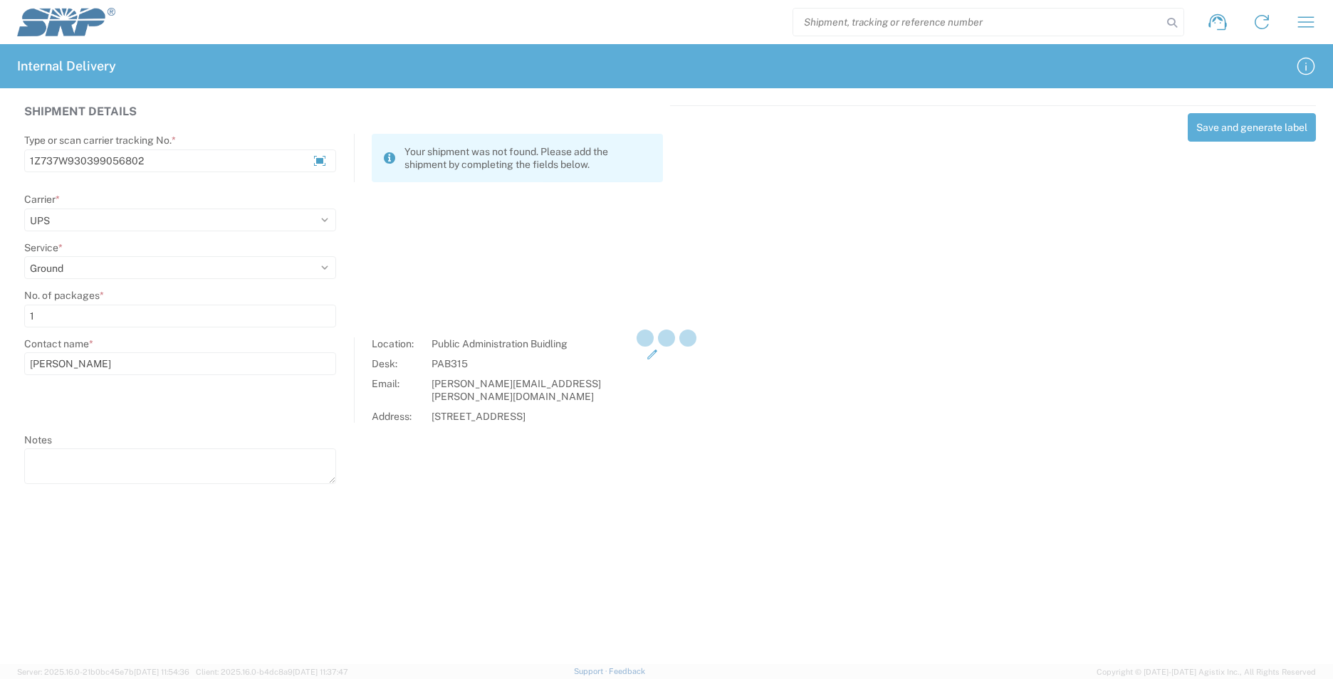
select select
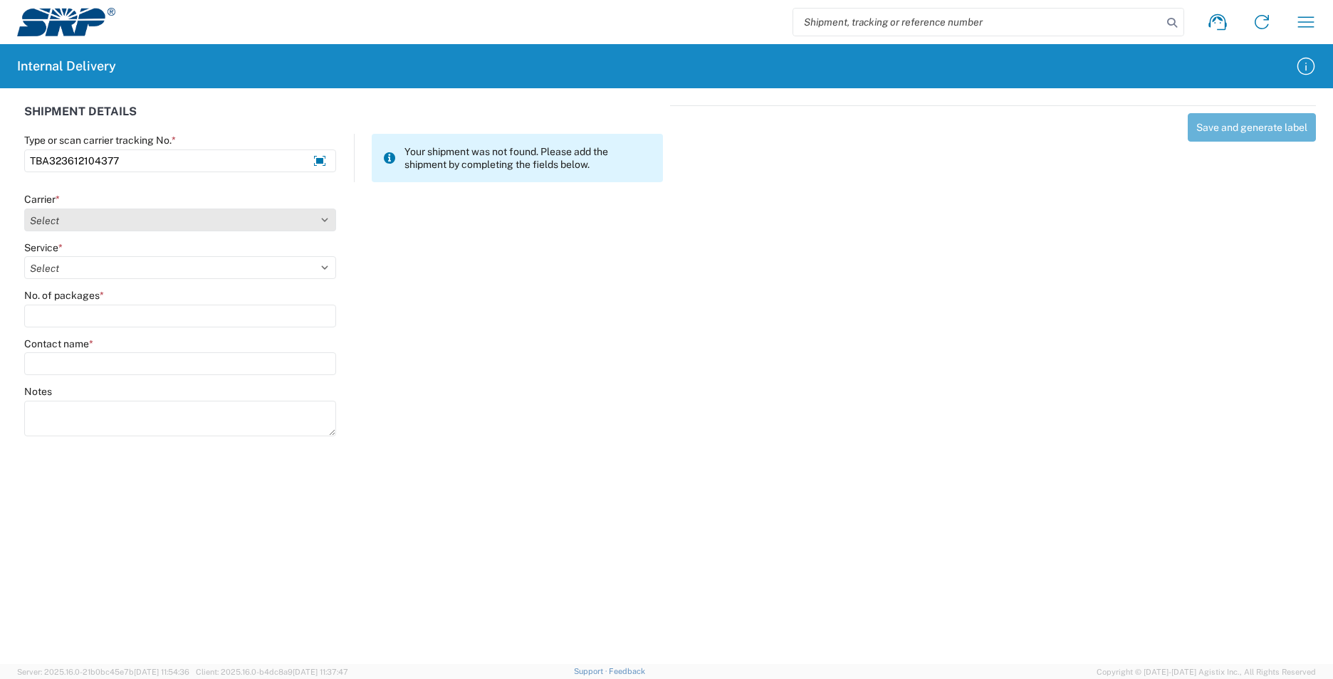
type input "TBA323612104377"
click at [75, 226] on select "Select AcctPay Amazon Logistics ATI Trucking BC Dimerco Logistics Empire Southw…" at bounding box center [180, 220] width 312 height 23
select select "8933"
click at [24, 209] on select "Select AcctPay Amazon Logistics ATI Trucking BC Dimerco Logistics Empire Southw…" at bounding box center [180, 220] width 312 height 23
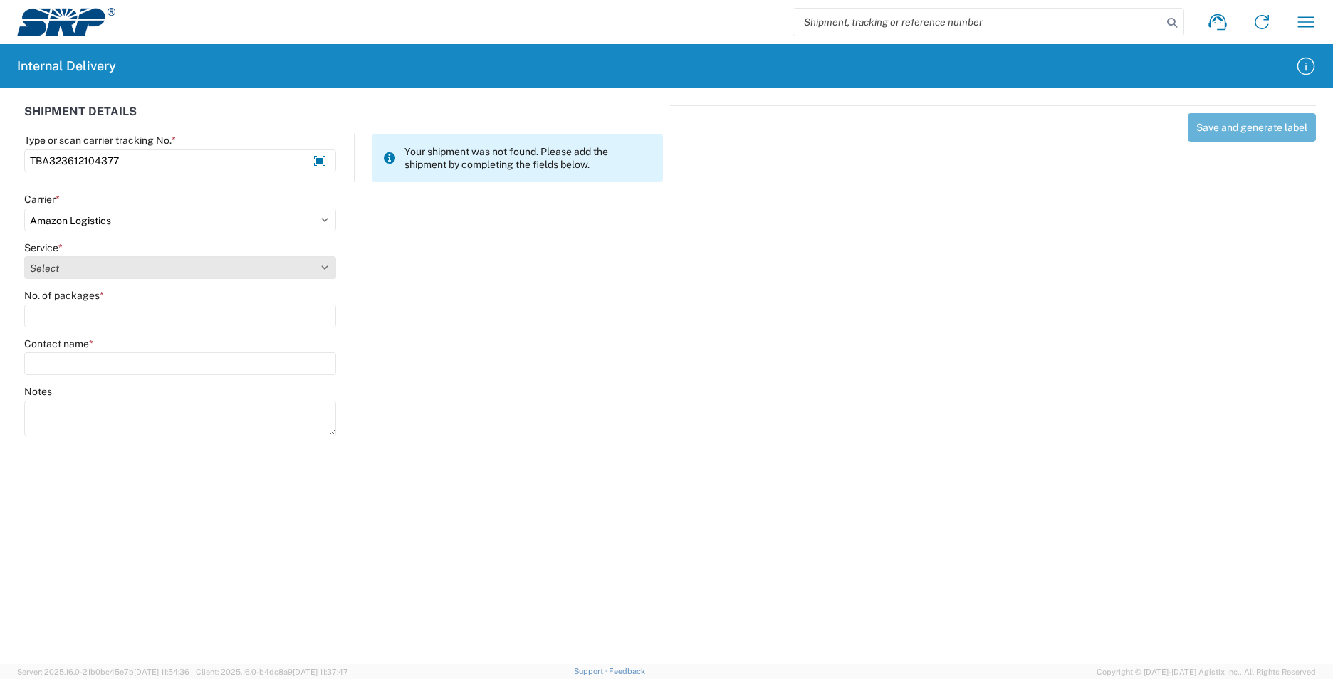
click at [83, 268] on select "Select Amazon Logistics TBA Rail TL Standard 3 - 5 Day" at bounding box center [180, 267] width 312 height 23
select select "24525"
click at [24, 256] on select "Select Amazon Logistics TBA Rail TL Standard 3 - 5 Day" at bounding box center [180, 267] width 312 height 23
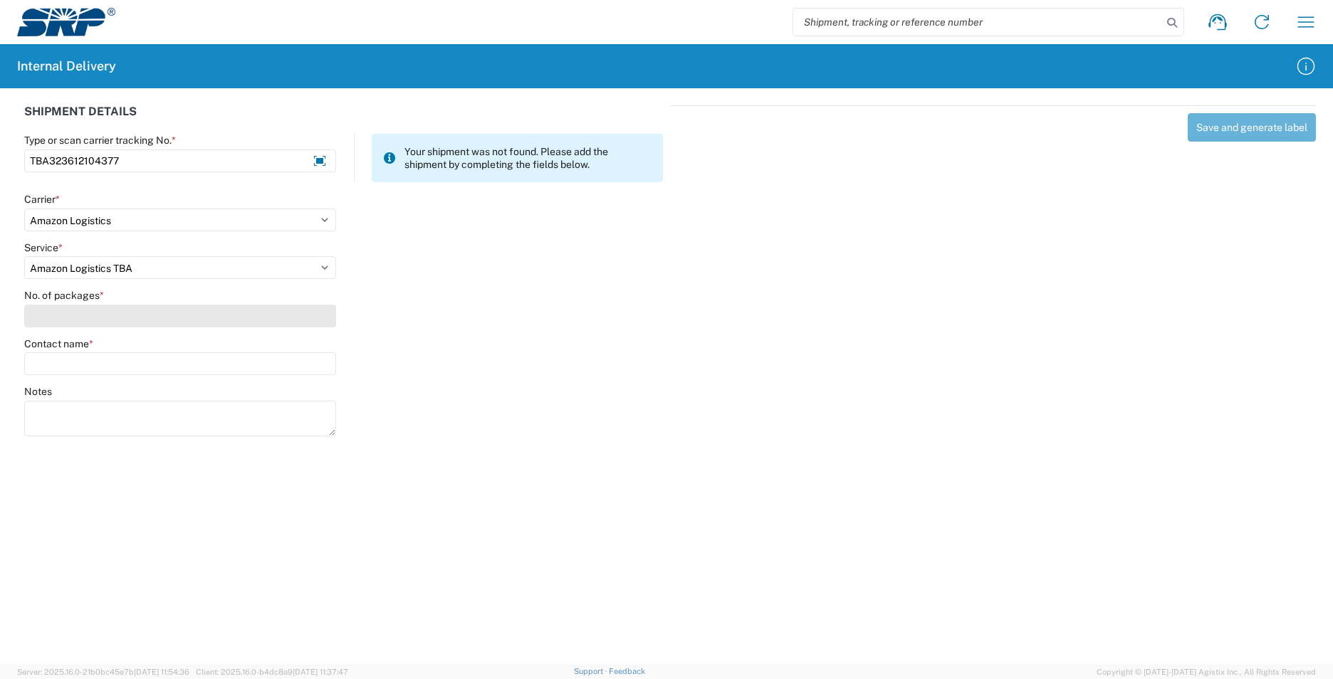
click at [80, 305] on input "No. of packages *" at bounding box center [180, 316] width 312 height 23
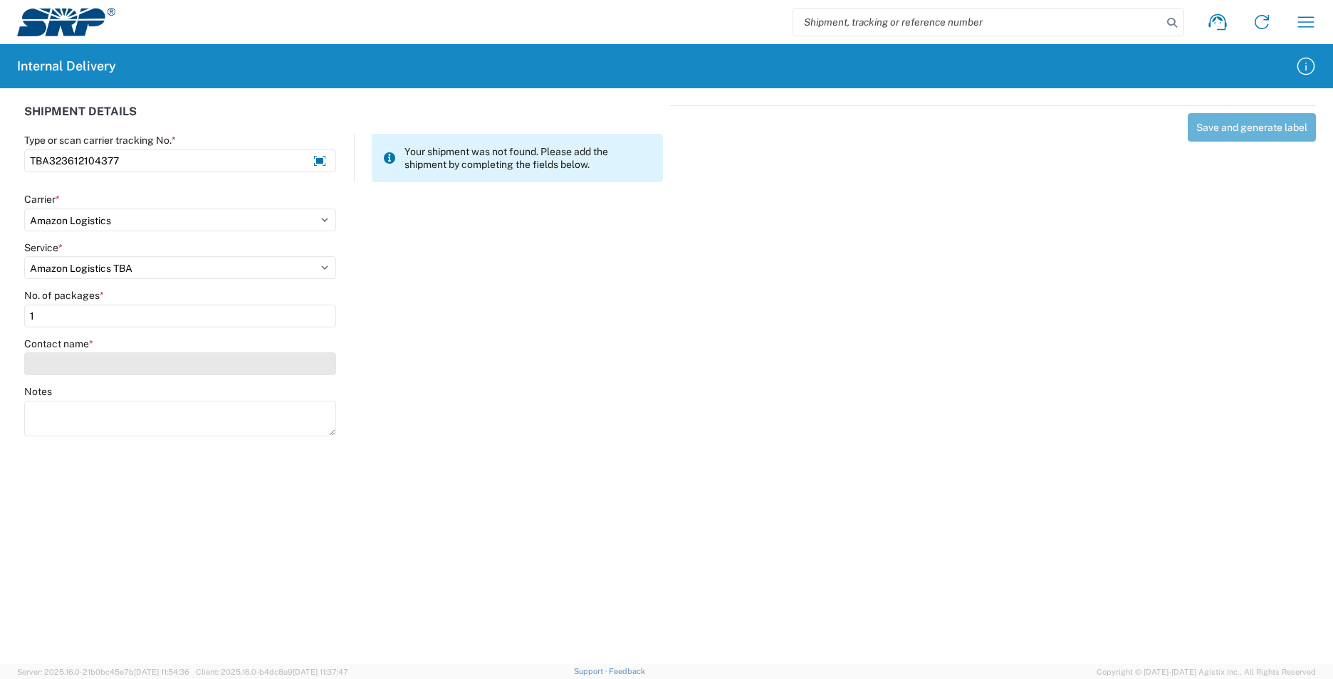
type input "1"
click at [94, 363] on input "Contact name *" at bounding box center [180, 363] width 312 height 23
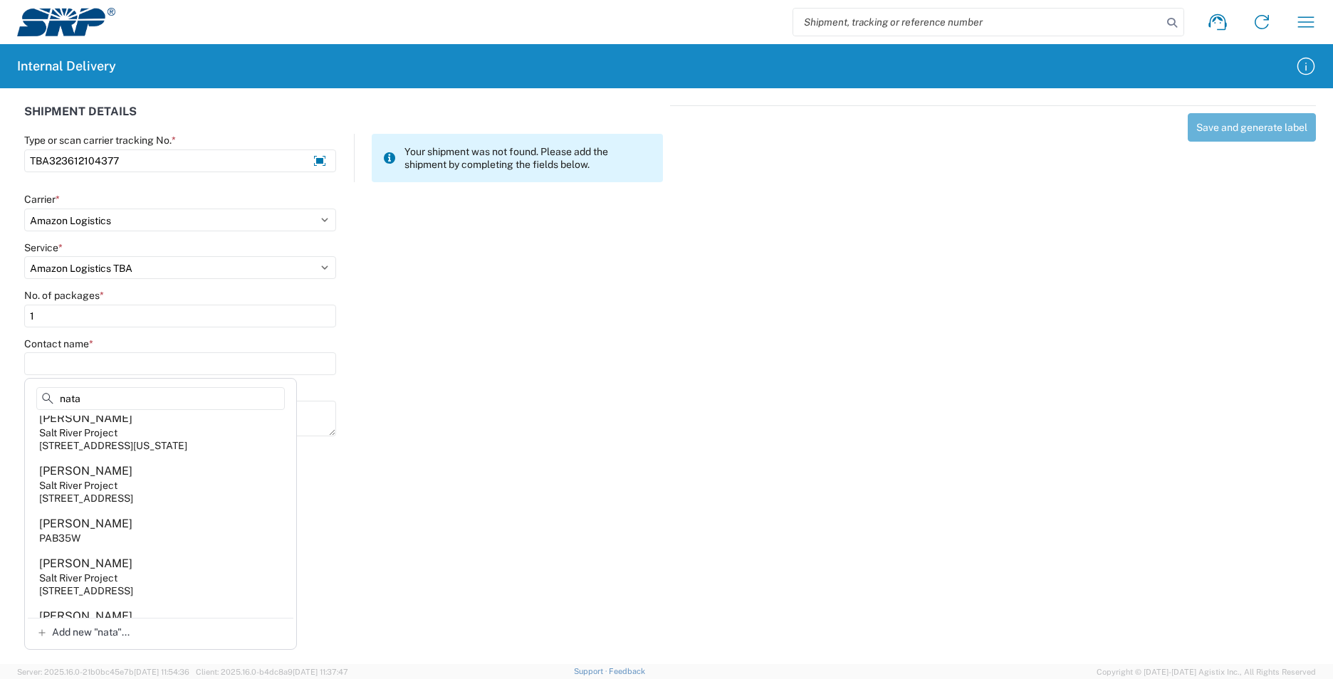
scroll to position [142, 0]
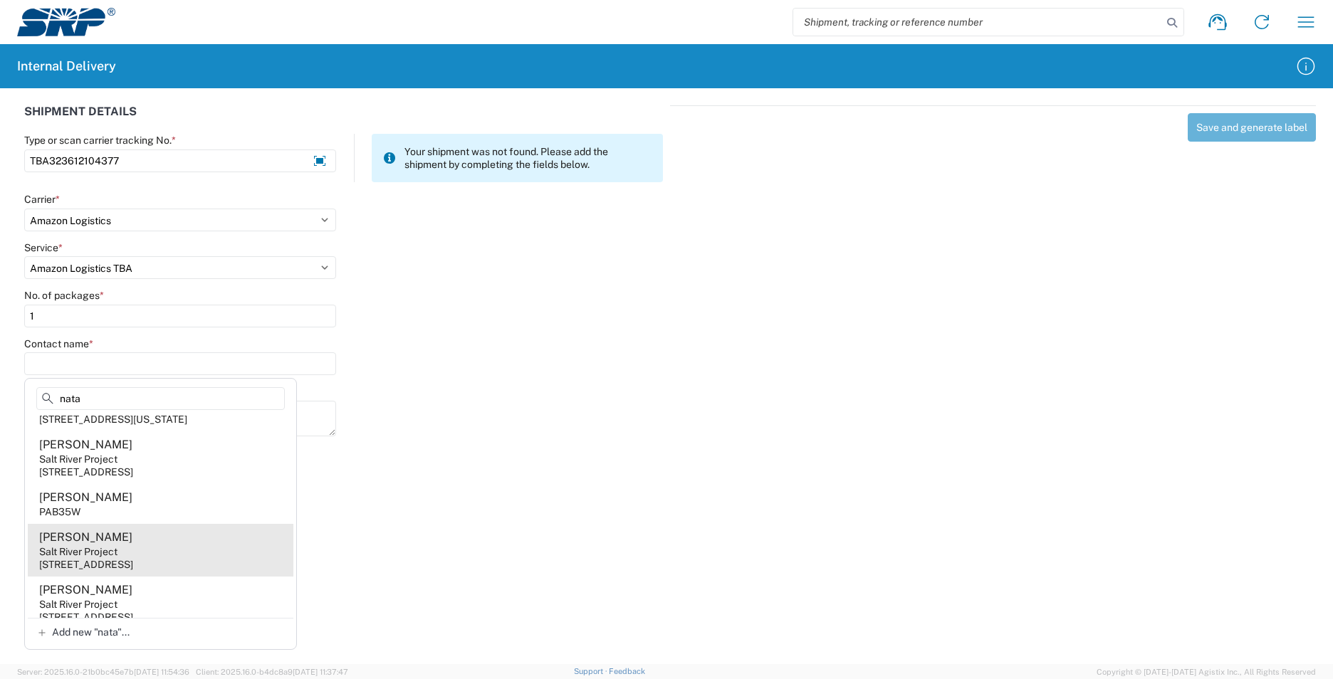
type input "nata"
drag, startPoint x: 175, startPoint y: 565, endPoint x: 197, endPoint y: 545, distance: 30.2
click at [177, 565] on agx-address-suggestion-item "[PERSON_NAME] Salt River Project [STREET_ADDRESS]" at bounding box center [161, 550] width 266 height 53
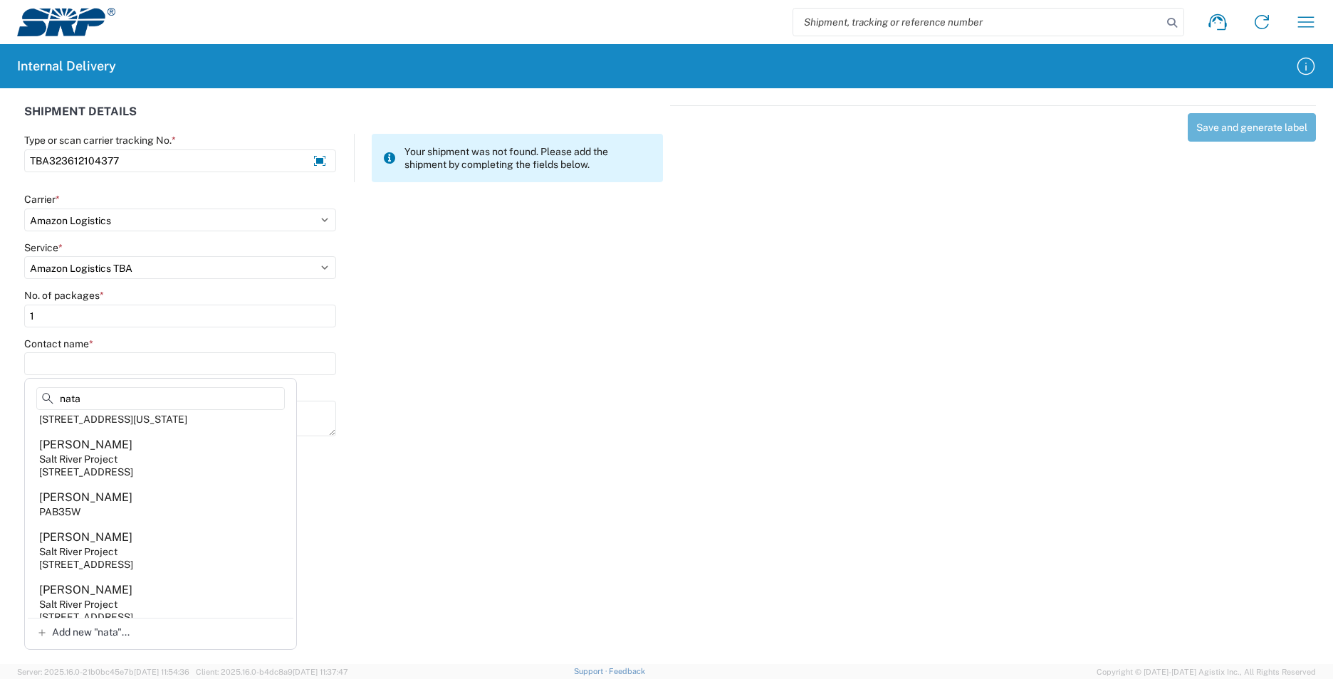
type input "[PERSON_NAME]"
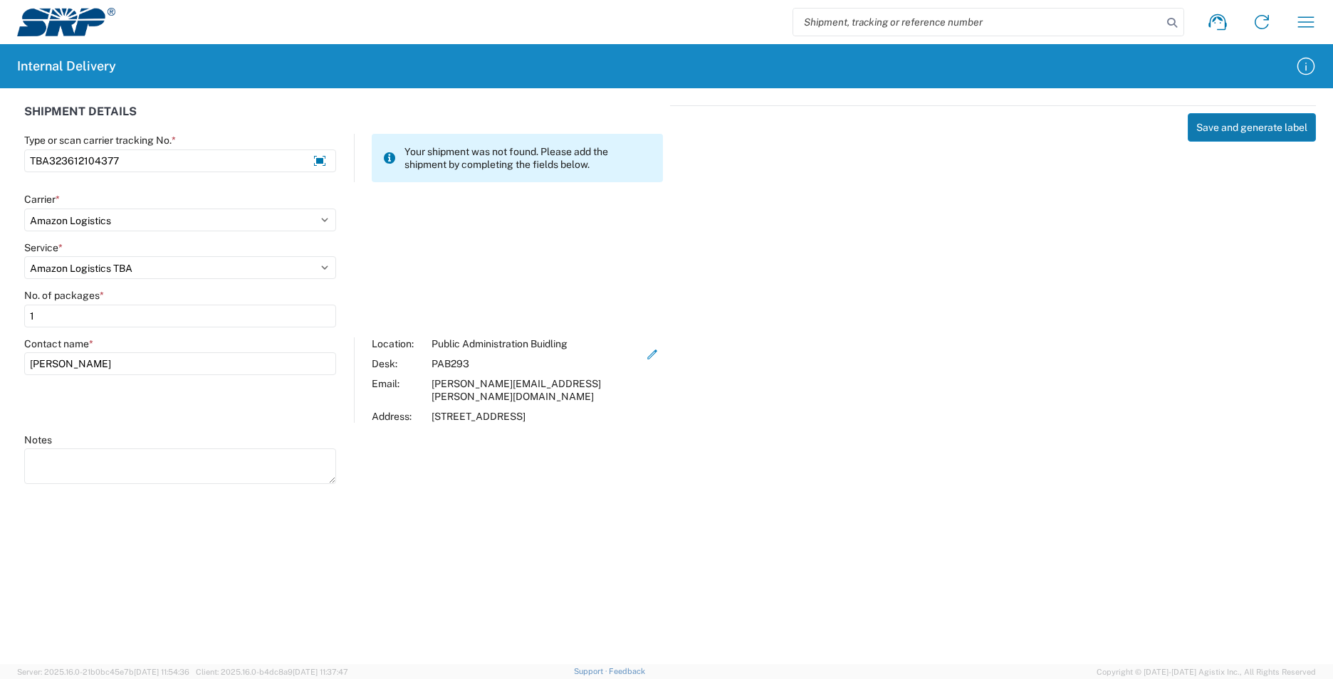
click at [1232, 122] on button "Save and generate label" at bounding box center [1251, 127] width 128 height 28
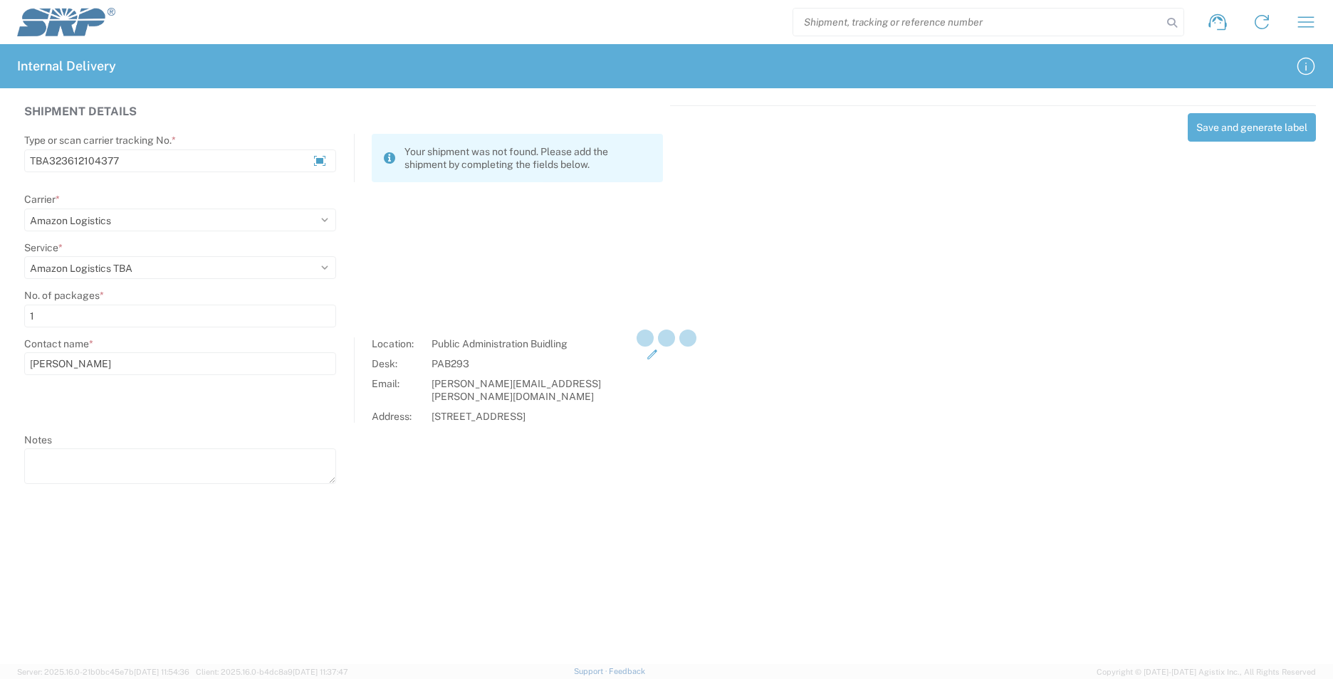
select select
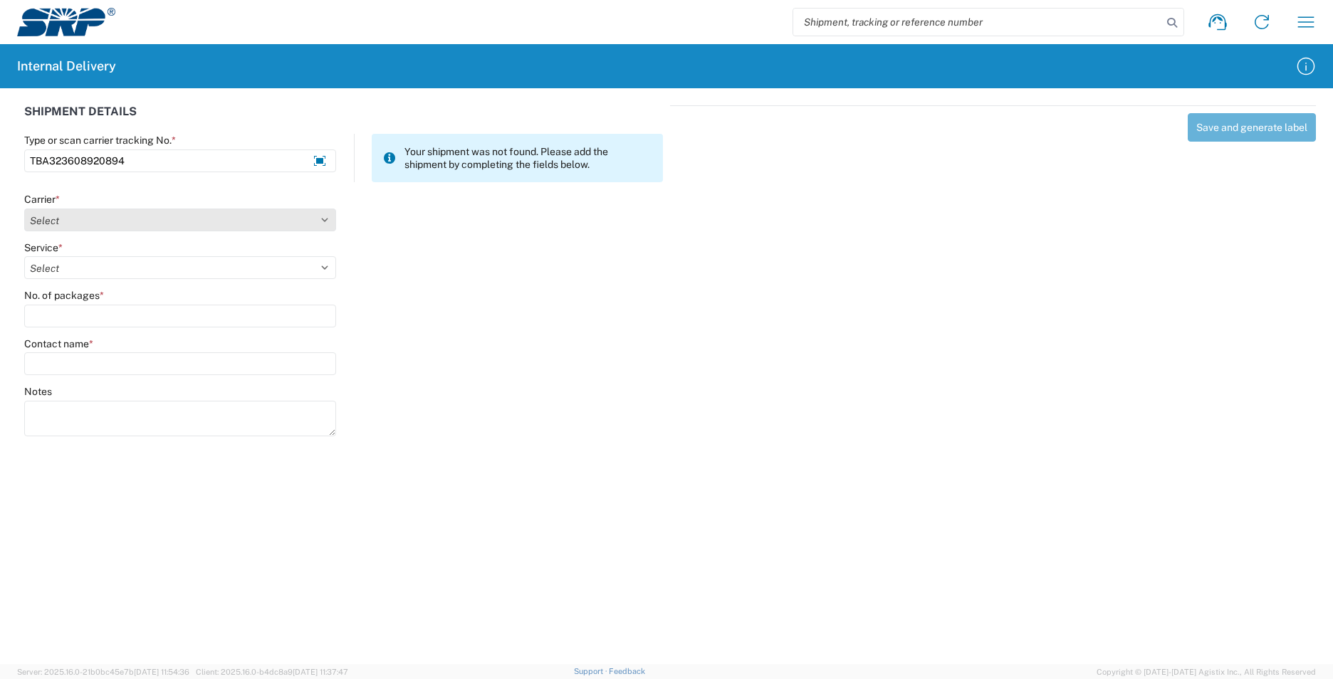
type input "TBA323608920894"
click at [70, 220] on select "Select AcctPay Amazon Logistics ATI Trucking BC Dimerco Logistics Empire Southw…" at bounding box center [180, 220] width 312 height 23
select select "8933"
click at [24, 209] on select "Select AcctPay Amazon Logistics ATI Trucking BC Dimerco Logistics Empire Southw…" at bounding box center [180, 220] width 312 height 23
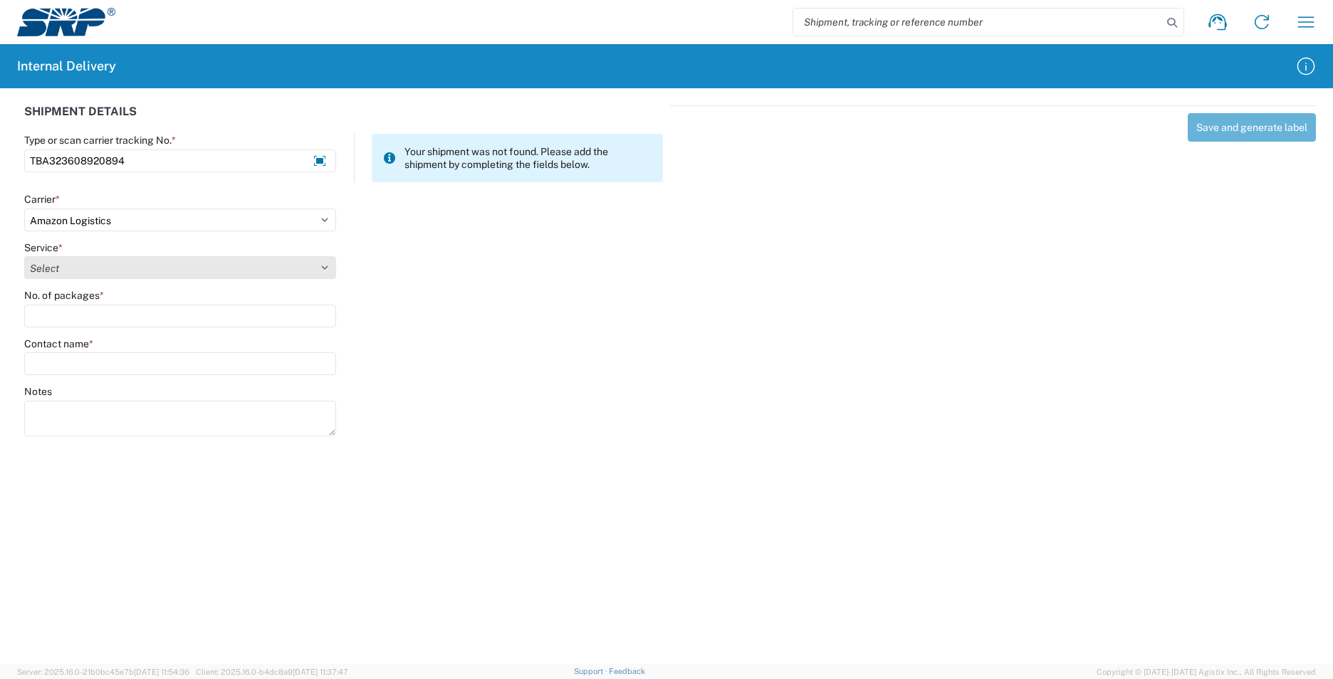
click at [83, 273] on select "Select Amazon Logistics TBA Rail TL Standard 3 - 5 Day" at bounding box center [180, 267] width 312 height 23
select select "24525"
click at [24, 256] on select "Select Amazon Logistics TBA Rail TL Standard 3 - 5 Day" at bounding box center [180, 267] width 312 height 23
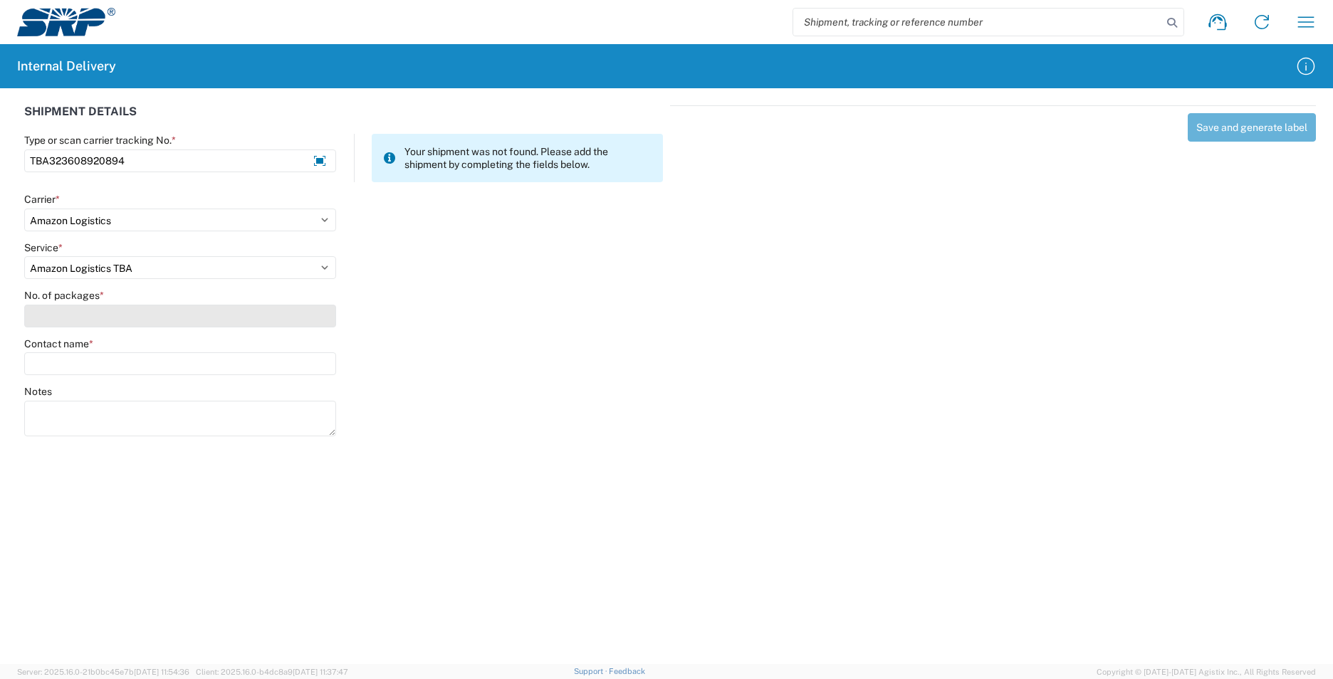
click at [83, 317] on input "No. of packages *" at bounding box center [180, 316] width 312 height 23
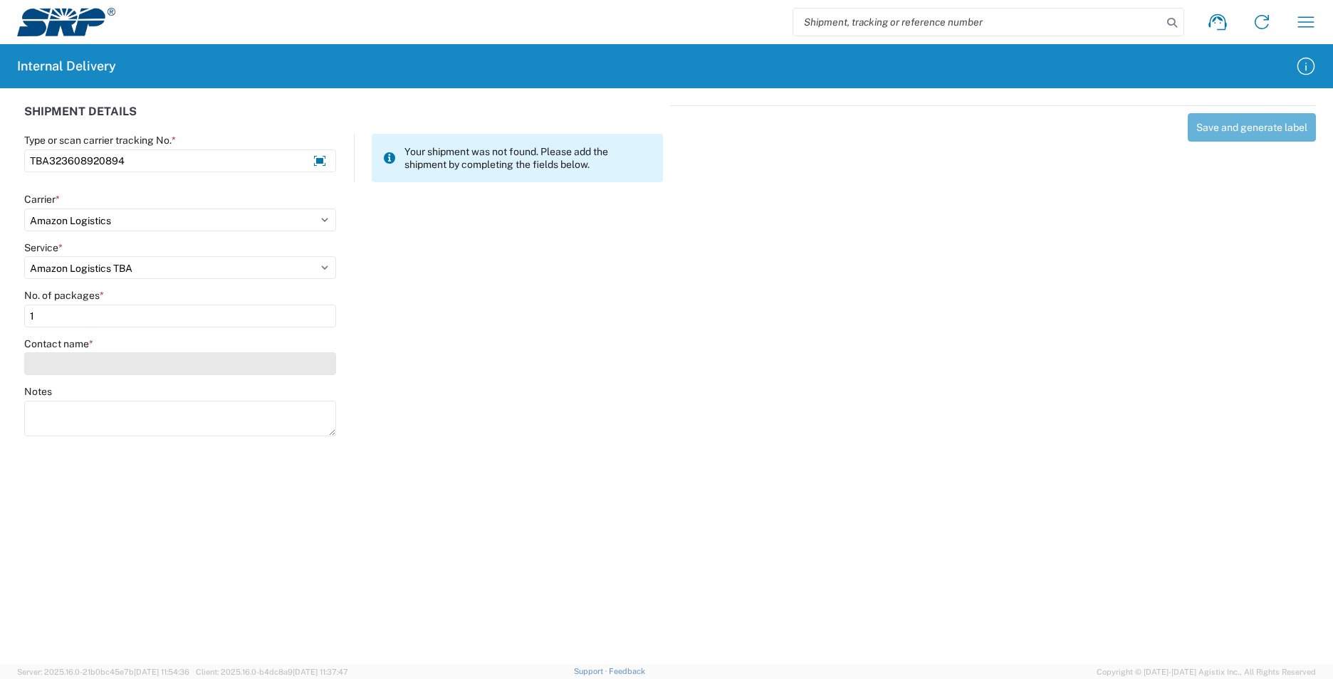
type input "1"
click at [95, 365] on input "Contact name *" at bounding box center [180, 363] width 312 height 23
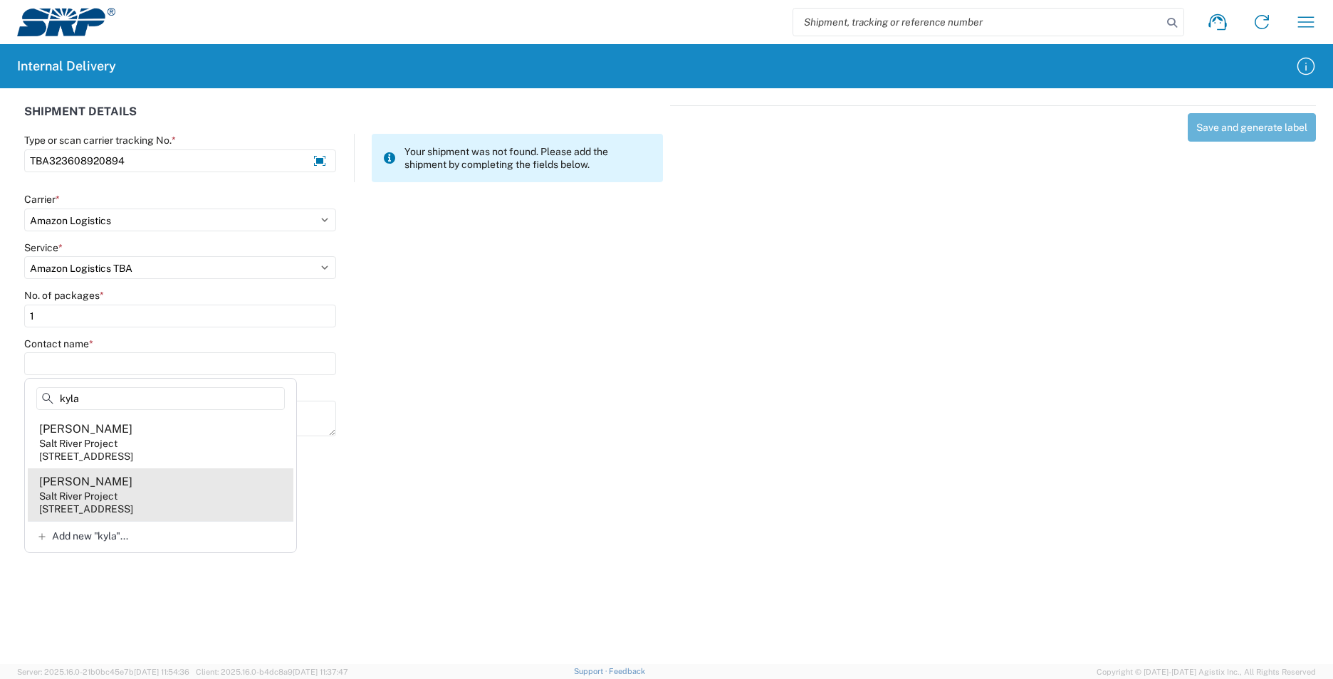
type input "kyla"
click at [180, 495] on agx-address-suggestion-item "[PERSON_NAME] Salt River Project [STREET_ADDRESS]" at bounding box center [161, 494] width 266 height 53
type input "[PERSON_NAME]"
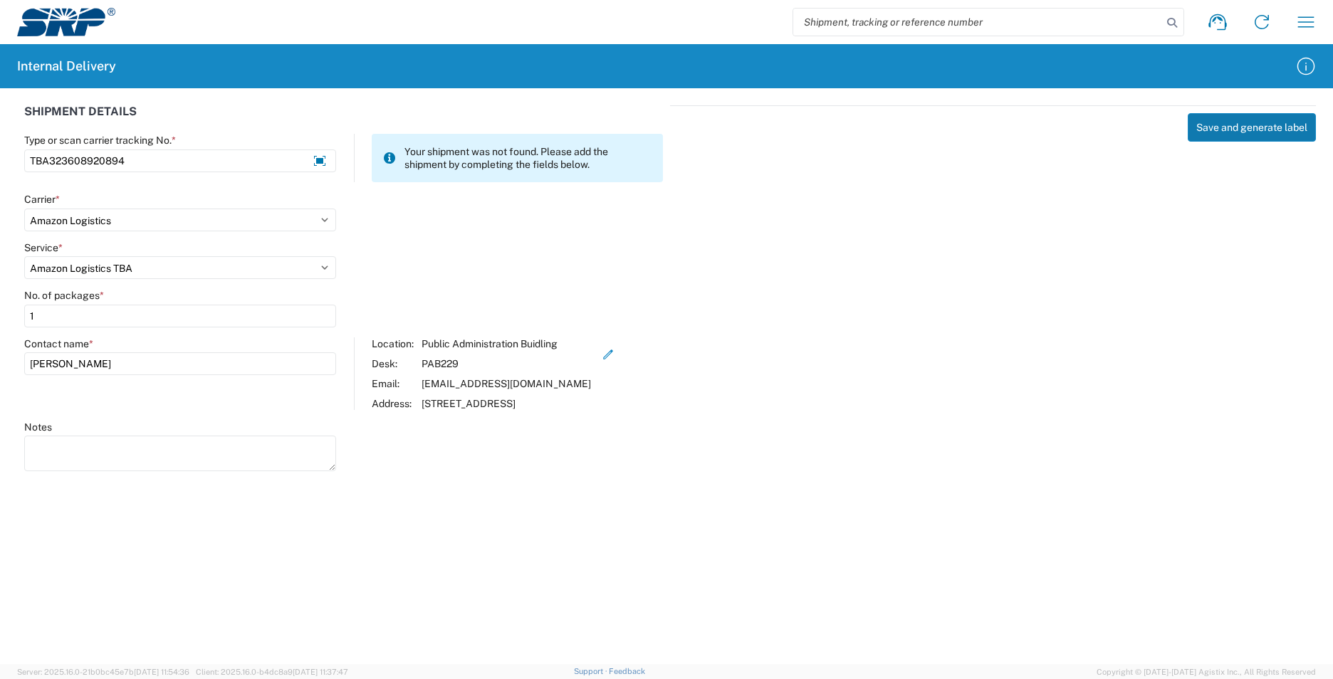
click at [1211, 133] on button "Save and generate label" at bounding box center [1251, 127] width 128 height 28
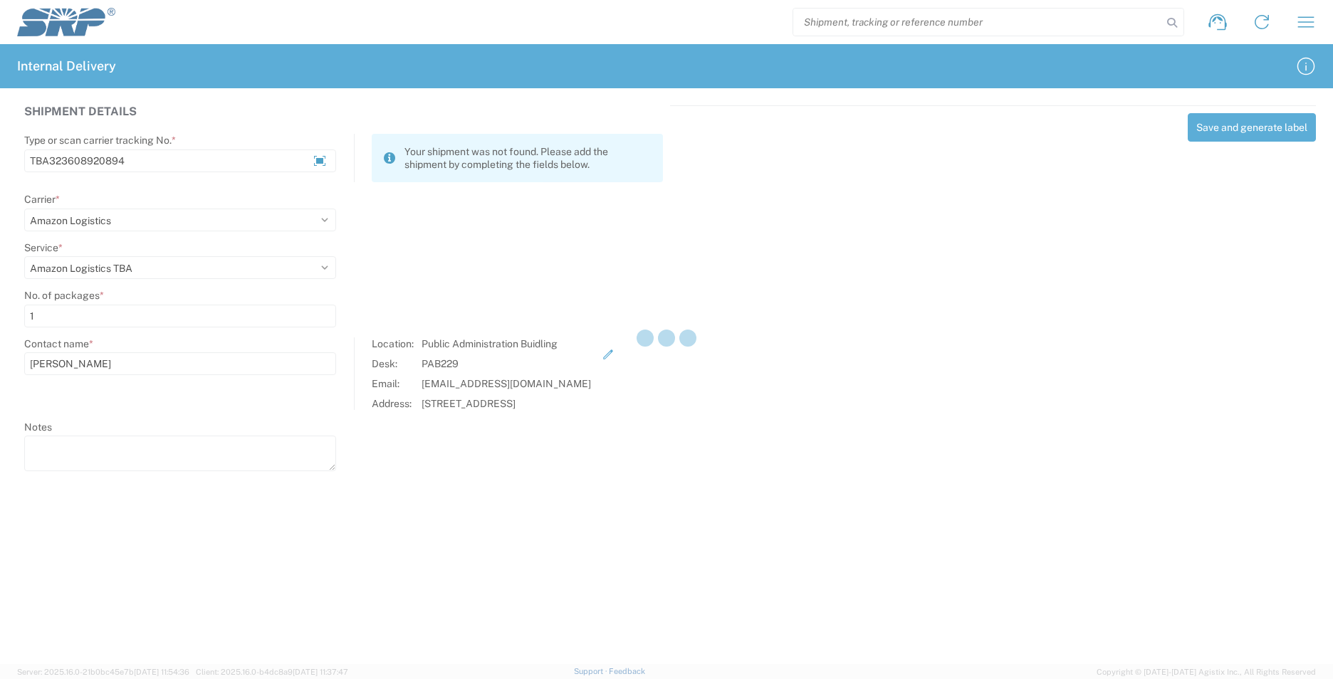
select select
